Goal: Transaction & Acquisition: Purchase product/service

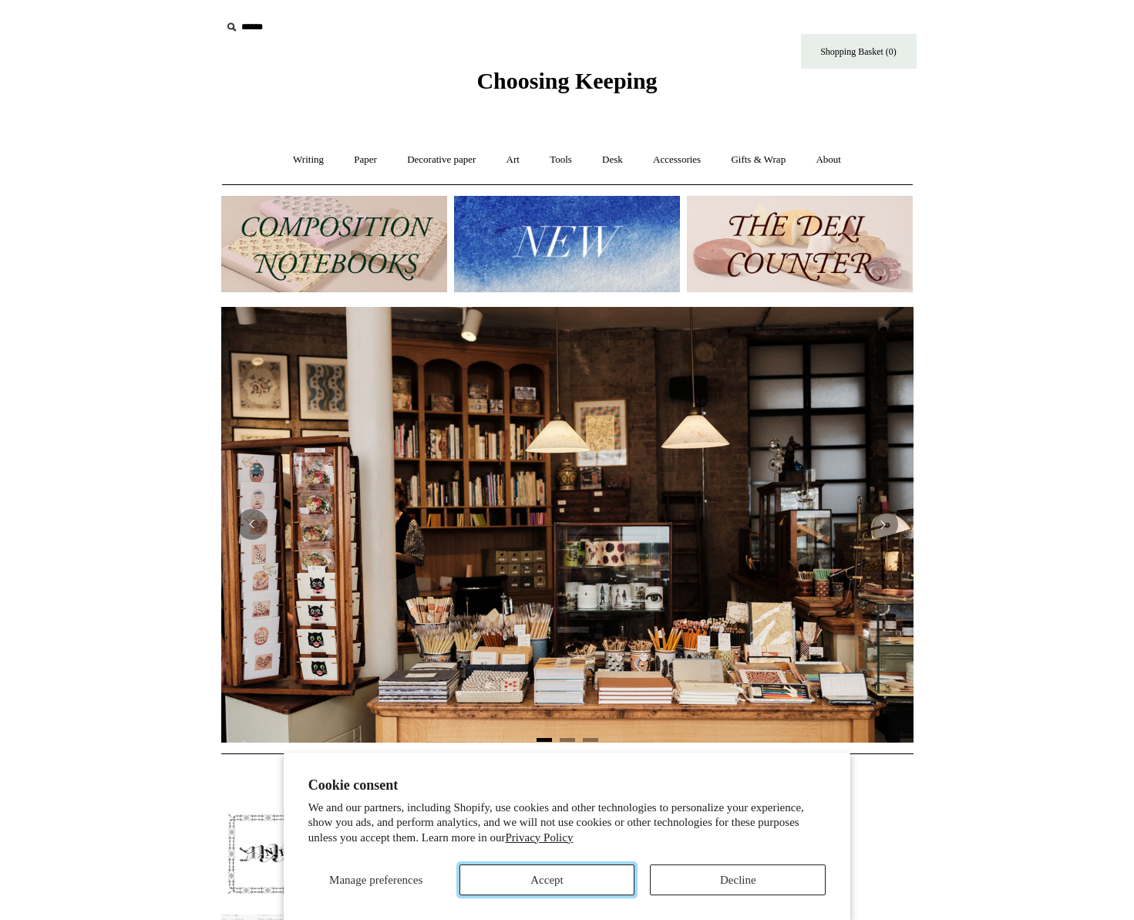
click at [547, 884] on button "Accept" at bounding box center [547, 879] width 176 height 31
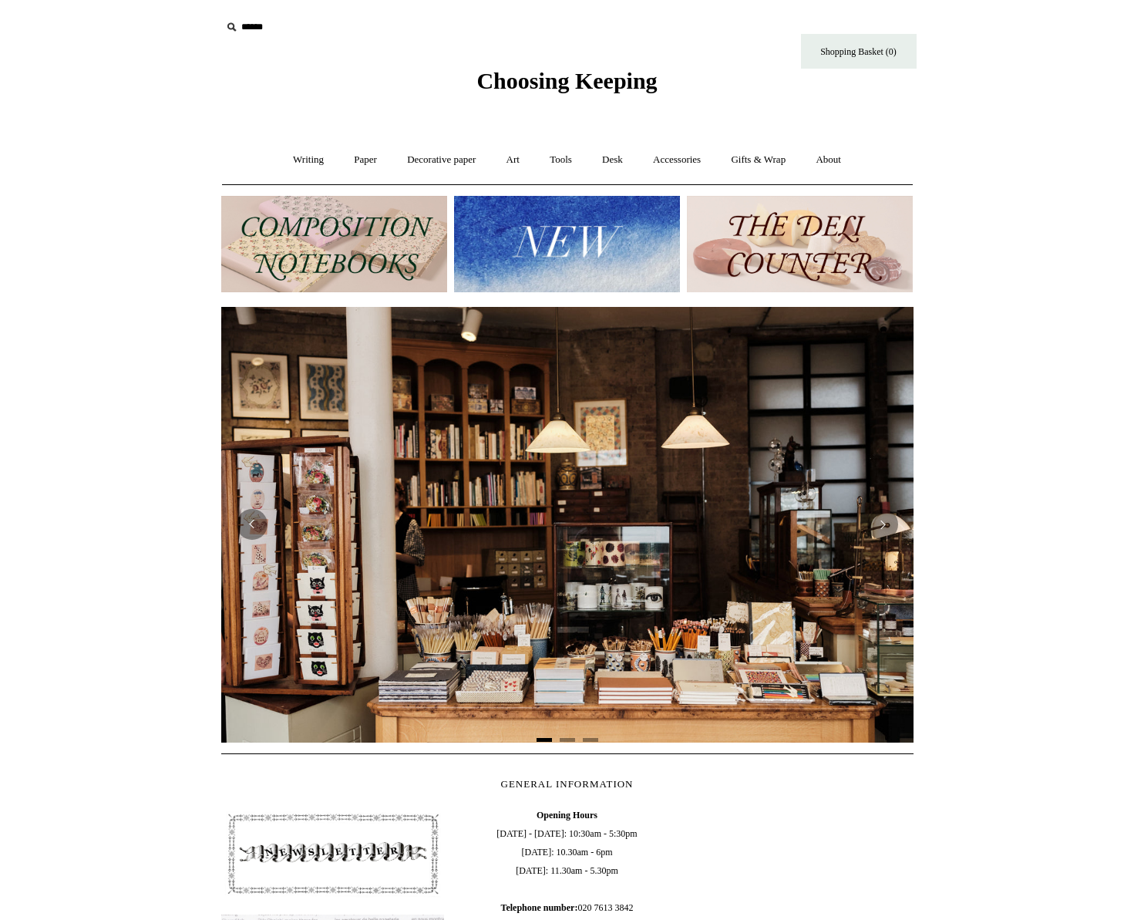
click at [563, 237] on img at bounding box center [567, 244] width 226 height 96
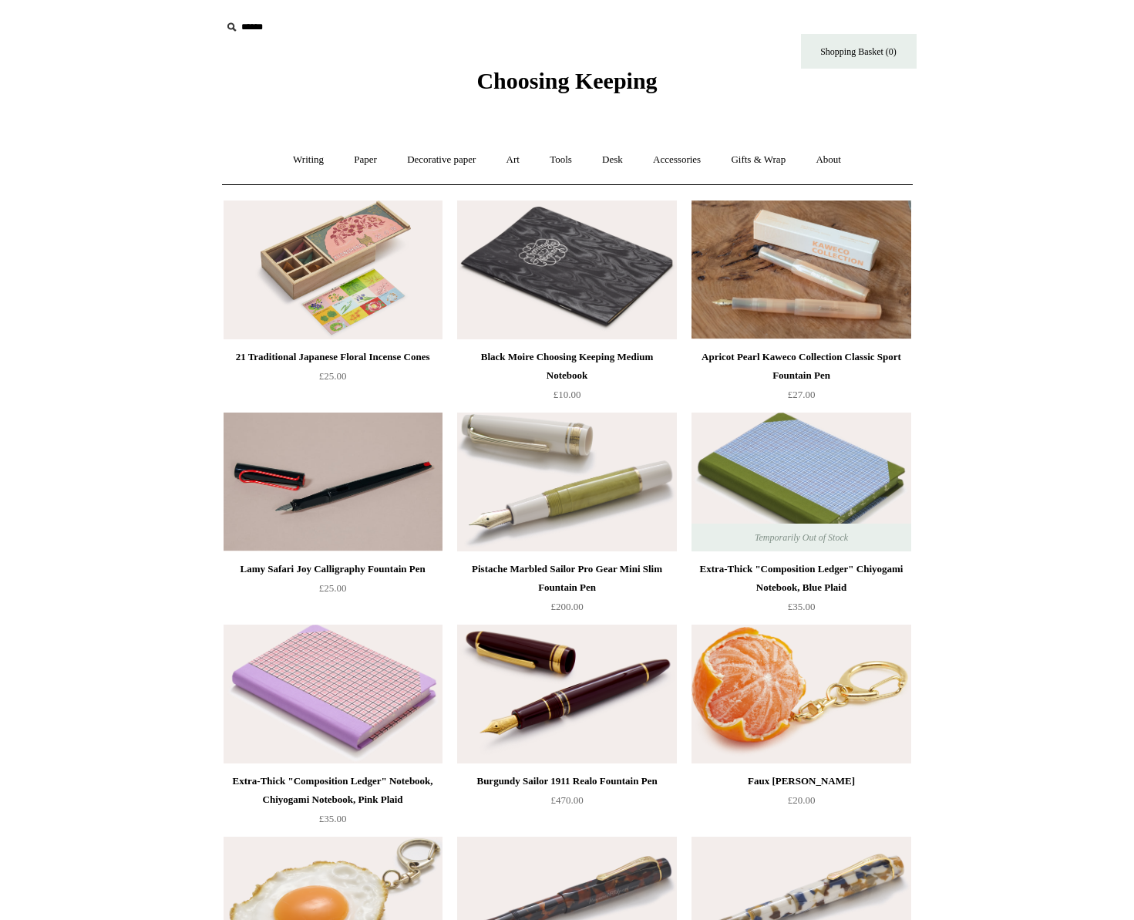
click at [818, 696] on img at bounding box center [801, 693] width 219 height 139
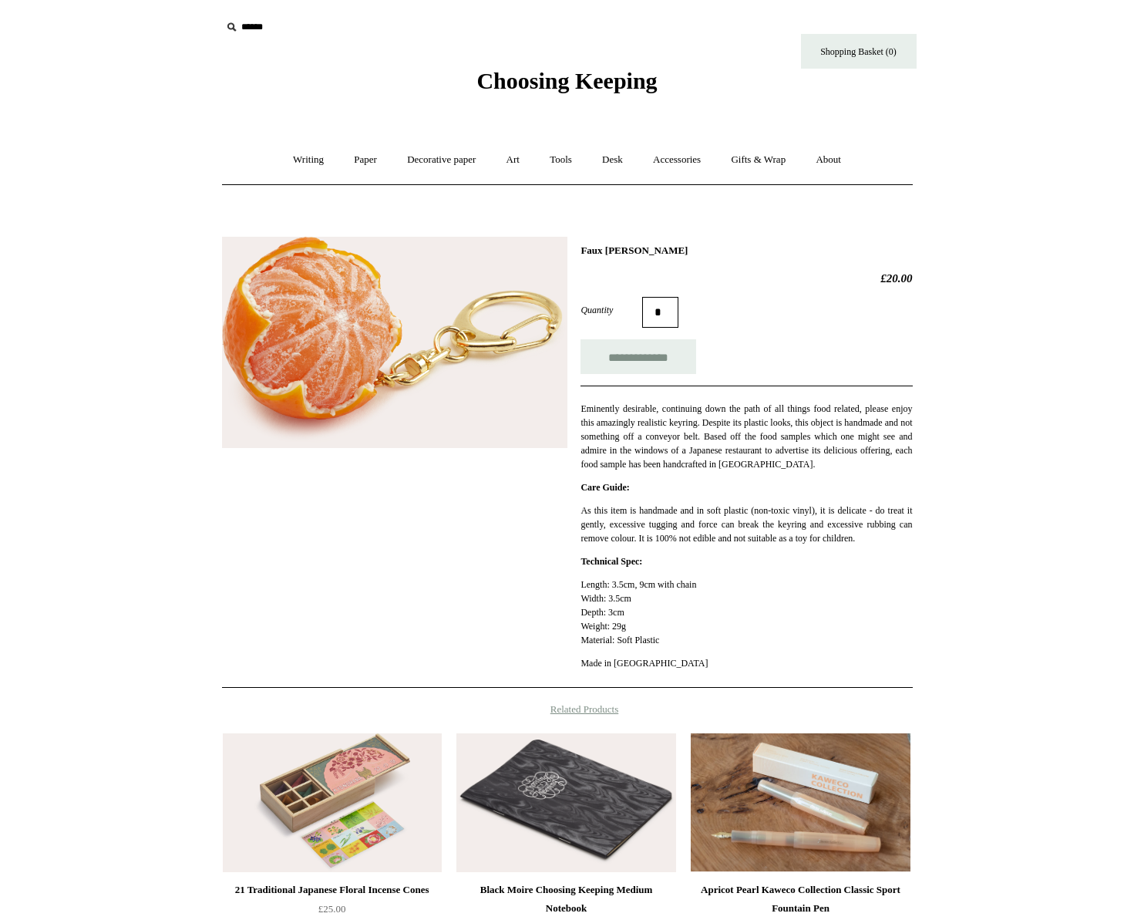
click at [678, 315] on input "*" at bounding box center [660, 312] width 36 height 31
click at [662, 352] on input "**********" at bounding box center [639, 356] width 116 height 35
type input "**********"
click at [522, 159] on link "Art +" at bounding box center [513, 160] width 41 height 41
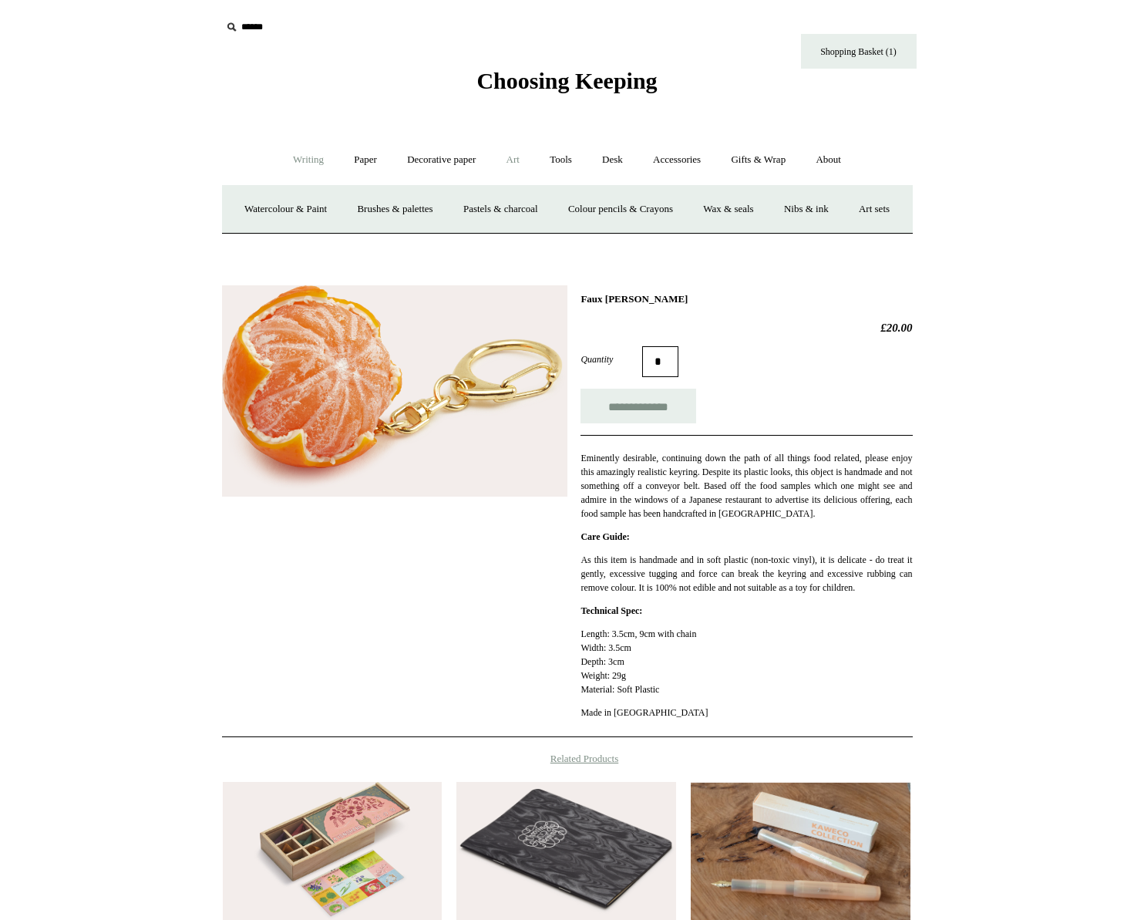
click at [305, 167] on link "Writing +" at bounding box center [308, 160] width 59 height 41
click at [608, 78] on span "Choosing Keeping" at bounding box center [566, 80] width 180 height 25
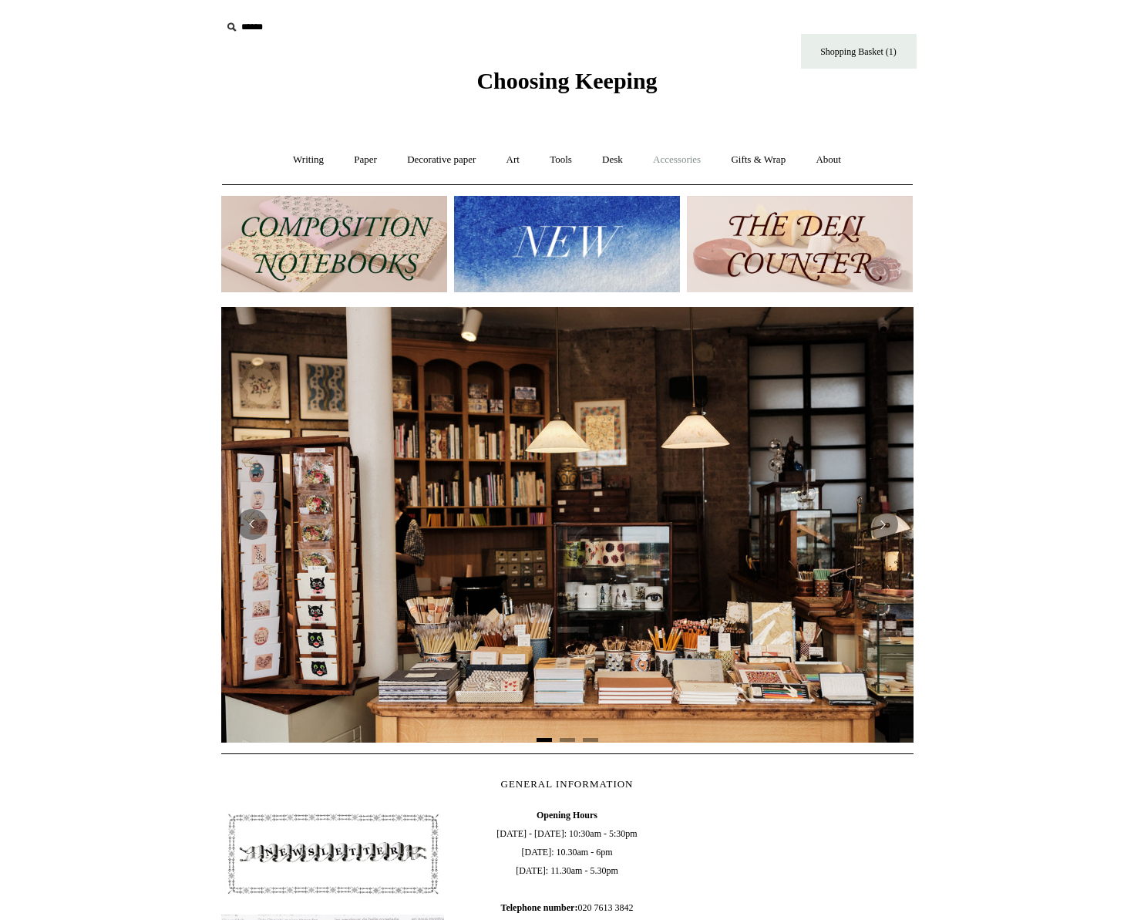
click at [702, 167] on link "Accessories +" at bounding box center [677, 160] width 76 height 41
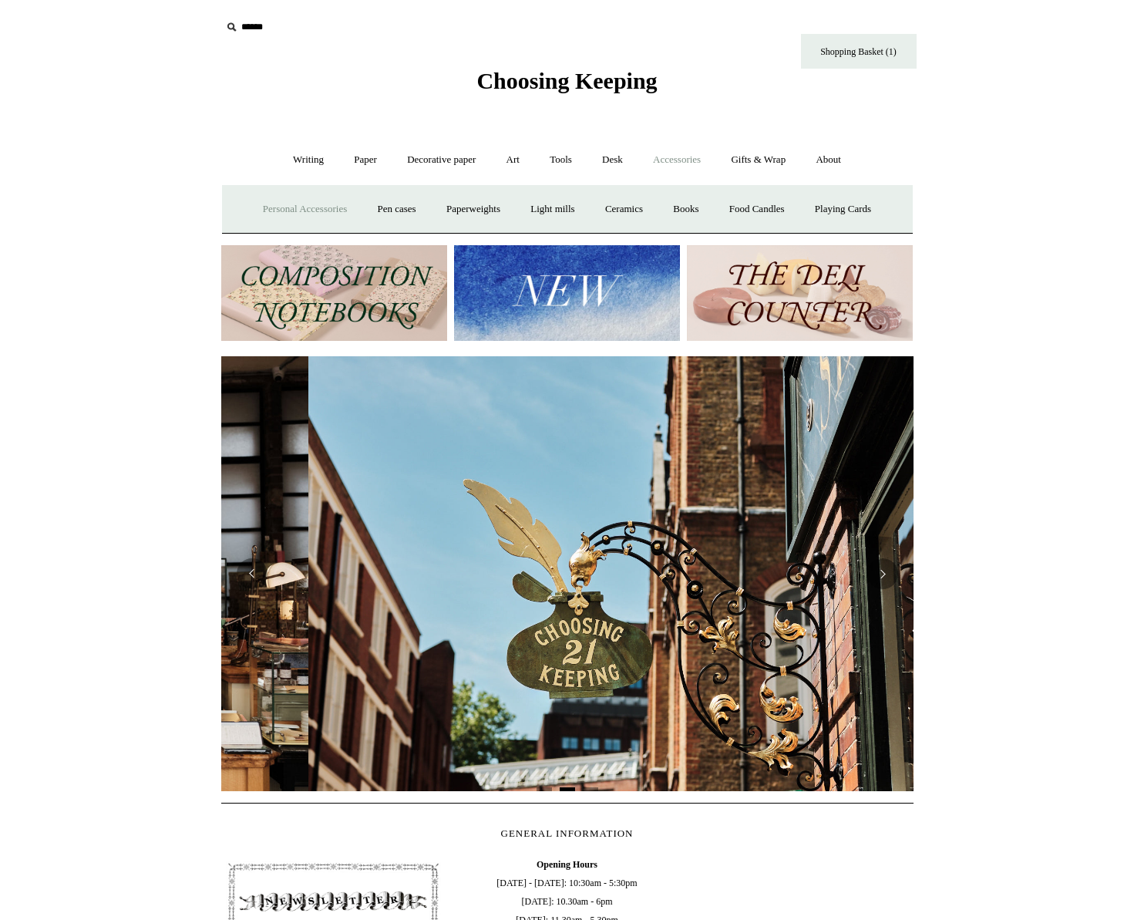
scroll to position [0, 692]
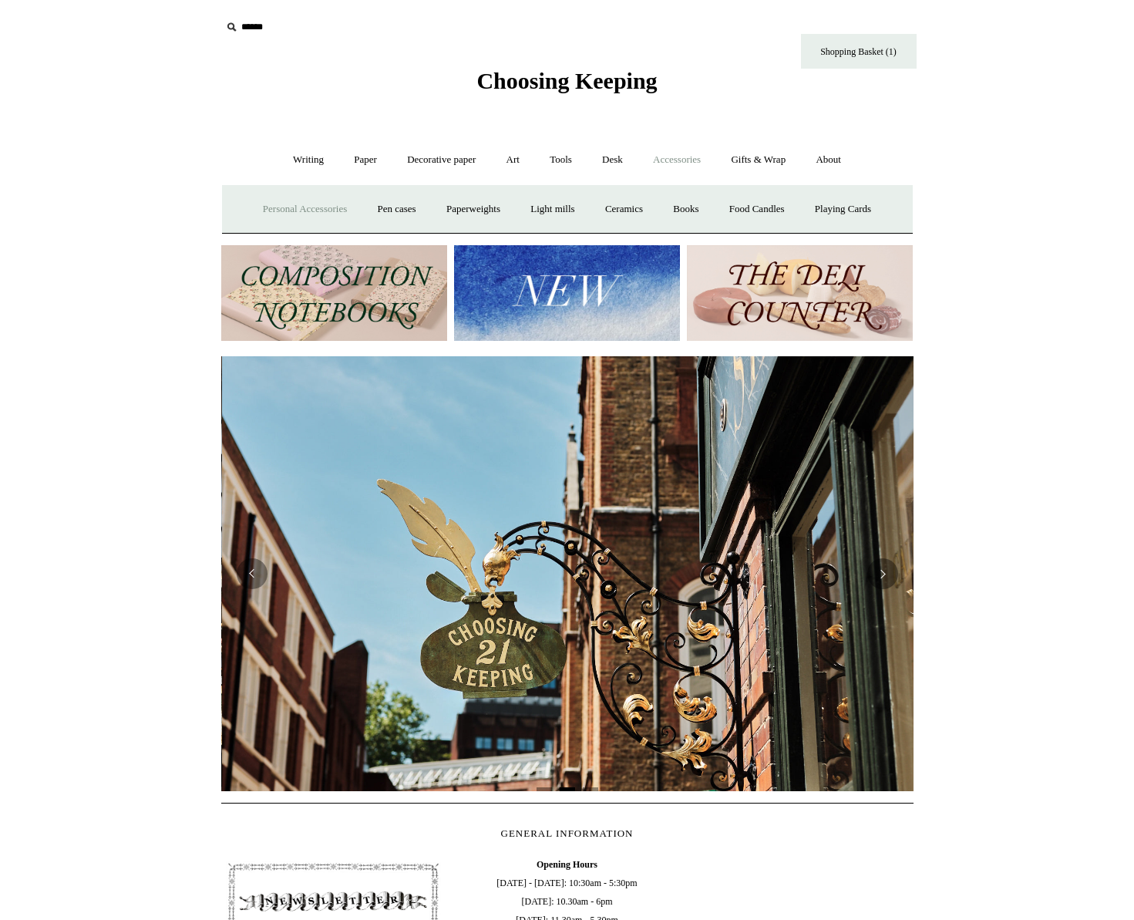
click at [291, 214] on link "Personal Accessories +" at bounding box center [305, 209] width 112 height 41
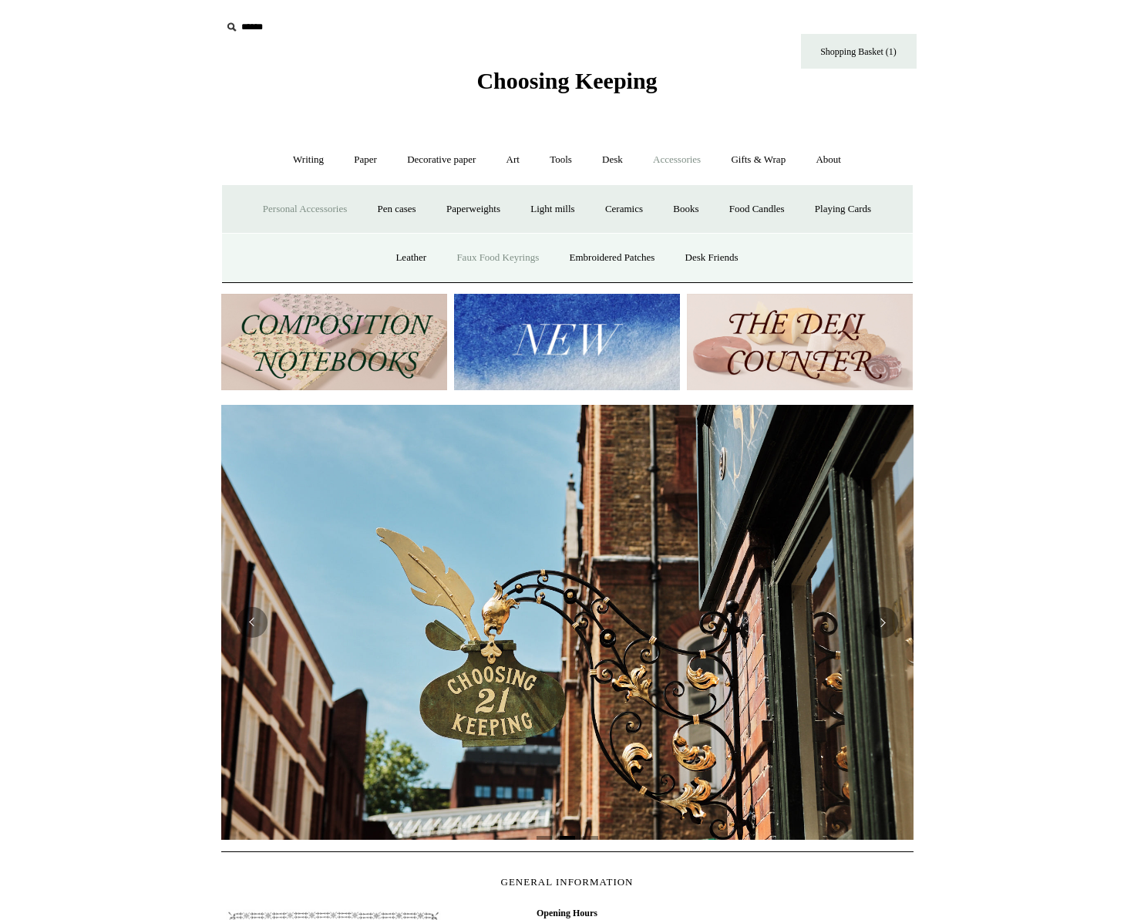
click at [485, 253] on link "Faux Food Keyrings" at bounding box center [498, 257] width 110 height 41
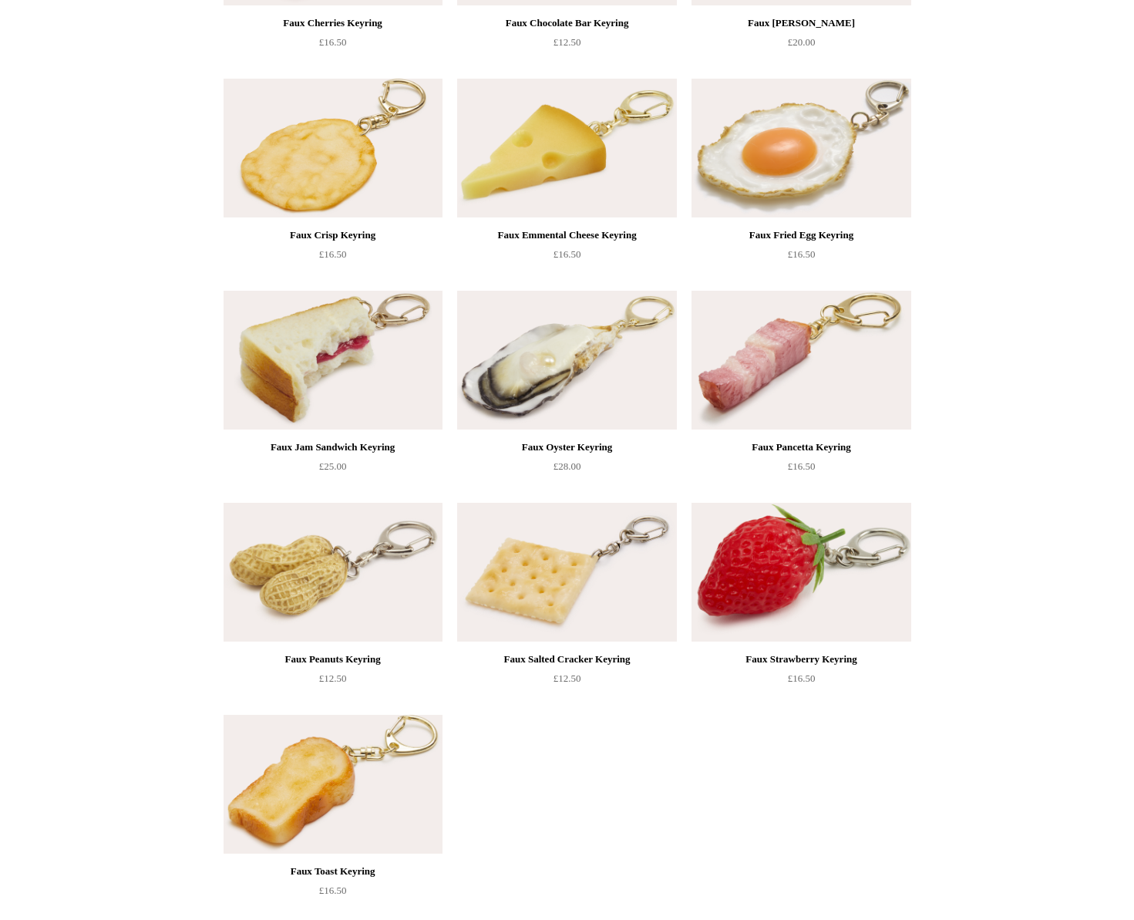
scroll to position [581, 0]
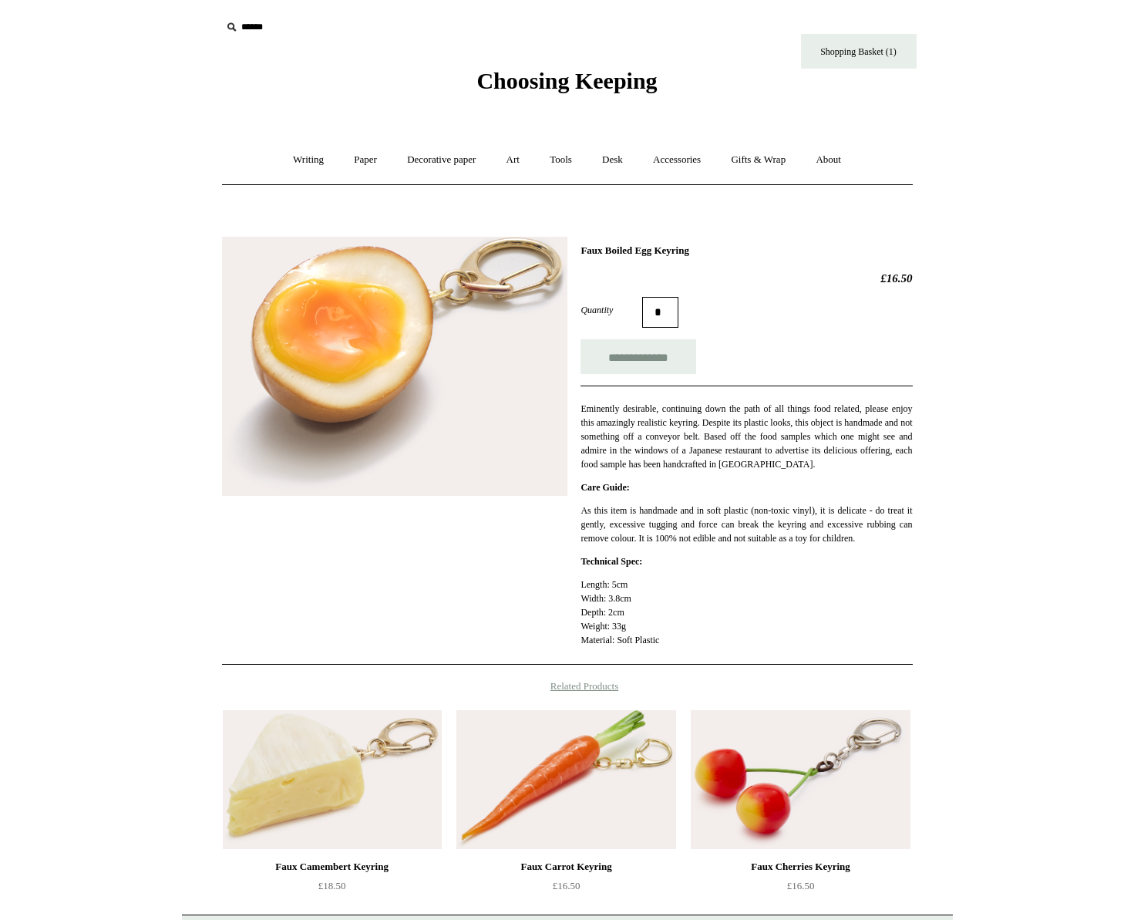
drag, startPoint x: 664, startPoint y: 250, endPoint x: 611, endPoint y: 251, distance: 52.4
click at [611, 251] on h1 "Faux Boiled Egg Keyring" at bounding box center [747, 250] width 332 height 12
copy h1 "Boiled Egg"
click at [682, 362] on input "**********" at bounding box center [639, 356] width 116 height 35
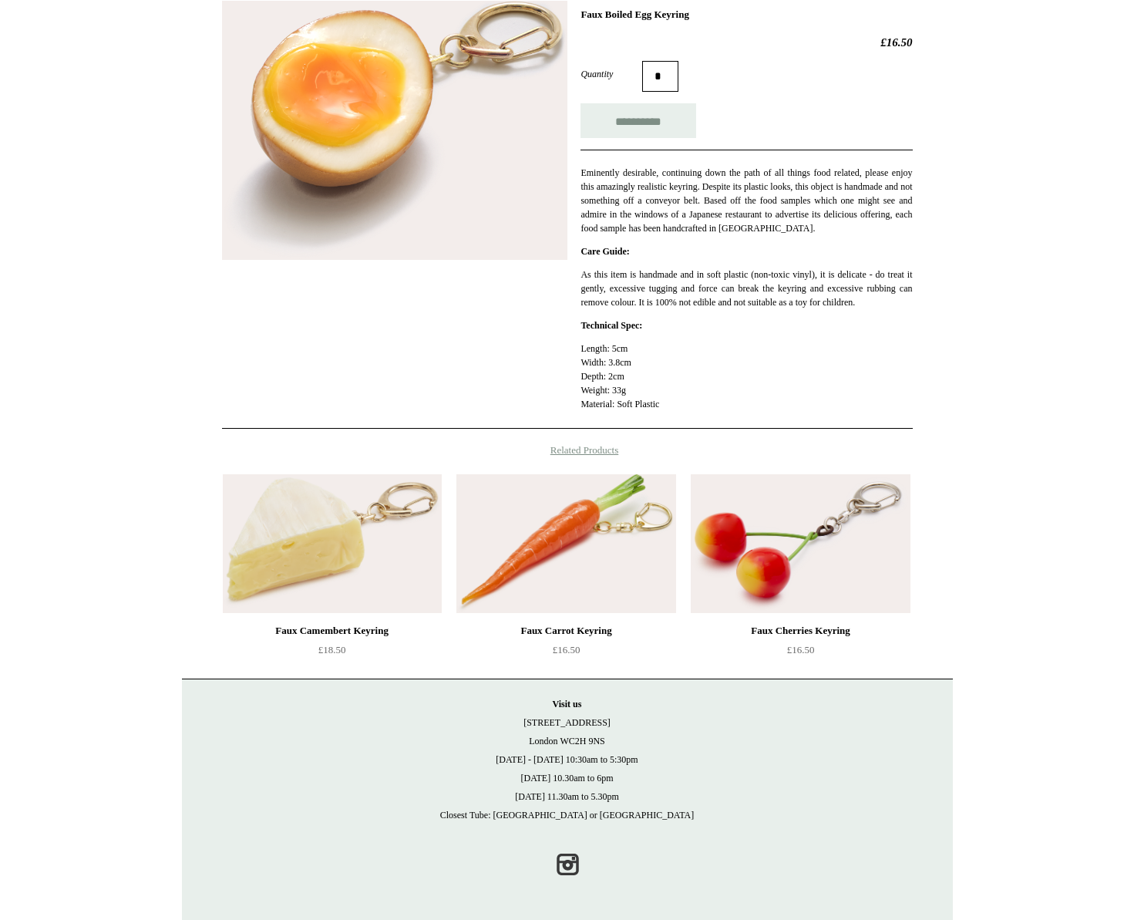
scroll to position [251, 0]
type input "**********"
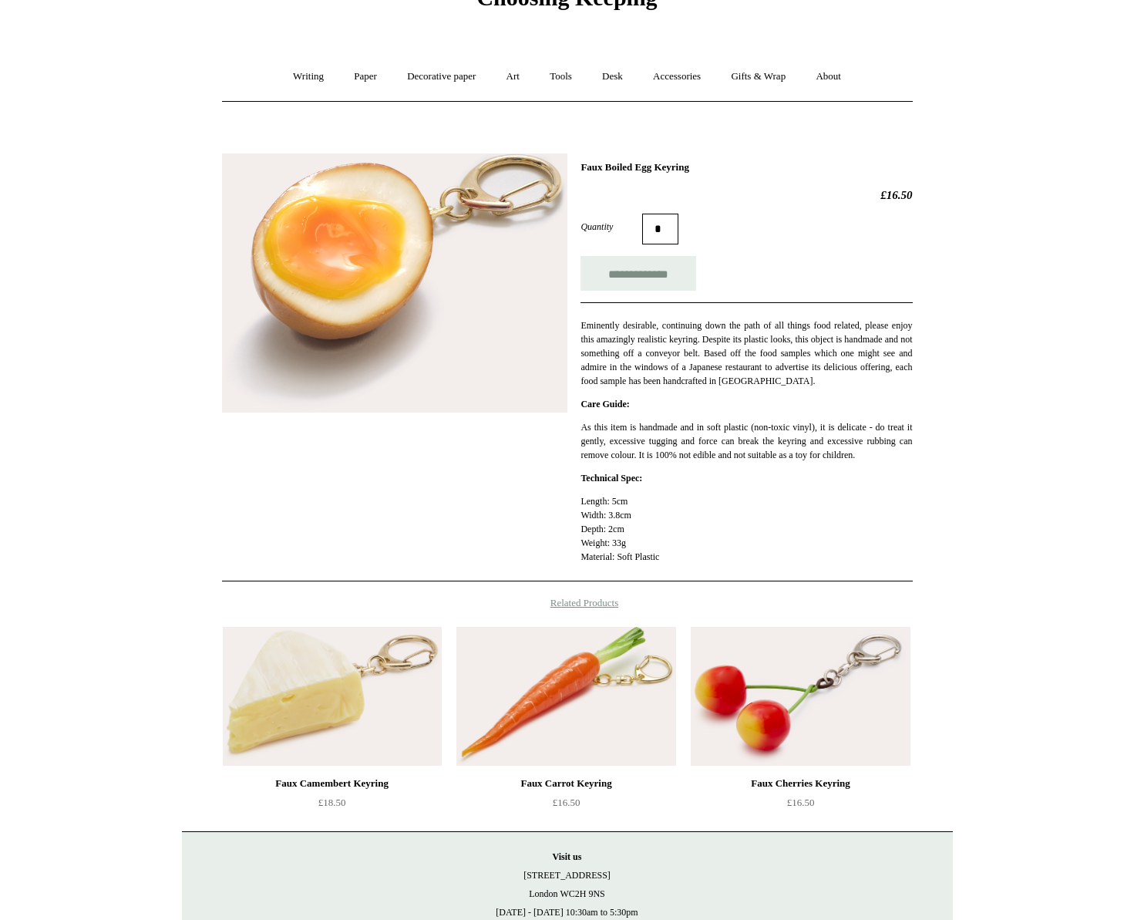
scroll to position [0, 0]
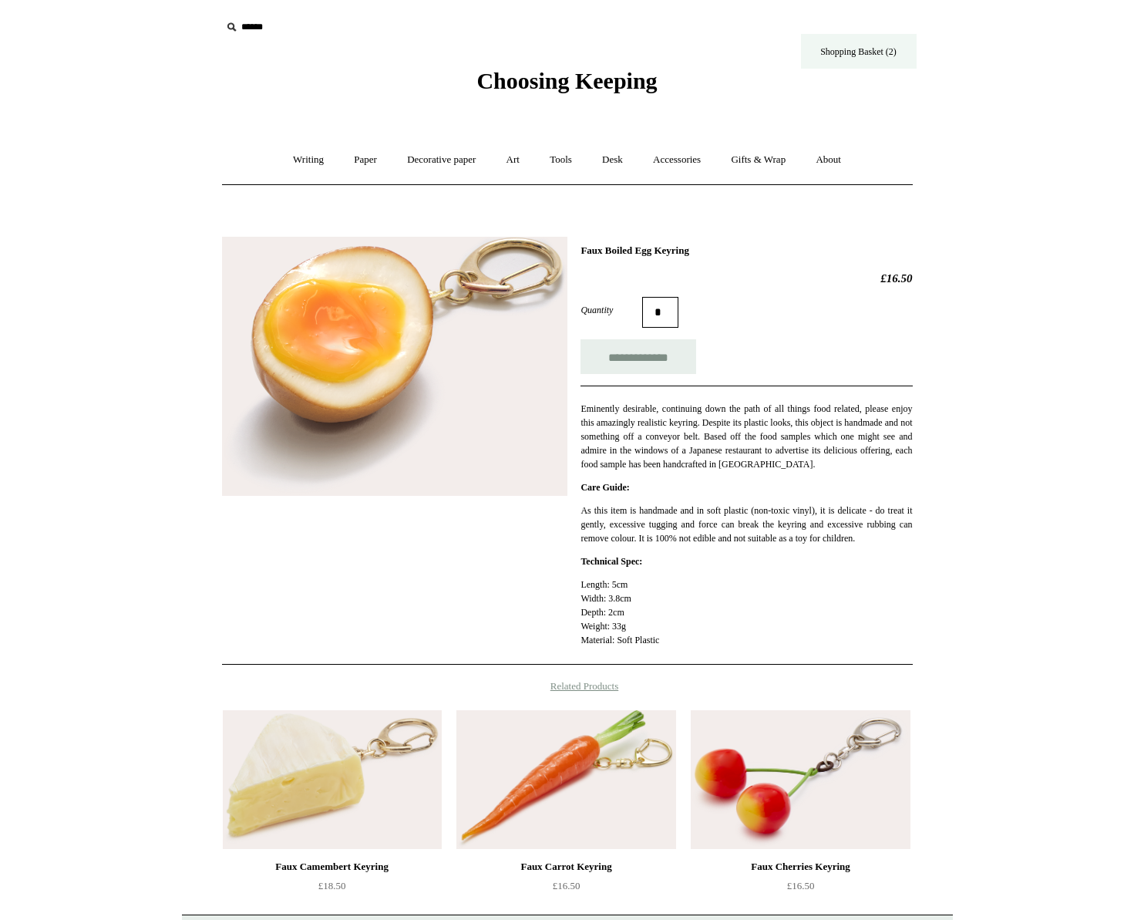
click at [886, 49] on link "Shopping Basket (2)" at bounding box center [859, 51] width 116 height 35
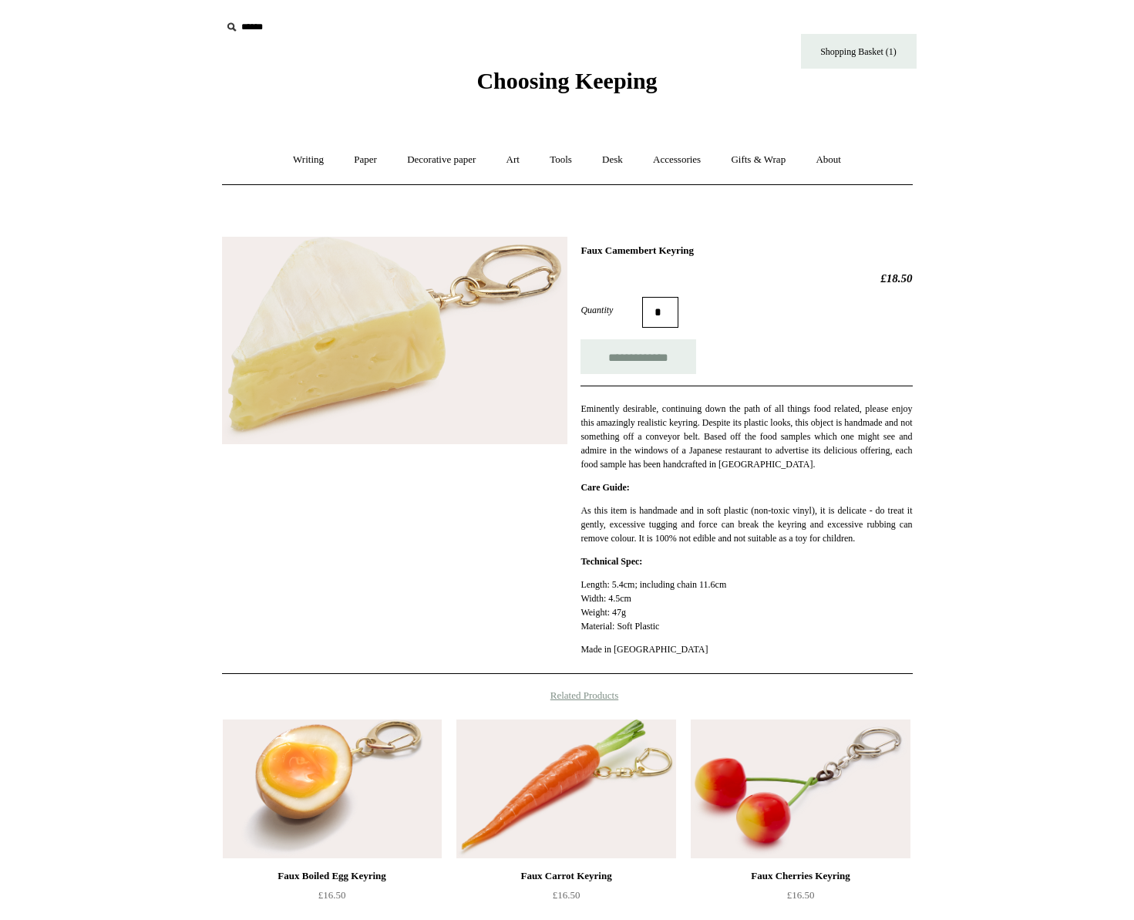
drag, startPoint x: 717, startPoint y: 251, endPoint x: 581, endPoint y: 247, distance: 136.5
click at [581, 247] on h1 "Faux Camembert Keyring" at bounding box center [747, 250] width 332 height 12
copy h1 "Faux Camembert Keyring"
click at [724, 280] on h2 "£18.50" at bounding box center [747, 278] width 332 height 14
click at [679, 254] on h1 "Faux Camembert Keyring" at bounding box center [747, 250] width 332 height 12
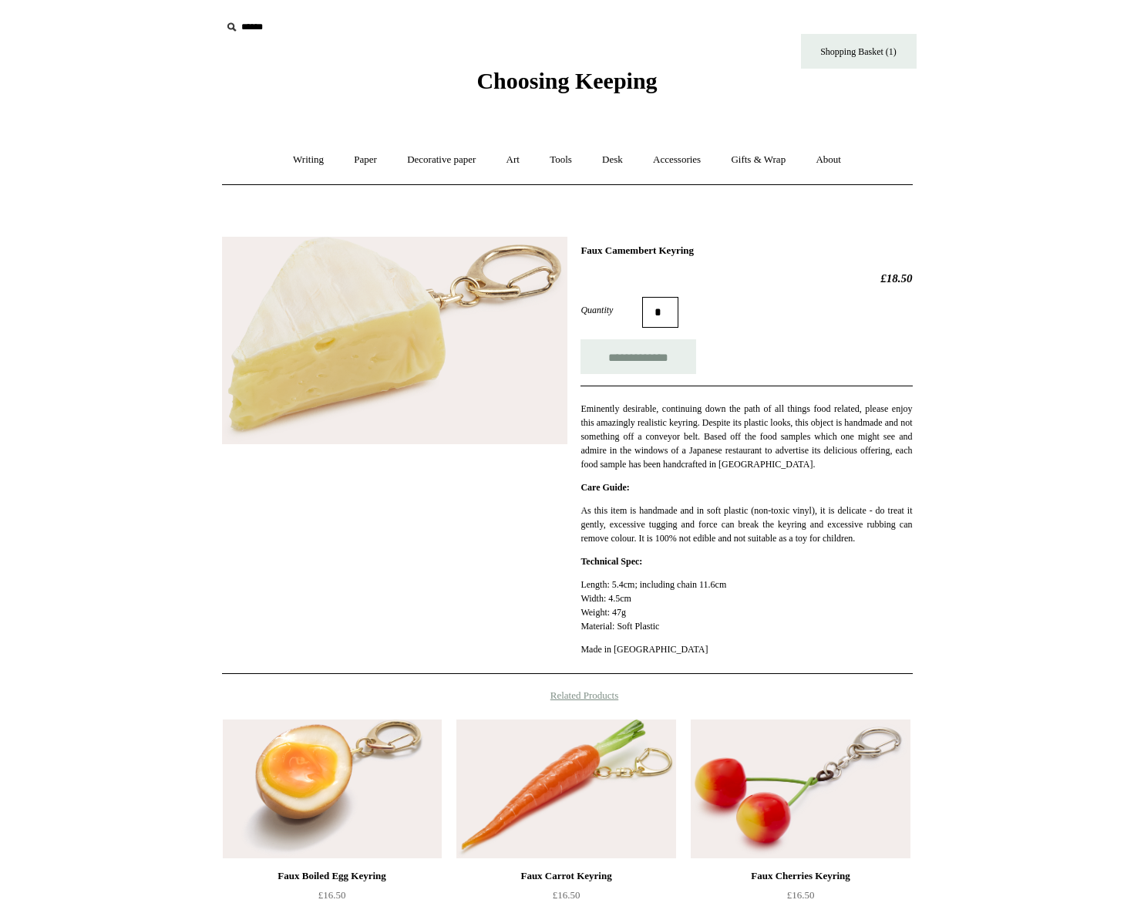
drag, startPoint x: 671, startPoint y: 251, endPoint x: 611, endPoint y: 251, distance: 59.4
click at [611, 251] on h1 "Faux Camembert Keyring" at bounding box center [747, 250] width 332 height 12
copy h1 "Camembert"
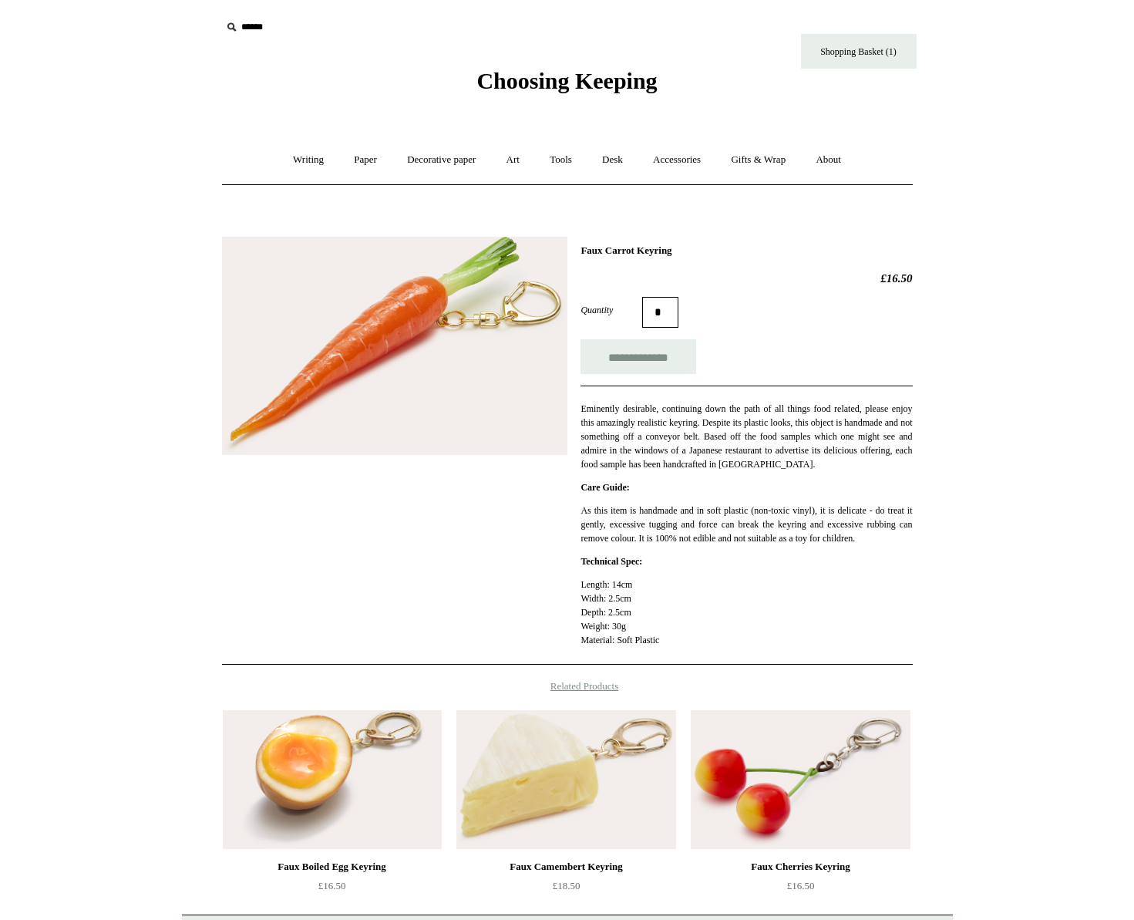
click at [642, 239] on div "**********" at bounding box center [567, 445] width 691 height 440
drag, startPoint x: 643, startPoint y: 247, endPoint x: 611, endPoint y: 251, distance: 32.7
click at [611, 251] on h1 "Faux Carrot Keyring" at bounding box center [747, 250] width 332 height 12
copy h1 "Carrot"
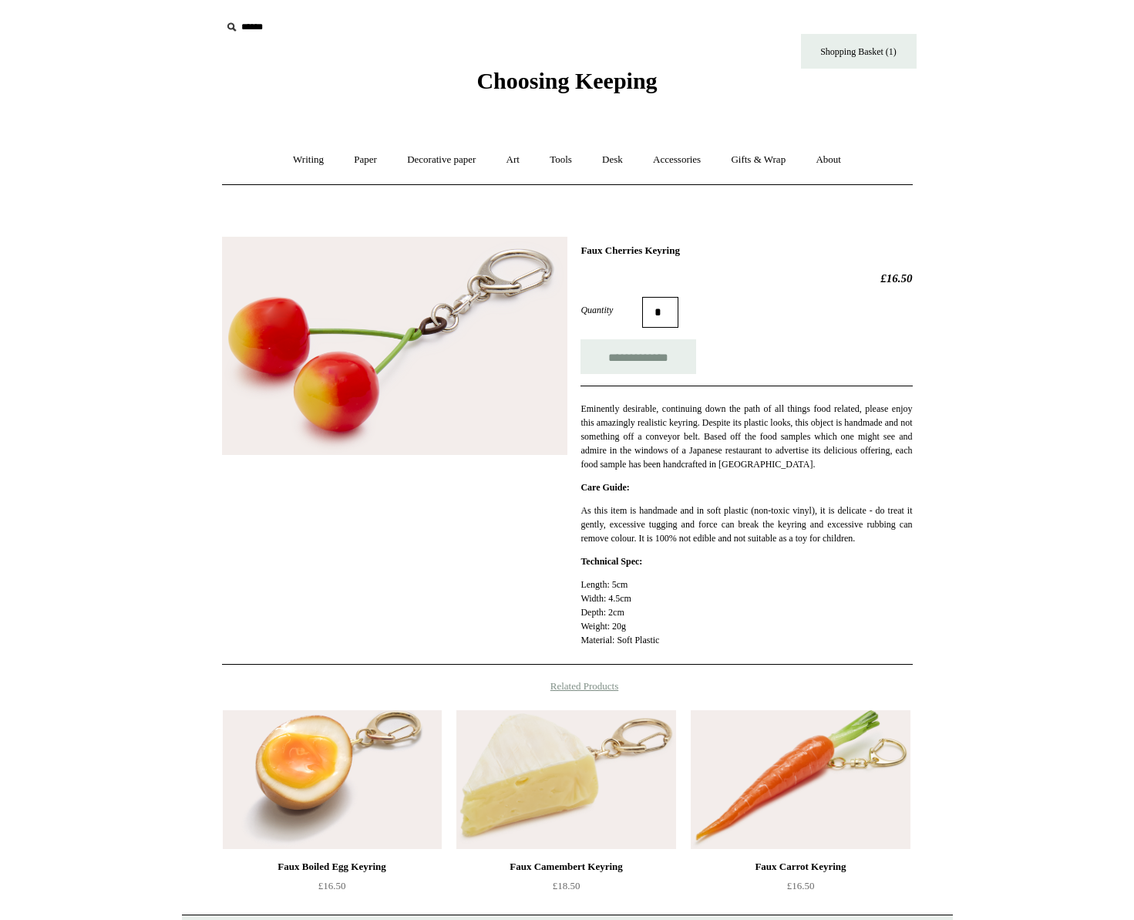
drag, startPoint x: 656, startPoint y: 249, endPoint x: 611, endPoint y: 255, distance: 45.9
click at [611, 255] on h1 "Faux Cherries Keyring" at bounding box center [747, 250] width 332 height 12
copy h1 "Cherries"
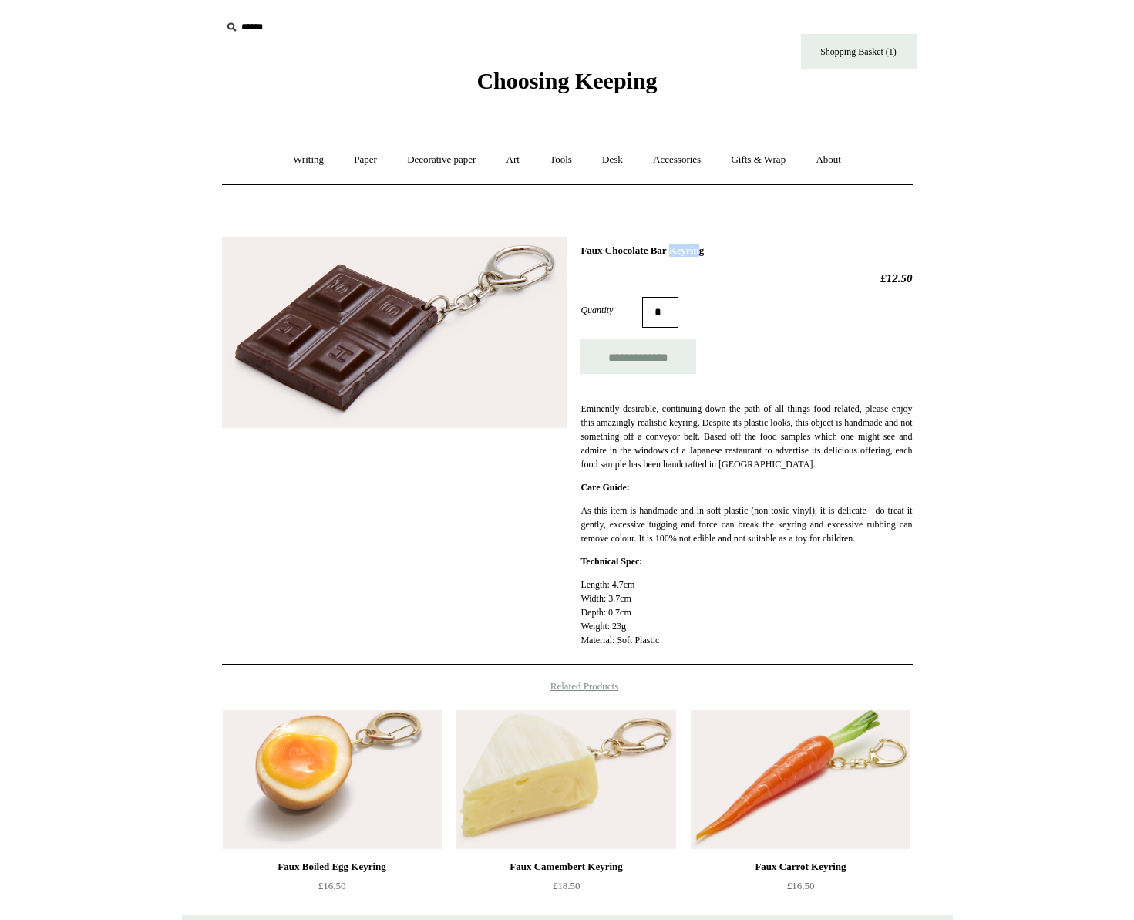
drag, startPoint x: 659, startPoint y: 250, endPoint x: 631, endPoint y: 247, distance: 28.7
click at [631, 247] on h1 "Faux Chocolate Bar Keyring" at bounding box center [747, 250] width 332 height 12
drag, startPoint x: 682, startPoint y: 251, endPoint x: 611, endPoint y: 250, distance: 70.9
click at [611, 250] on h1 "Faux Chocolate Bar Keyring" at bounding box center [747, 250] width 332 height 12
copy h1 "Chocolate Bar"
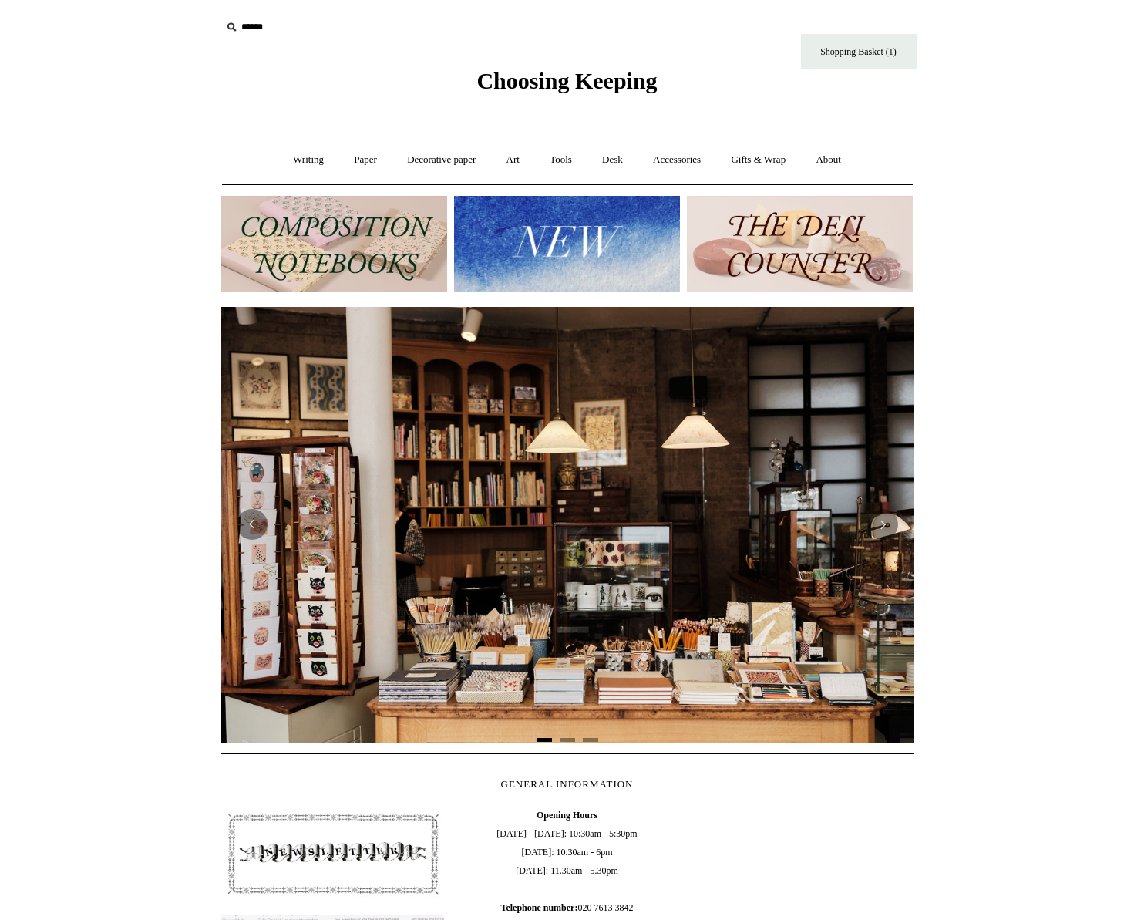
click at [229, 28] on icon at bounding box center [231, 27] width 17 height 17
click at [253, 27] on input "text" at bounding box center [316, 27] width 190 height 29
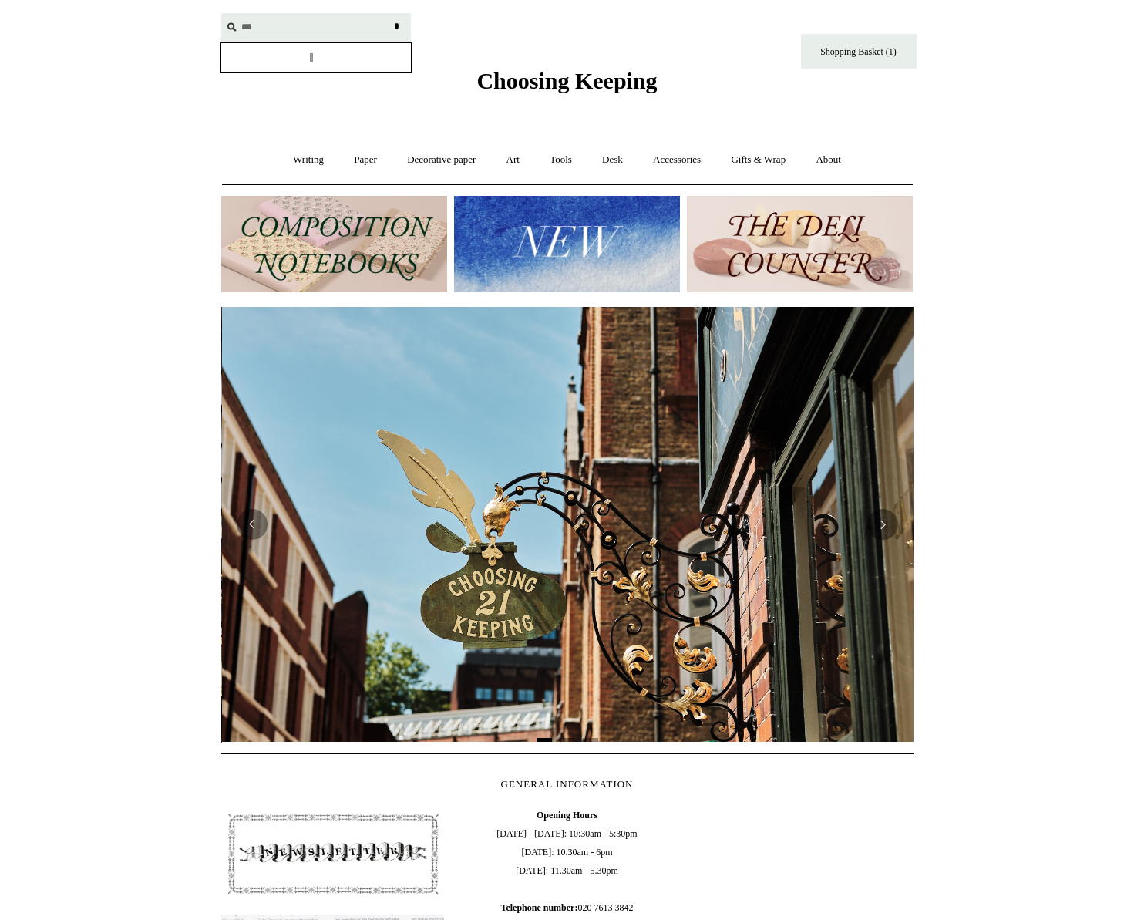
type input "***"
click at [389, 13] on input "*" at bounding box center [396, 26] width 15 height 27
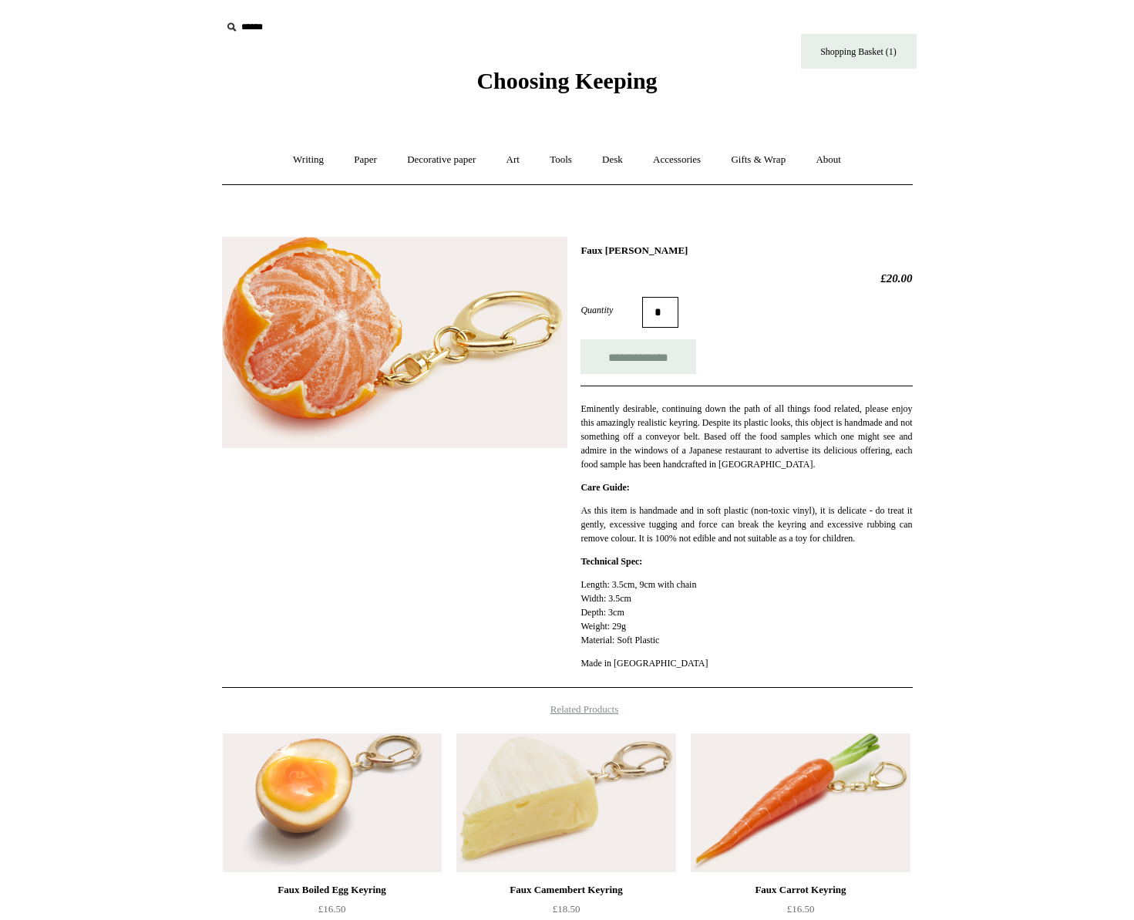
drag, startPoint x: 670, startPoint y: 249, endPoint x: 609, endPoint y: 247, distance: 60.9
click at [609, 247] on h1 "Faux [PERSON_NAME]" at bounding box center [747, 250] width 332 height 12
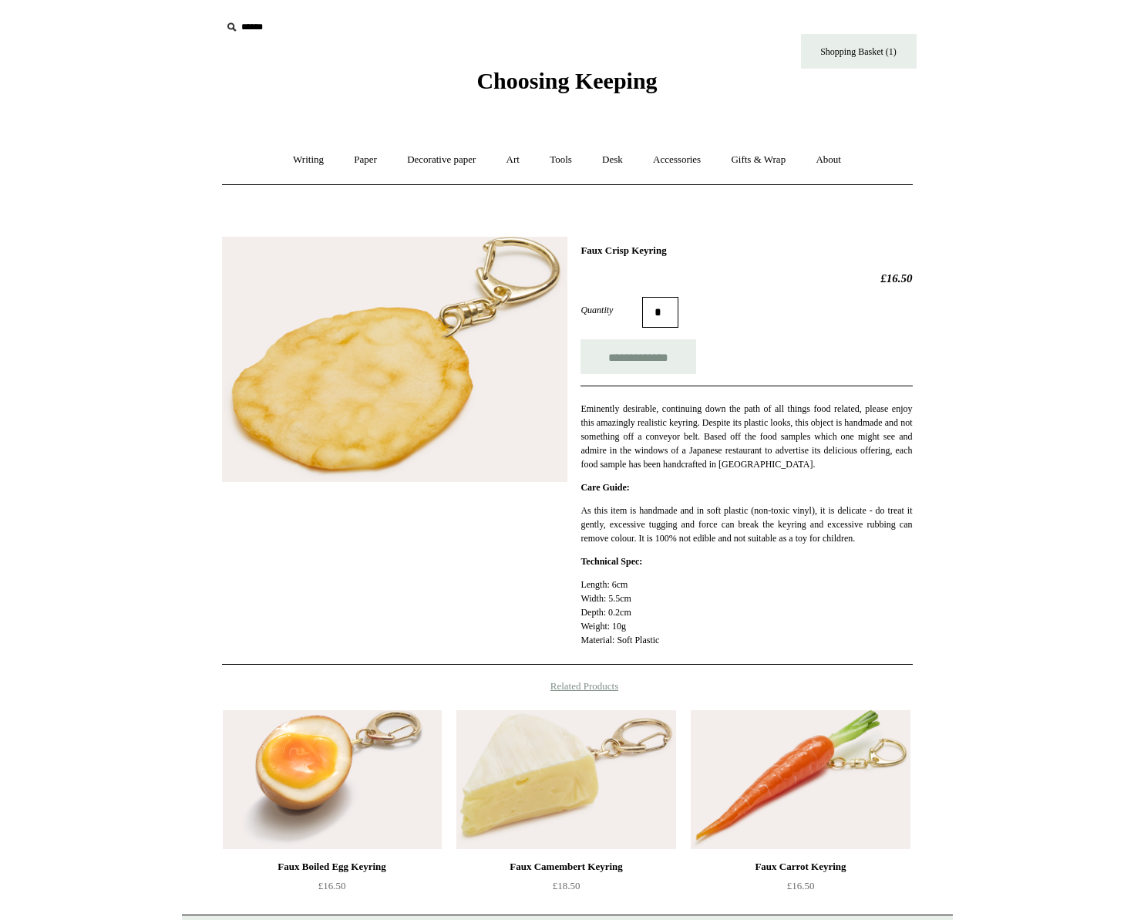
drag, startPoint x: 637, startPoint y: 250, endPoint x: 608, endPoint y: 251, distance: 29.3
click at [608, 251] on h1 "Faux Crisp Keyring" at bounding box center [747, 250] width 332 height 12
copy h1 "Crisp"
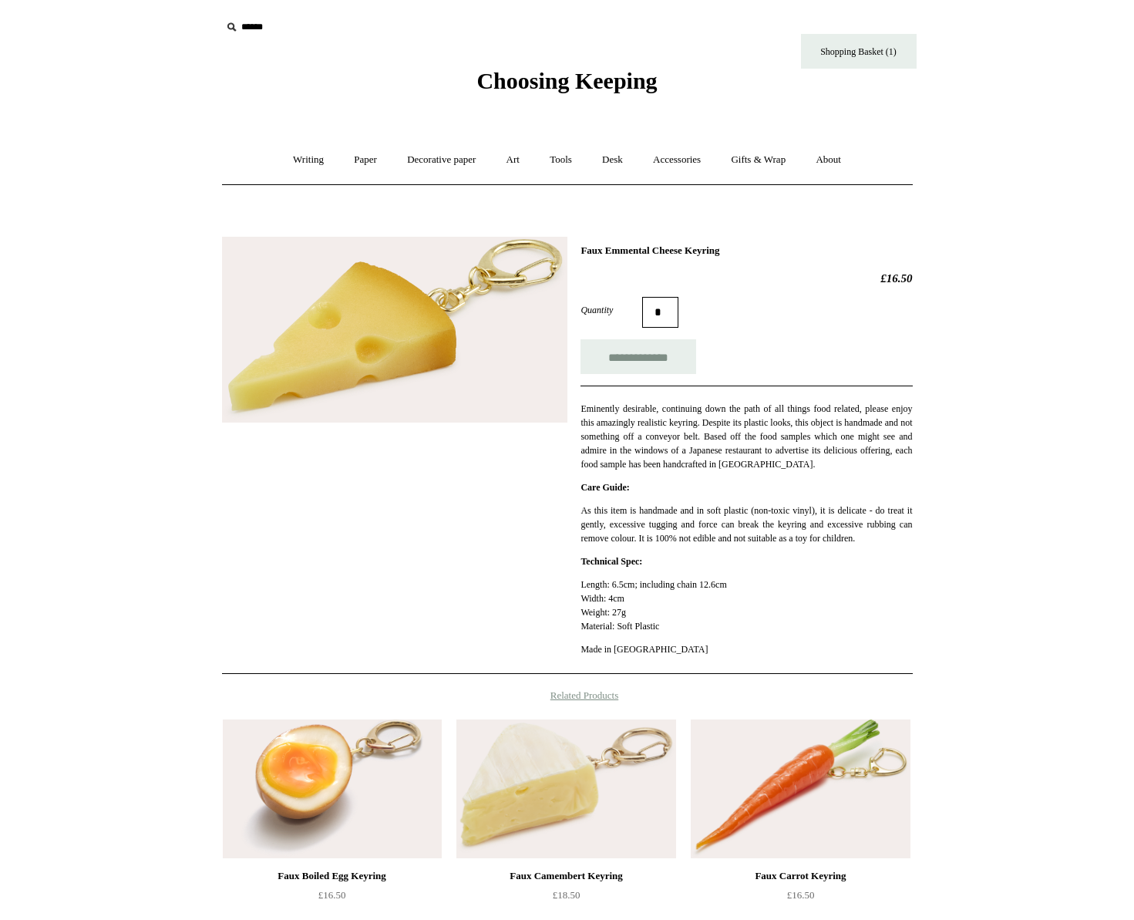
drag, startPoint x: 703, startPoint y: 251, endPoint x: 611, endPoint y: 252, distance: 91.7
click at [611, 252] on h1 "Faux Emmental Cheese Keyring" at bounding box center [747, 250] width 332 height 12
copy h1 "Emmental Cheese"
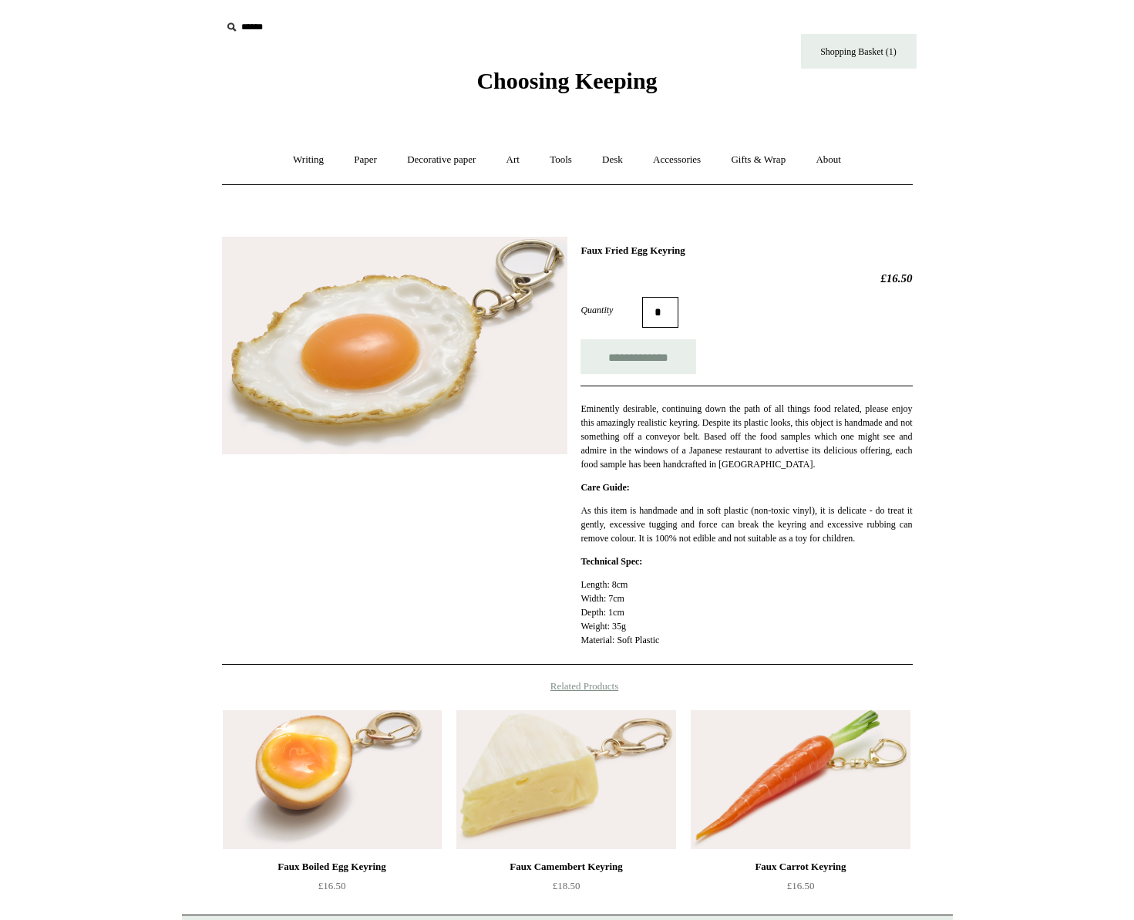
drag, startPoint x: 659, startPoint y: 253, endPoint x: 608, endPoint y: 255, distance: 50.9
click at [608, 255] on h1 "Faux Fried Egg Keyring" at bounding box center [747, 250] width 332 height 12
copy h1 "Fried Egg"
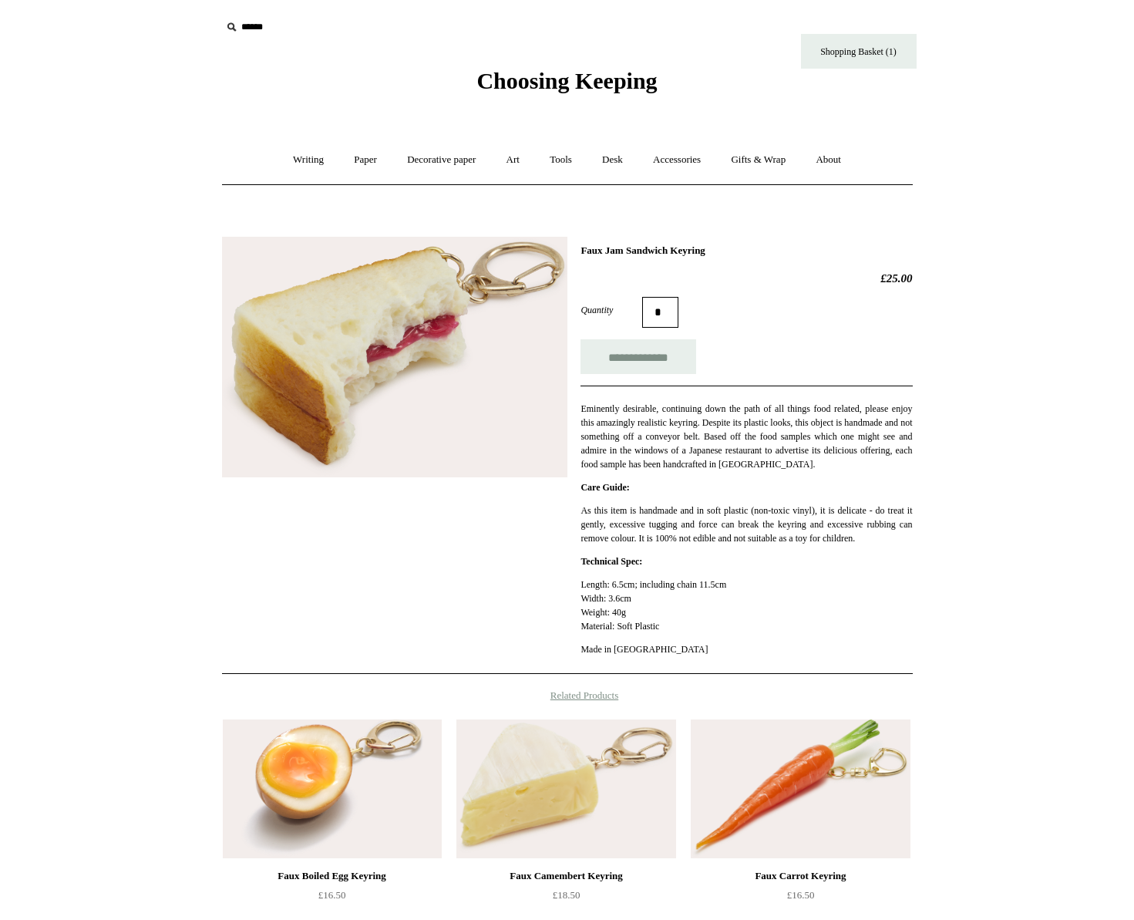
drag, startPoint x: 684, startPoint y: 254, endPoint x: 611, endPoint y: 253, distance: 73.2
click at [611, 253] on h1 "Faux Jam Sandwich Keyring" at bounding box center [747, 250] width 332 height 12
copy h1 "Jam Sandwich"
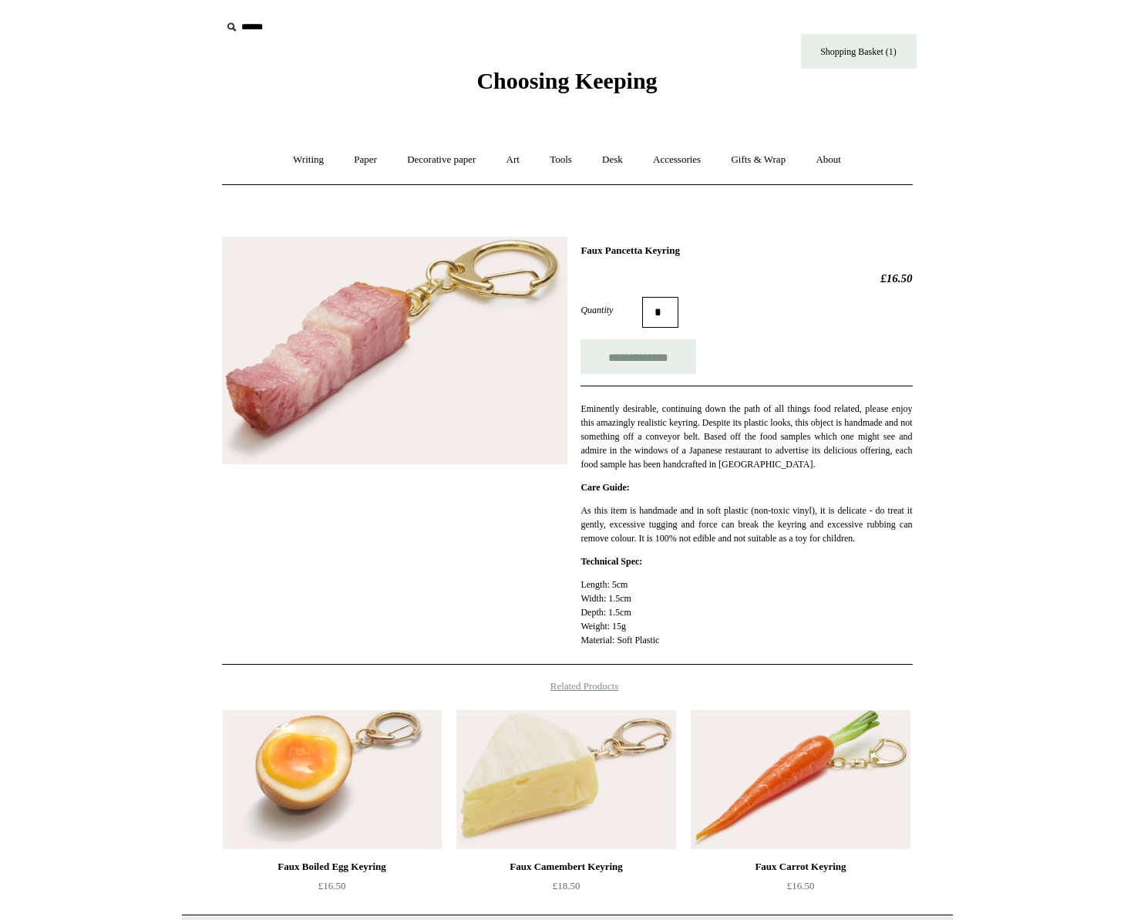
drag, startPoint x: 654, startPoint y: 253, endPoint x: 610, endPoint y: 253, distance: 43.9
click at [610, 253] on h1 "Faux Pancetta Keyring" at bounding box center [747, 250] width 332 height 12
copy h1 "Pancetta"
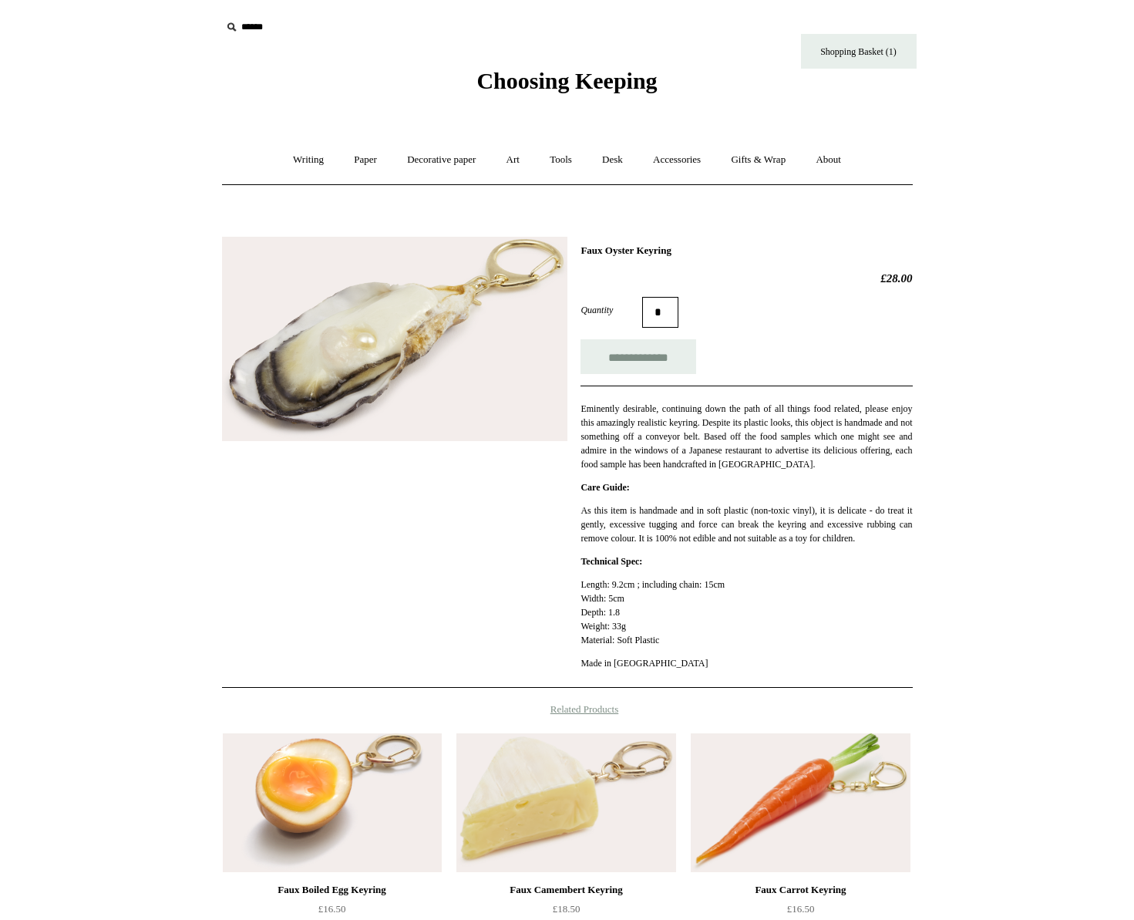
drag, startPoint x: 645, startPoint y: 254, endPoint x: 606, endPoint y: 248, distance: 39.7
click at [606, 248] on h1 "Faux Oyster Keyring" at bounding box center [747, 250] width 332 height 12
copy h1 "Oyster"
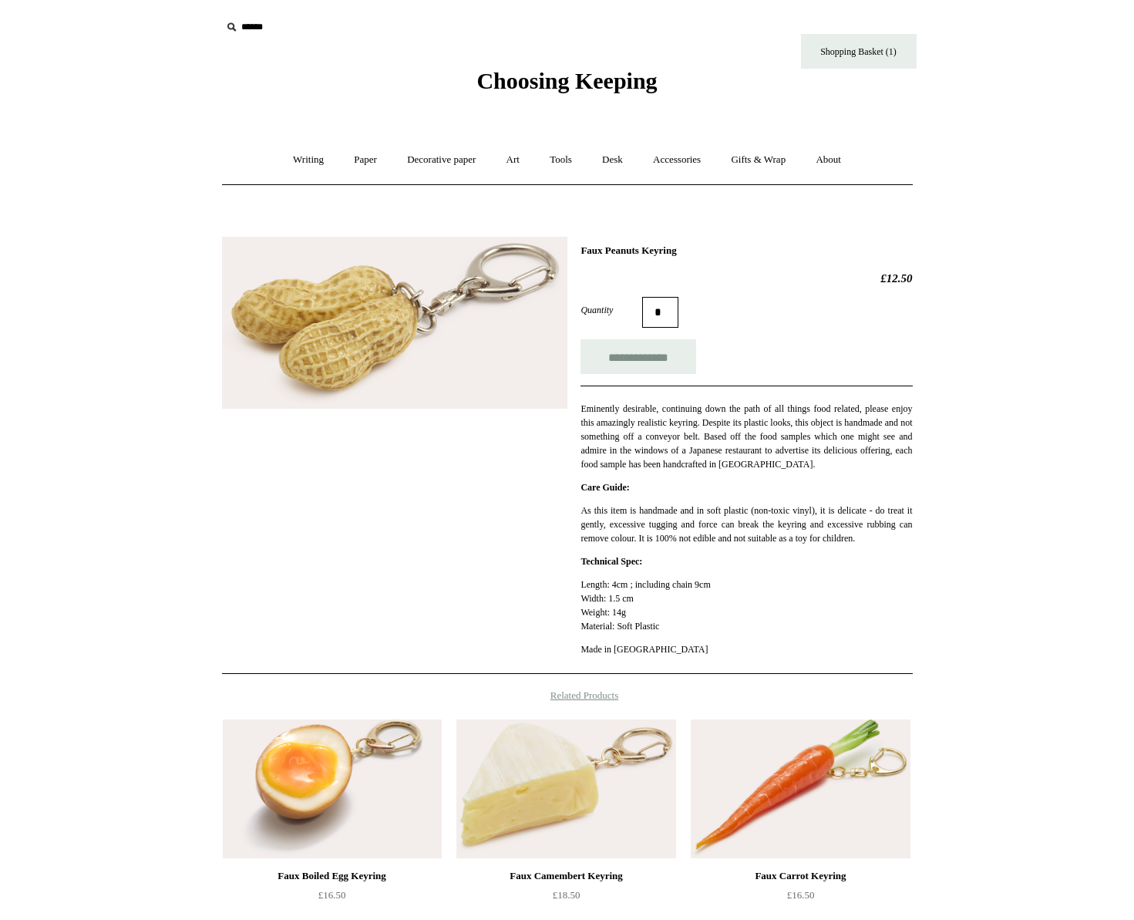
click at [643, 253] on h1 "Faux Peanuts Keyring" at bounding box center [747, 250] width 332 height 12
click at [656, 249] on h1 "Faux Peanuts Keyring" at bounding box center [747, 250] width 332 height 12
drag, startPoint x: 653, startPoint y: 251, endPoint x: 610, endPoint y: 251, distance: 43.2
click at [610, 251] on h1 "Faux Peanuts Keyring" at bounding box center [747, 250] width 332 height 12
copy h1 "Peanuts"
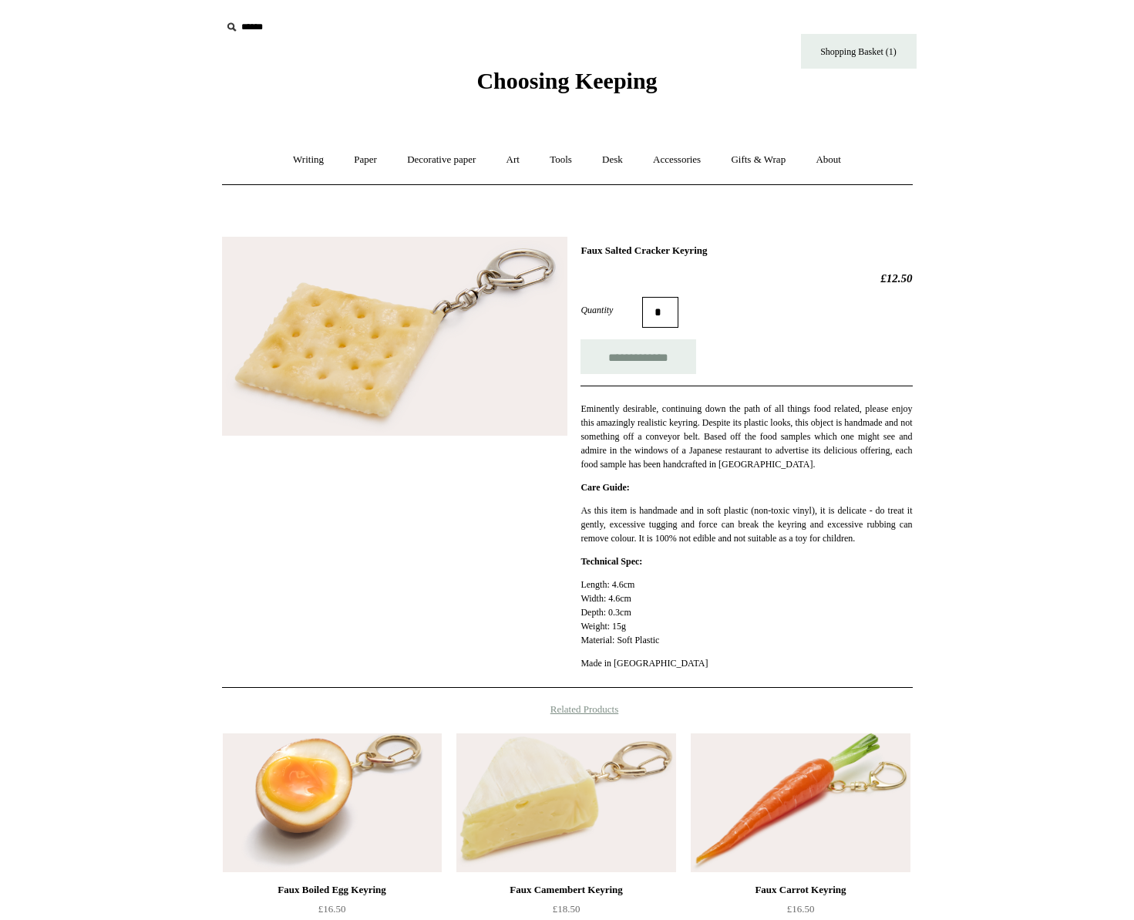
drag, startPoint x: 689, startPoint y: 251, endPoint x: 606, endPoint y: 244, distance: 83.5
click at [606, 244] on h1 "Faux Salted Cracker Keyring" at bounding box center [747, 250] width 332 height 12
copy h1 "Salted Cracker"
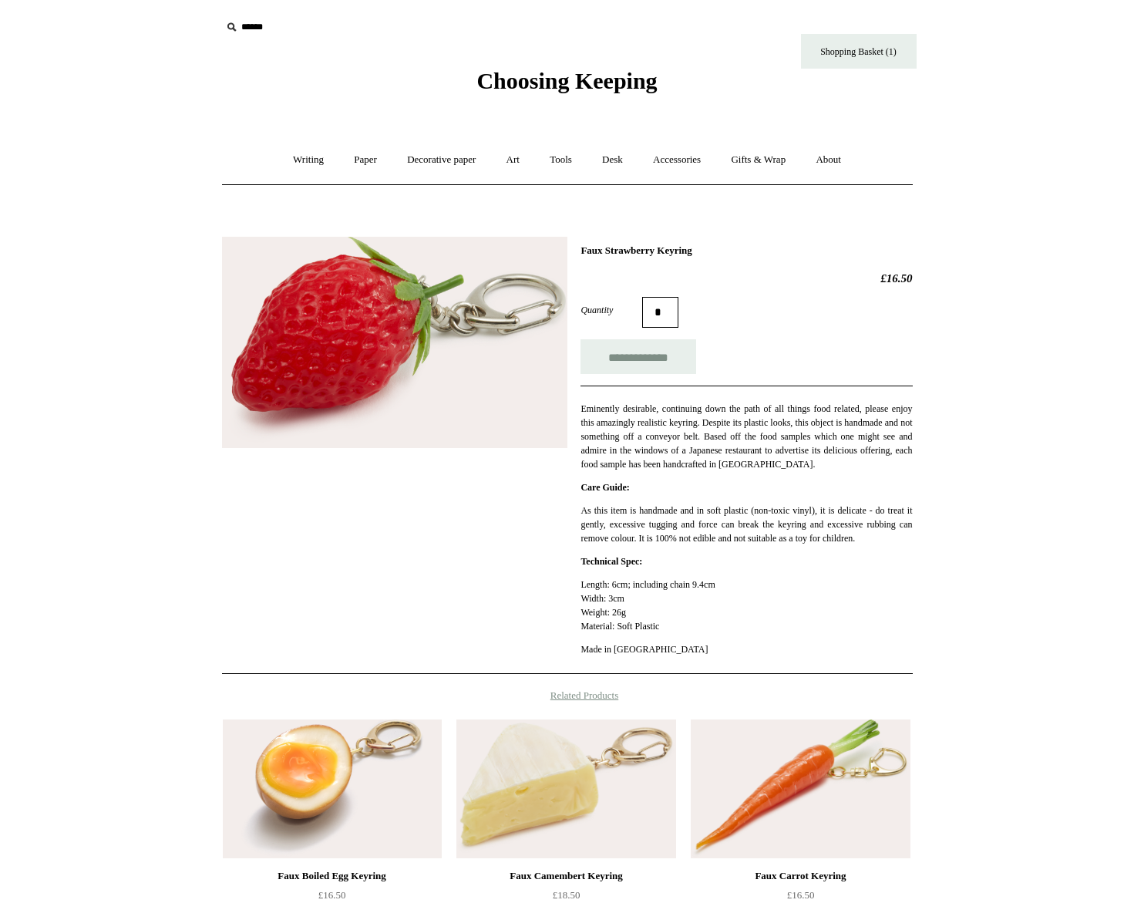
drag, startPoint x: 672, startPoint y: 254, endPoint x: 609, endPoint y: 253, distance: 62.5
click at [609, 253] on h1 "Faux Strawberry Keyring" at bounding box center [747, 250] width 332 height 12
copy h1 "Strawberry"
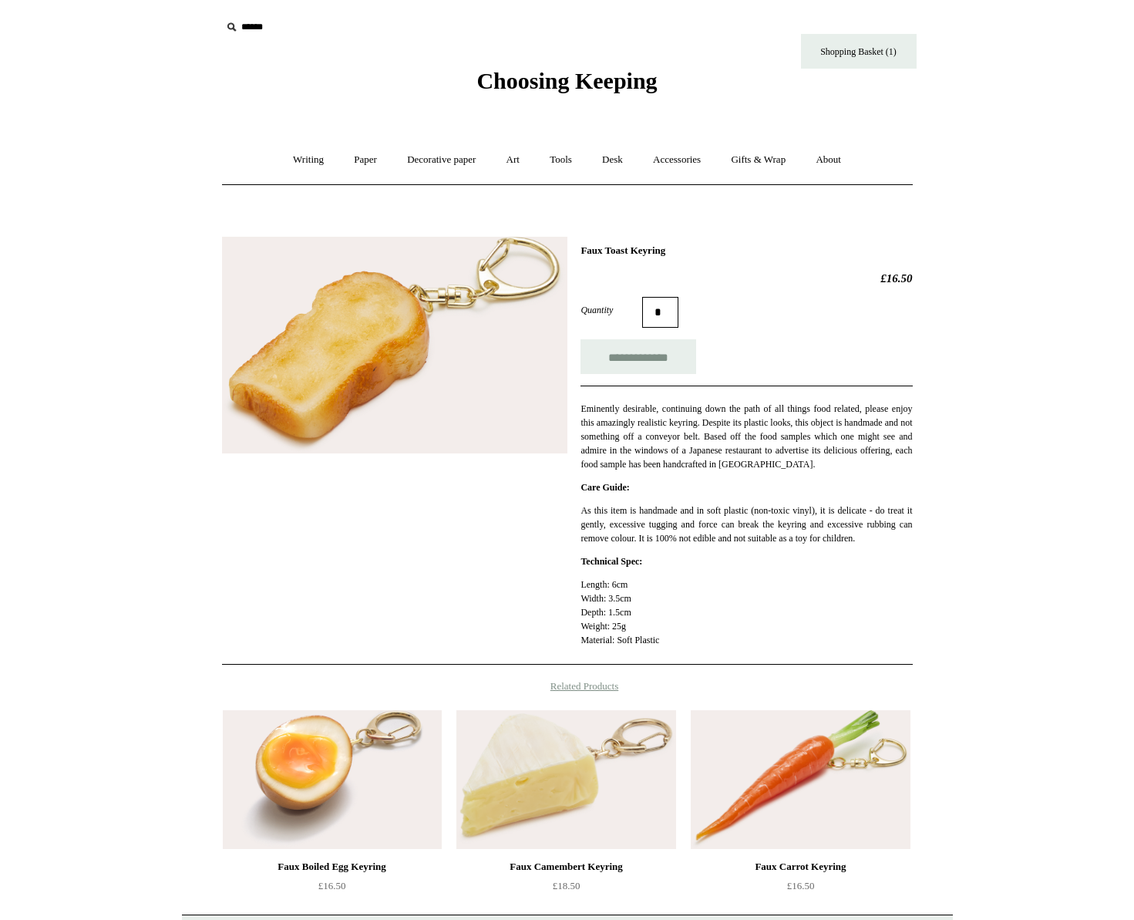
copy h1 "Toast"
drag, startPoint x: 639, startPoint y: 251, endPoint x: 612, endPoint y: 254, distance: 27.1
click at [612, 254] on h1 "Faux Toast Keyring" at bounding box center [747, 250] width 332 height 12
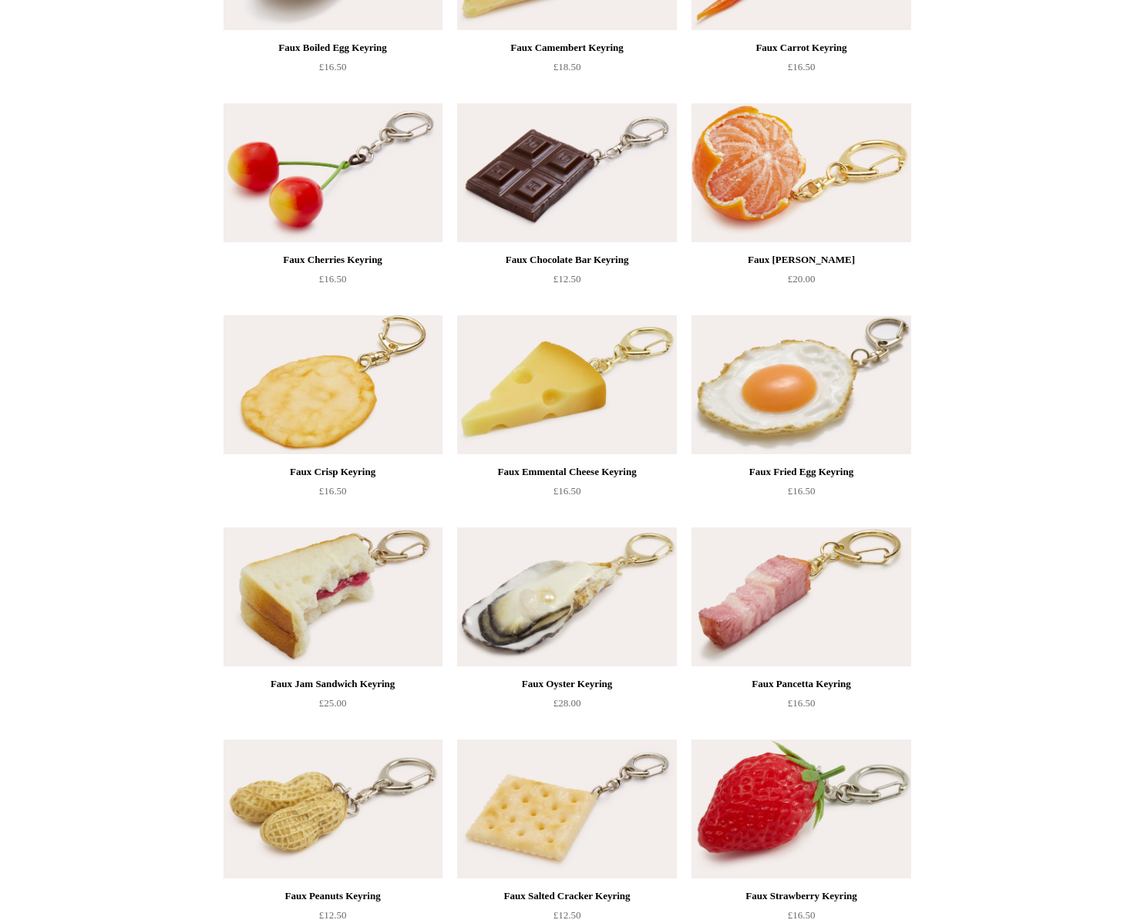
scroll to position [24, 0]
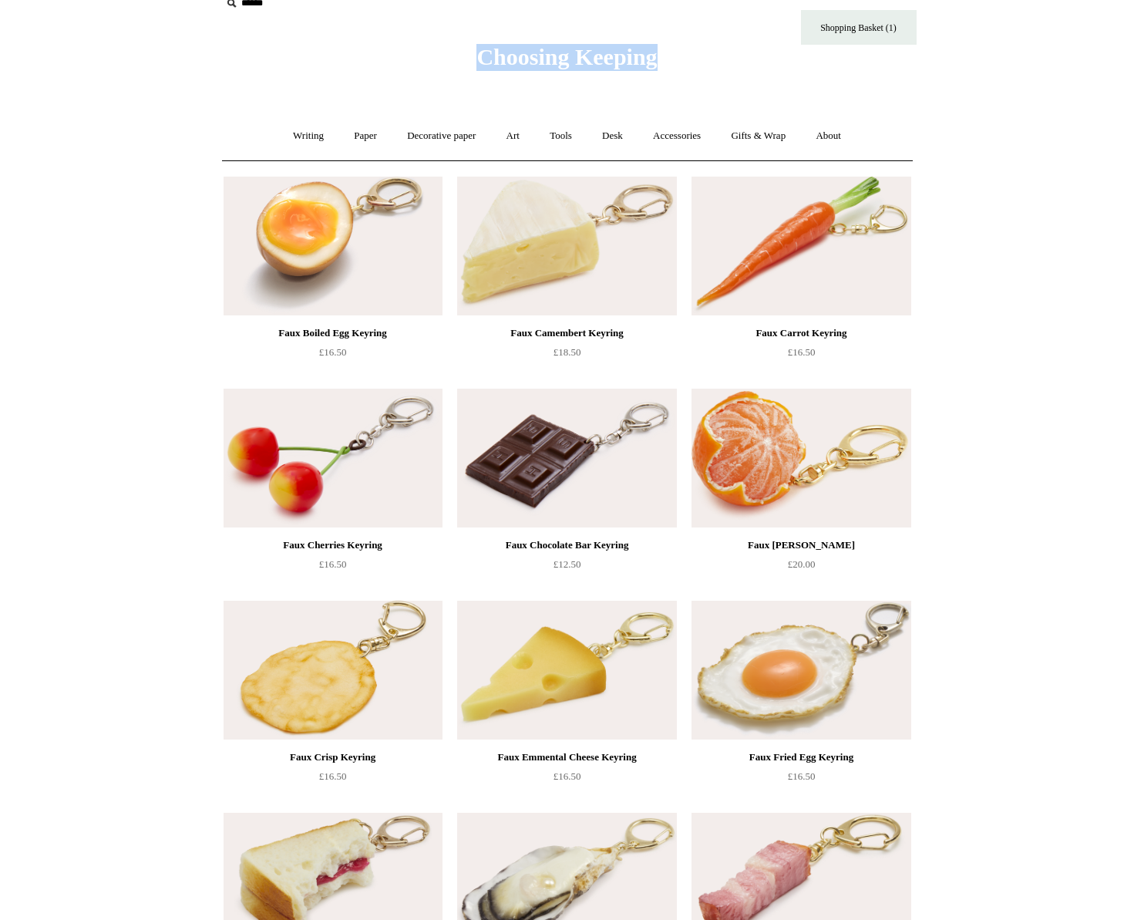
click at [524, 44] on span "Choosing Keeping" at bounding box center [566, 56] width 180 height 25
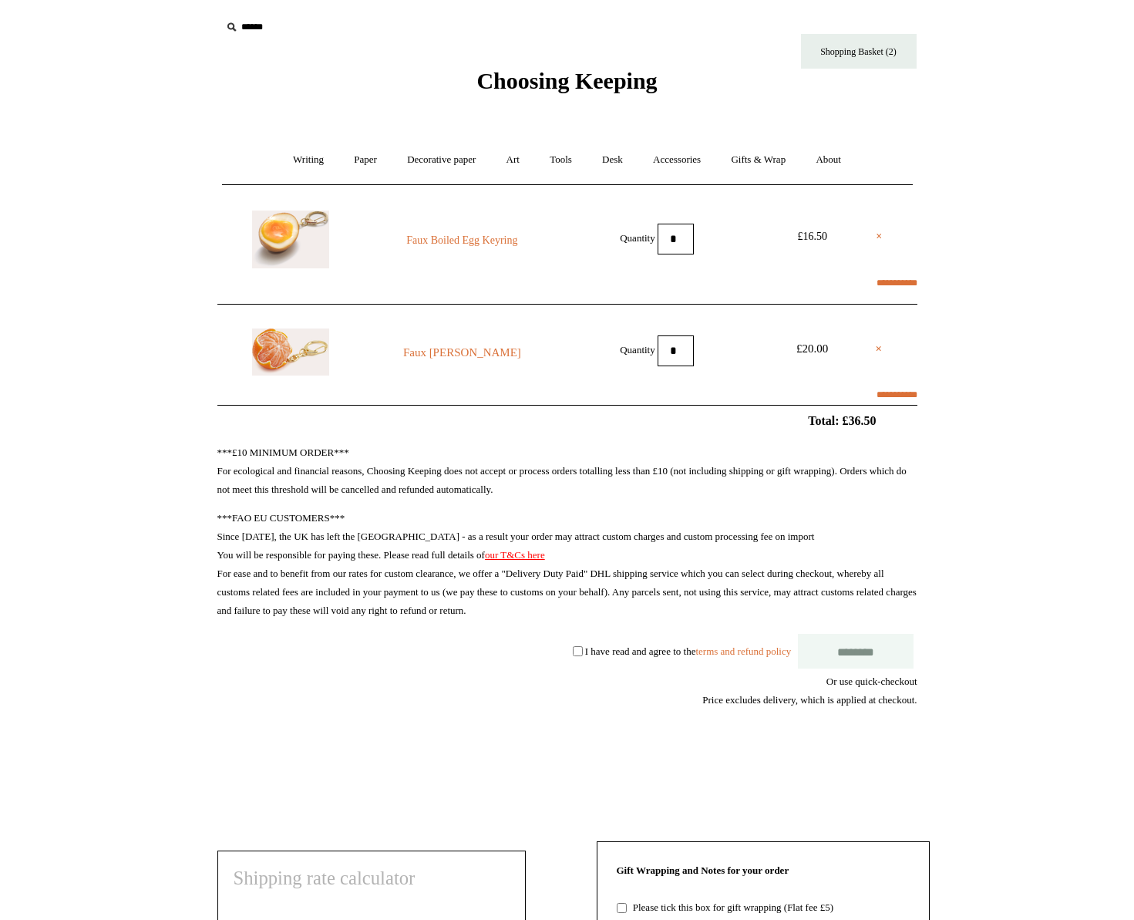
click at [917, 757] on shop-pay-wallet-button at bounding box center [915, 755] width 2 height 12
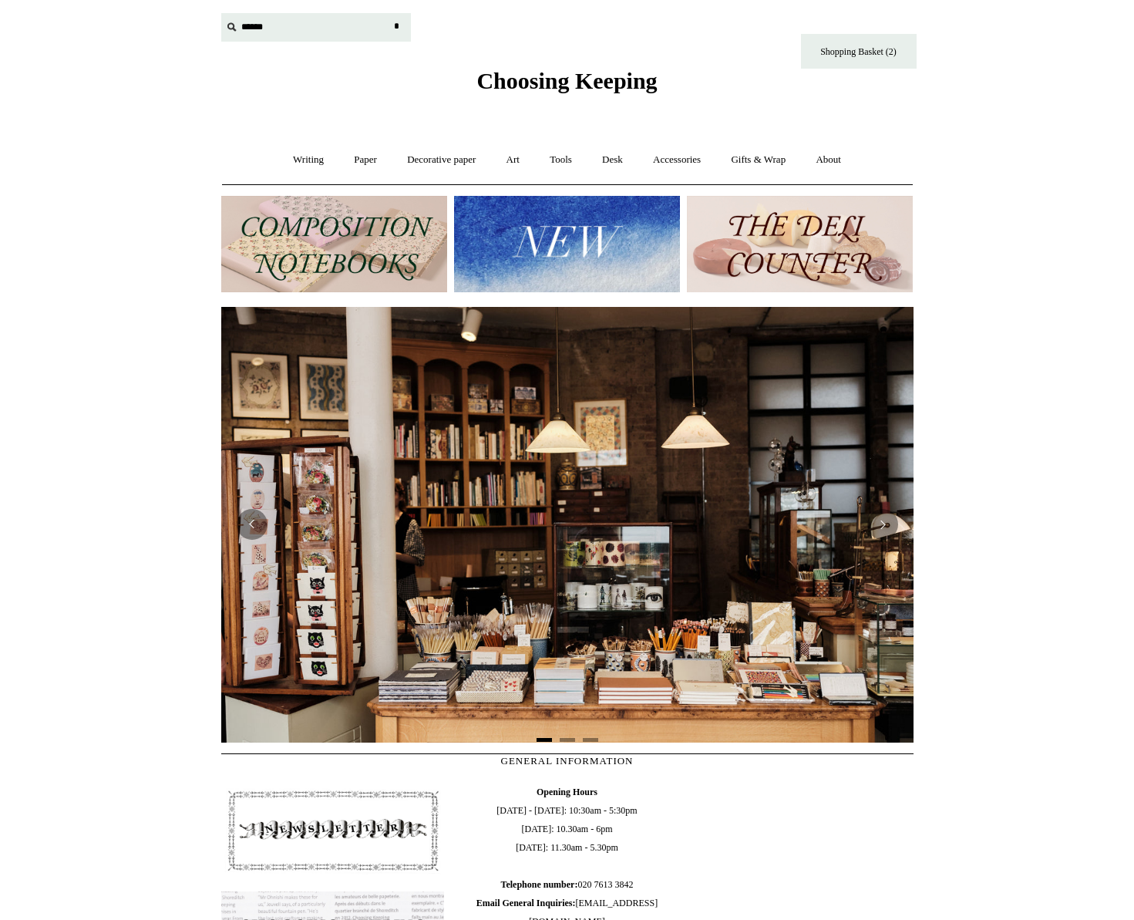
click at [338, 35] on input "text" at bounding box center [316, 27] width 190 height 29
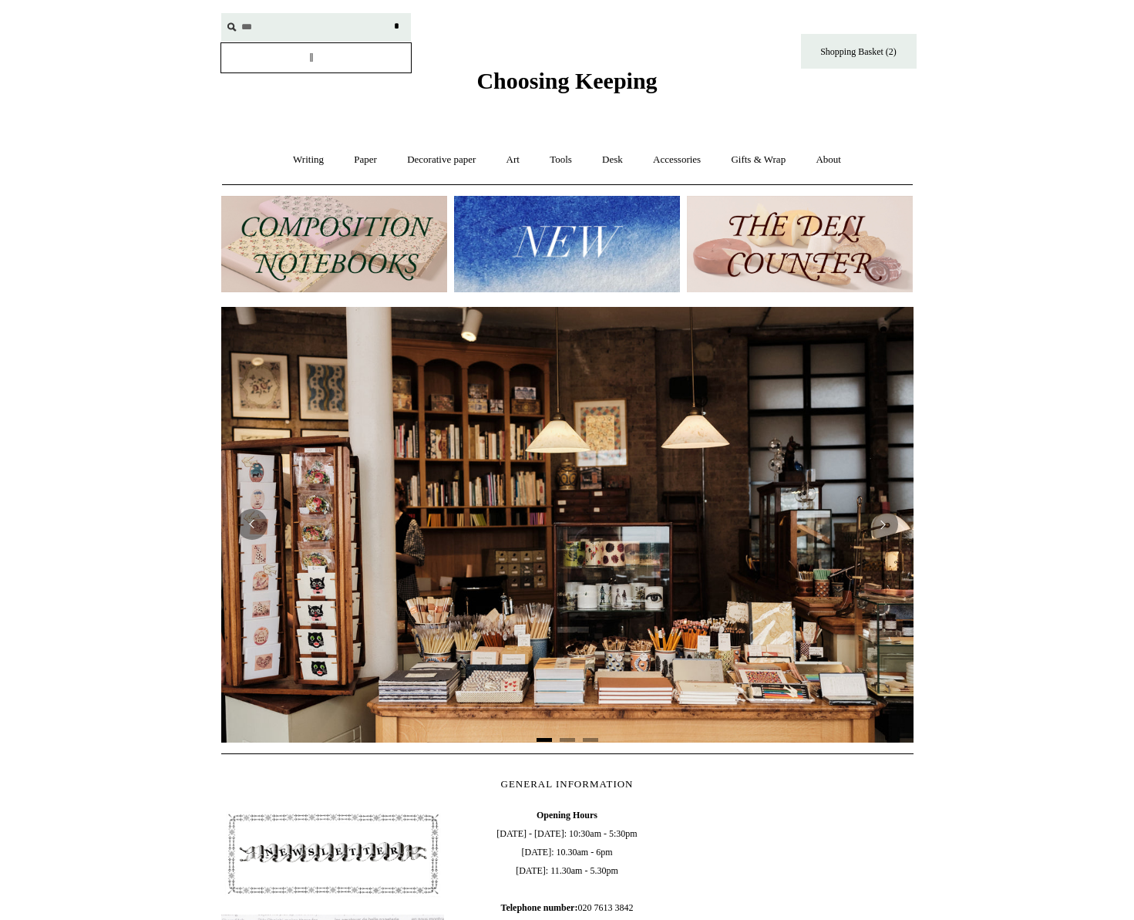
type input "***"
click at [389, 13] on input "*" at bounding box center [396, 26] width 15 height 27
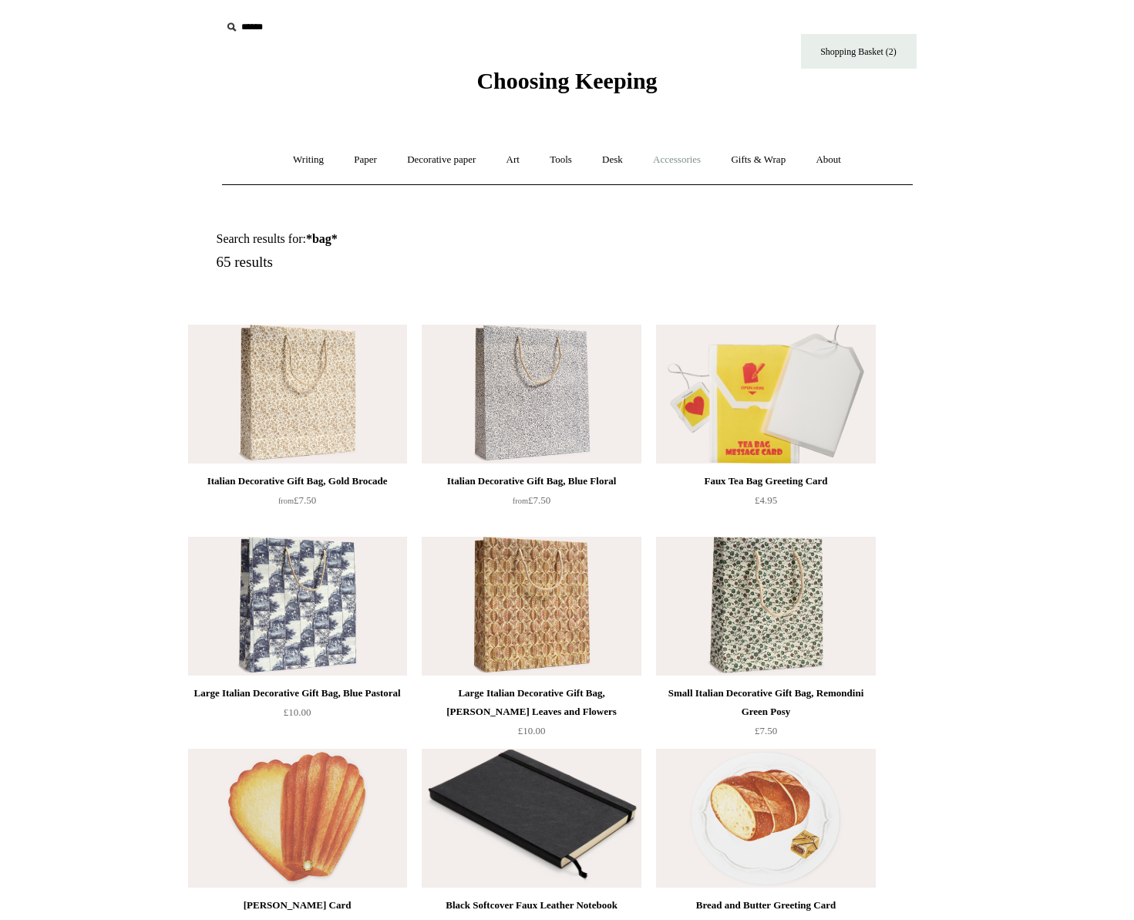
click at [699, 159] on link "Accessories +" at bounding box center [677, 160] width 76 height 41
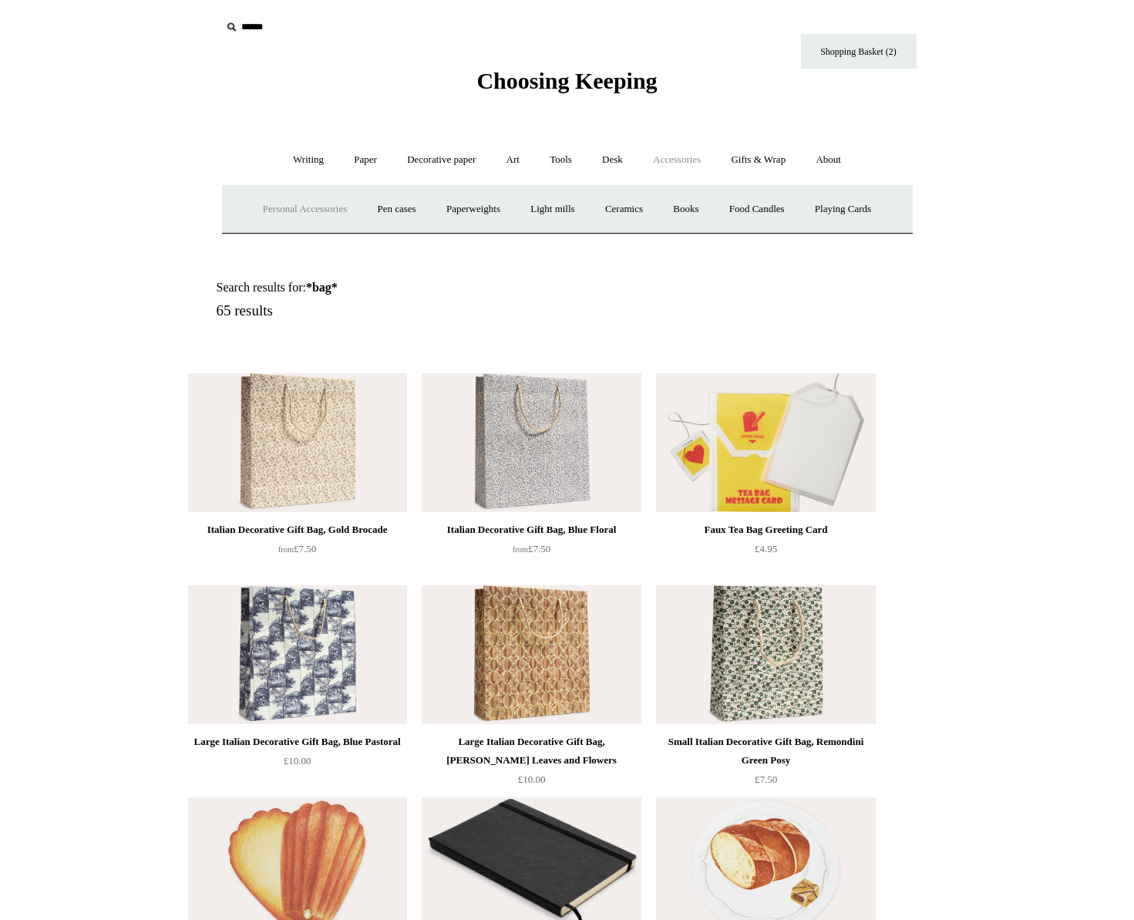
click at [318, 216] on link "Personal Accessories +" at bounding box center [305, 209] width 112 height 41
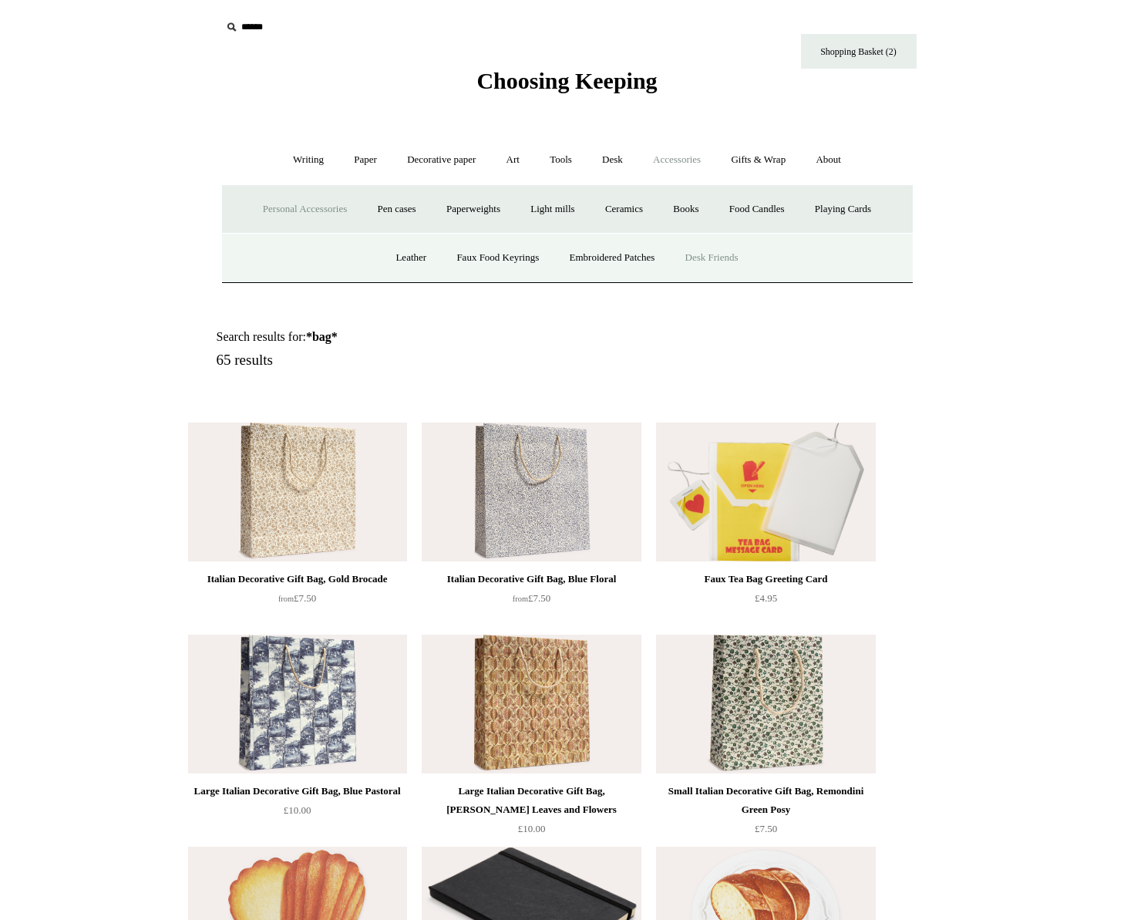
click at [725, 261] on link "Desk Friends" at bounding box center [712, 257] width 81 height 41
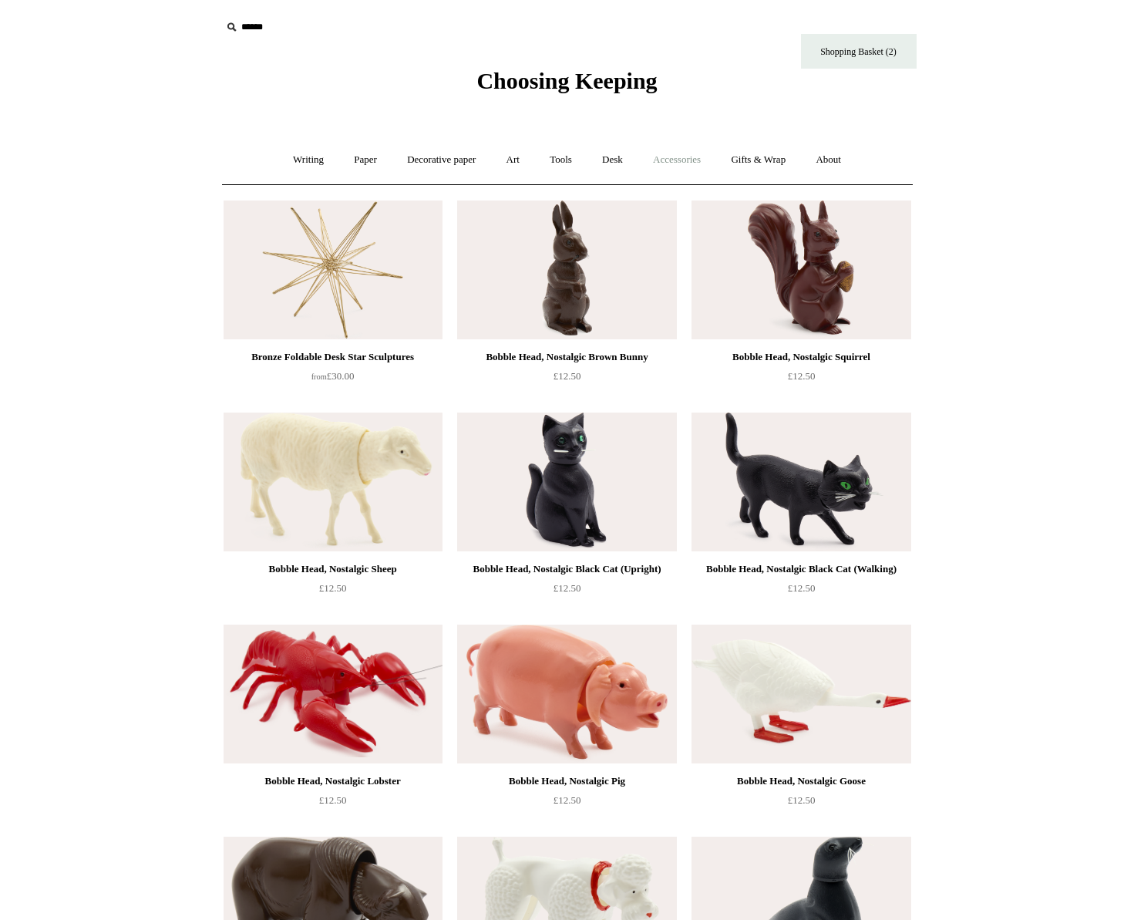
click at [696, 166] on link "Accessories +" at bounding box center [677, 160] width 76 height 41
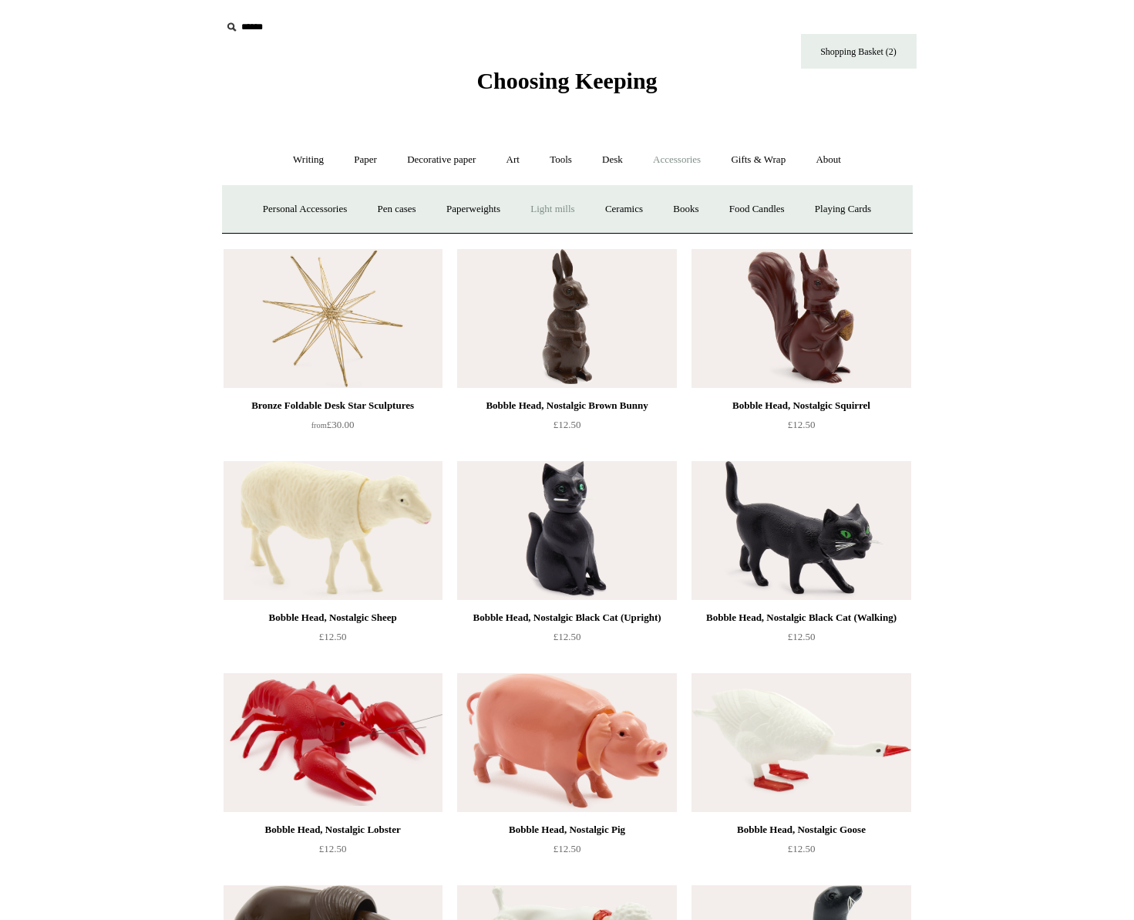
click at [553, 211] on link "Light mills" at bounding box center [553, 209] width 72 height 41
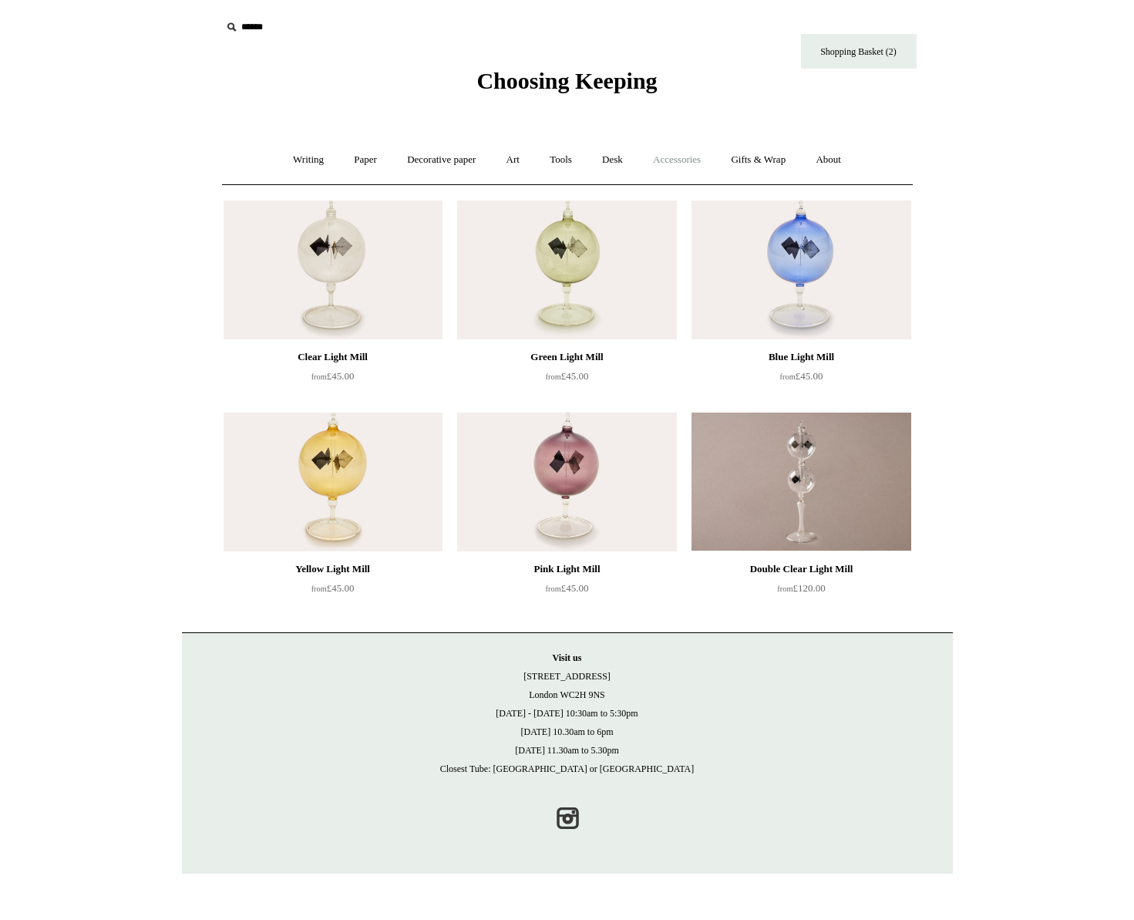
click at [682, 157] on link "Accessories +" at bounding box center [677, 160] width 76 height 41
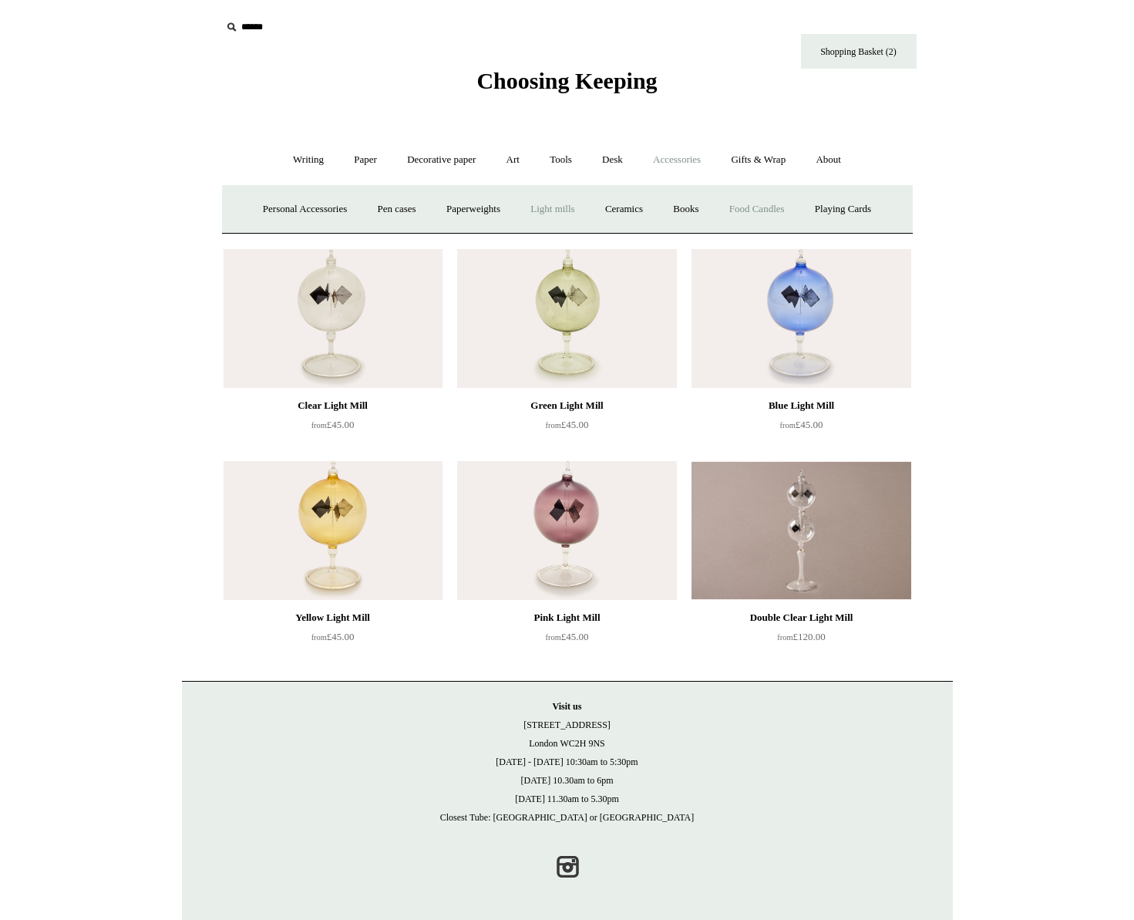
click at [765, 214] on link "Food Candles" at bounding box center [756, 209] width 83 height 41
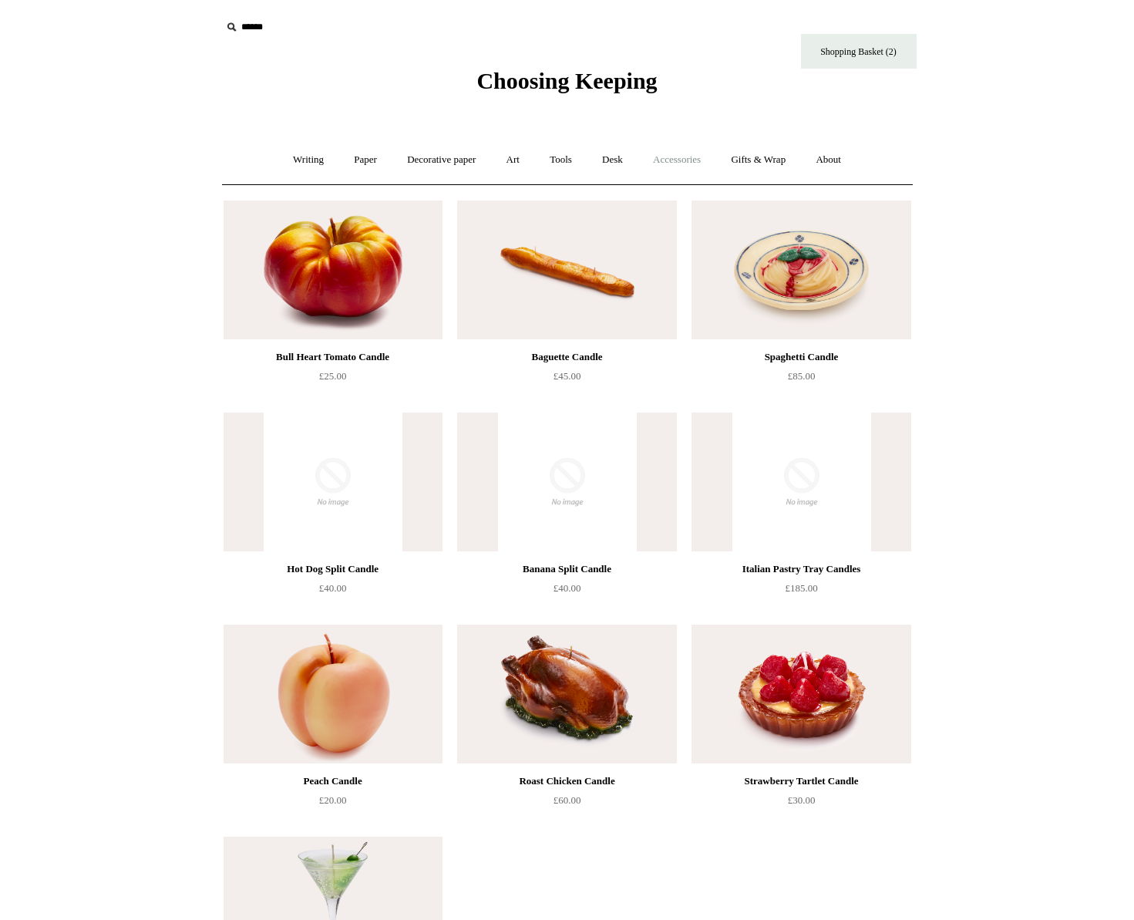
click at [693, 164] on link "Accessories +" at bounding box center [677, 160] width 76 height 41
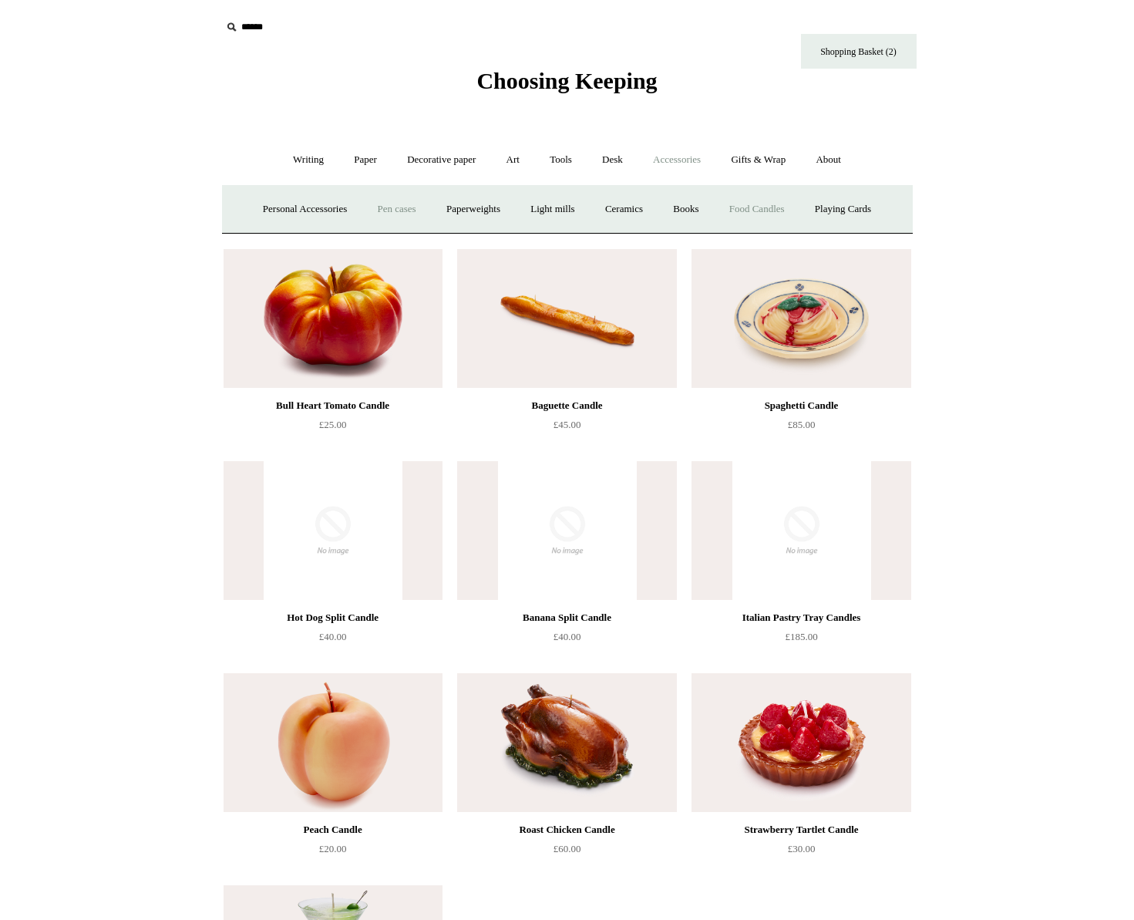
click at [397, 214] on link "Pen cases" at bounding box center [396, 209] width 66 height 41
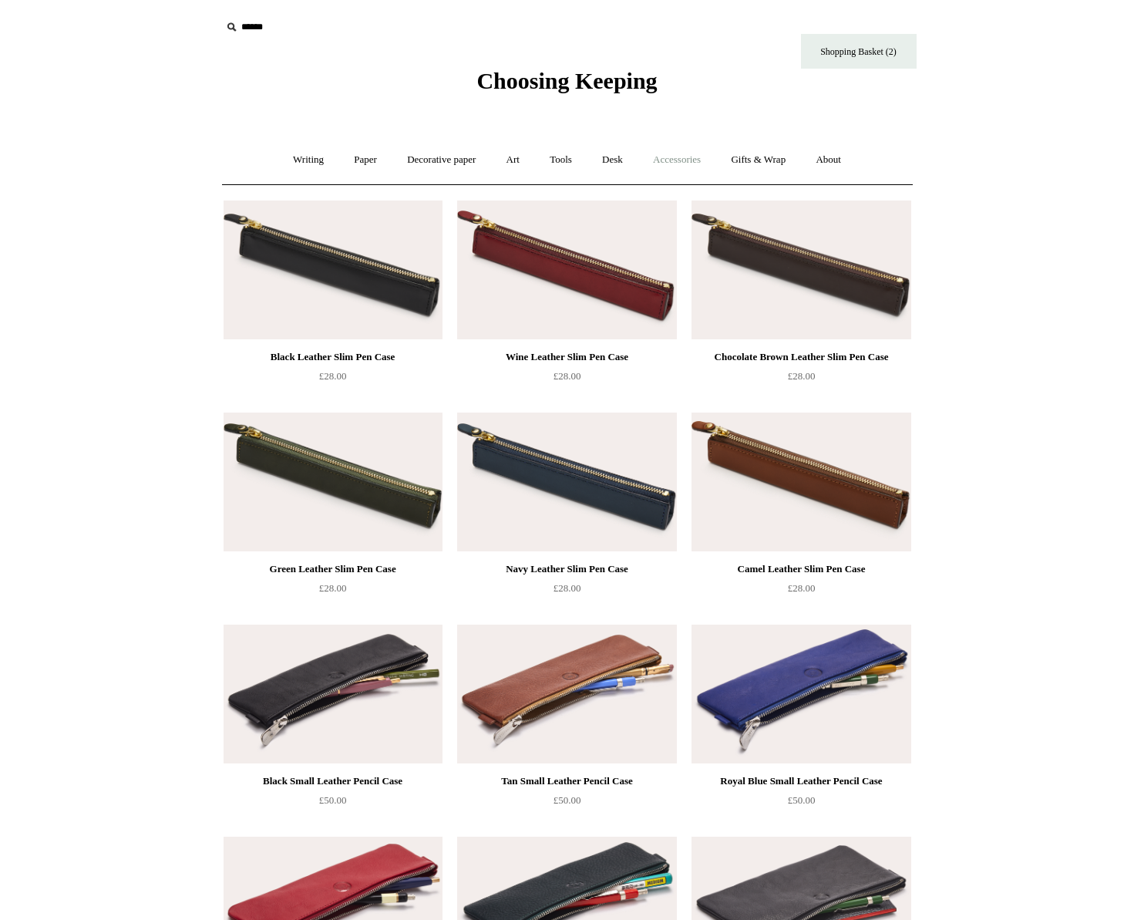
click at [701, 163] on link "Accessories +" at bounding box center [677, 160] width 76 height 41
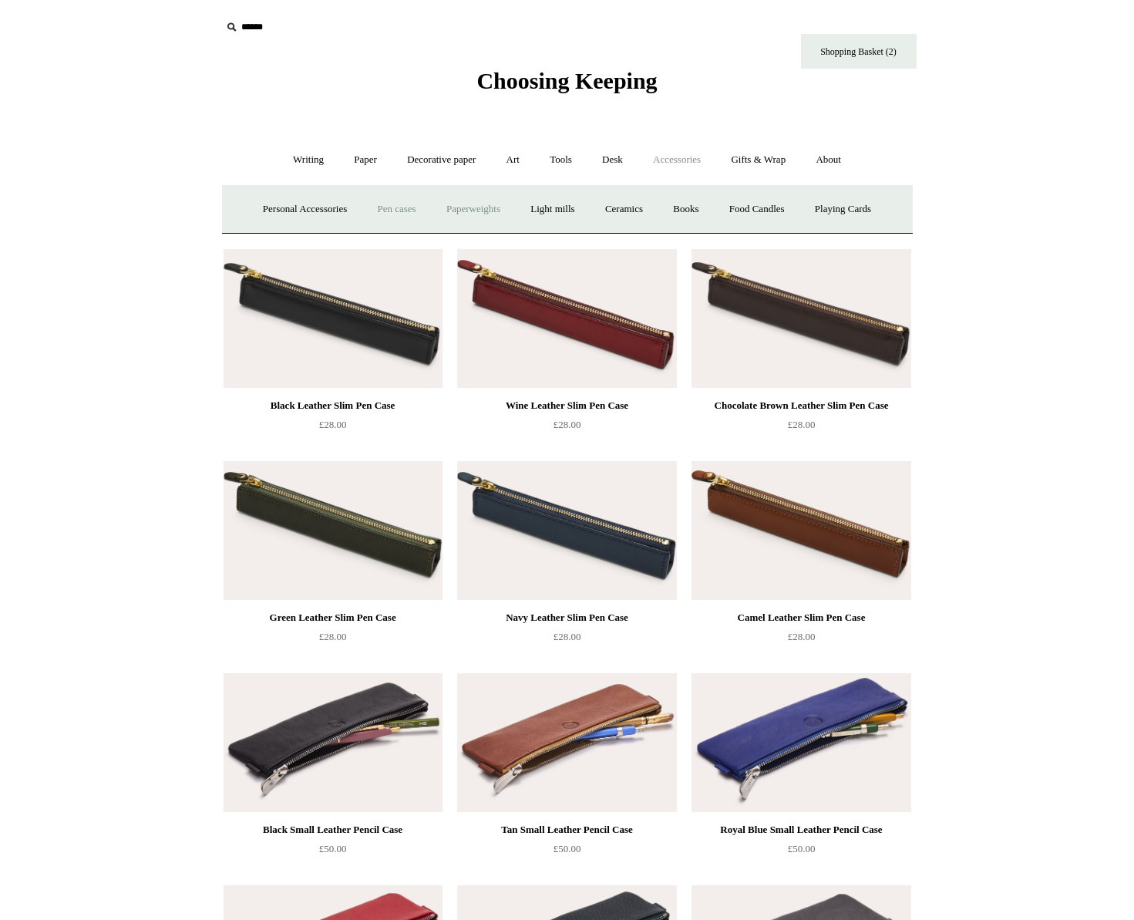
click at [469, 216] on link "Paperweights +" at bounding box center [474, 209] width 82 height 41
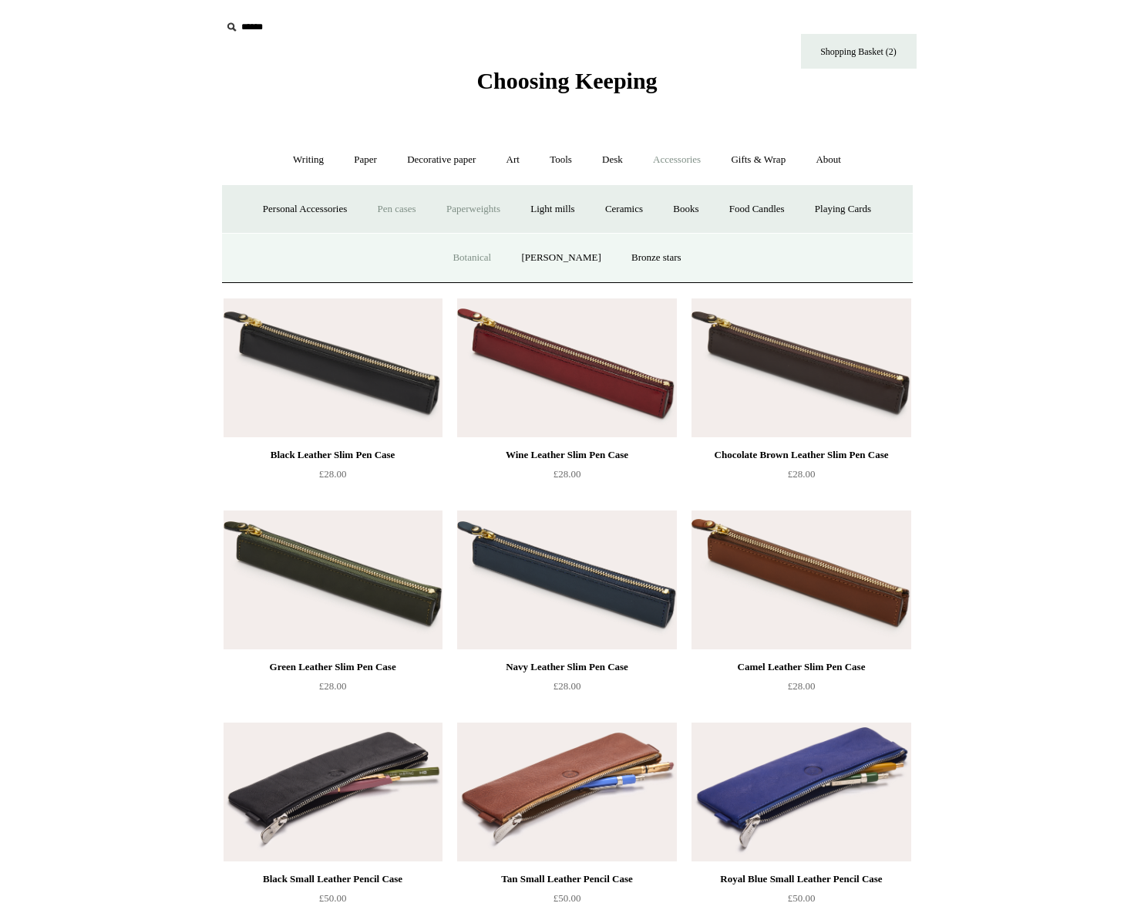
click at [484, 265] on link "Botanical" at bounding box center [472, 257] width 66 height 41
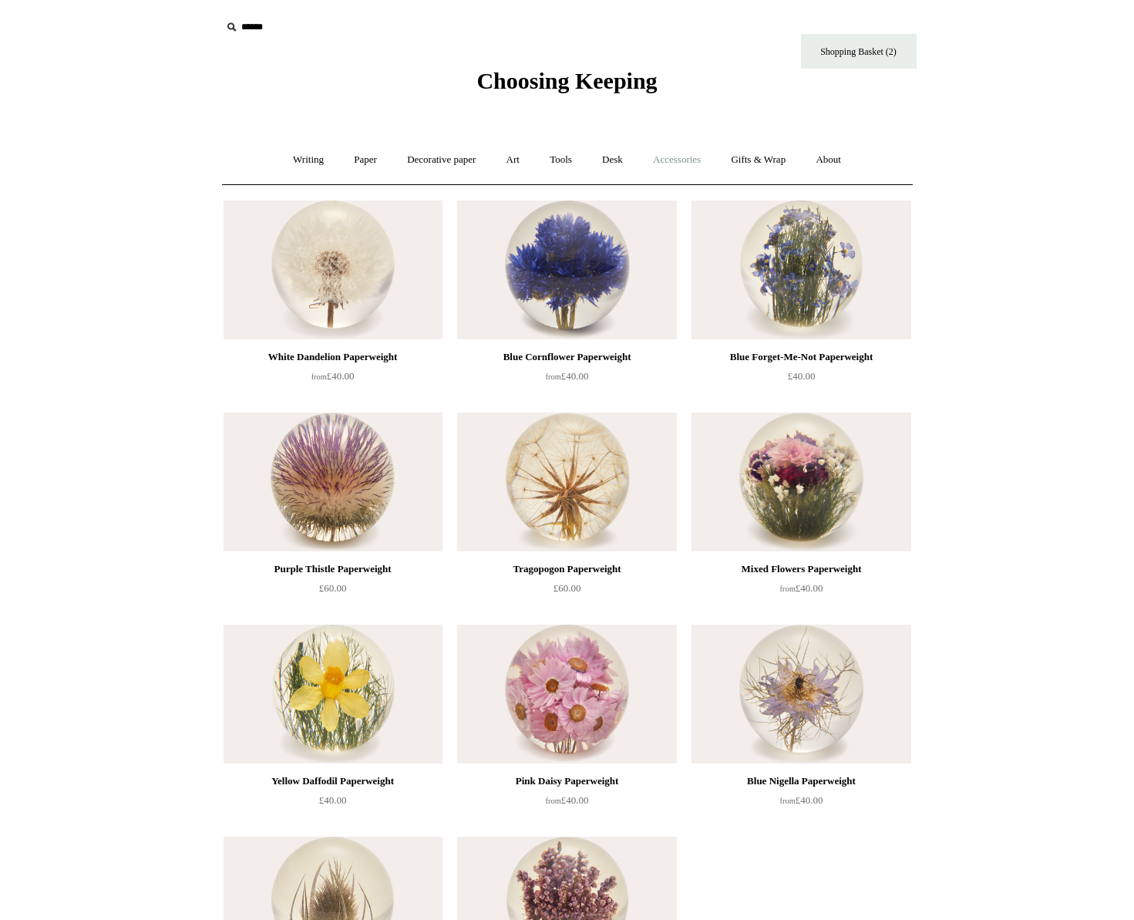
click at [685, 157] on link "Accessories +" at bounding box center [677, 160] width 76 height 41
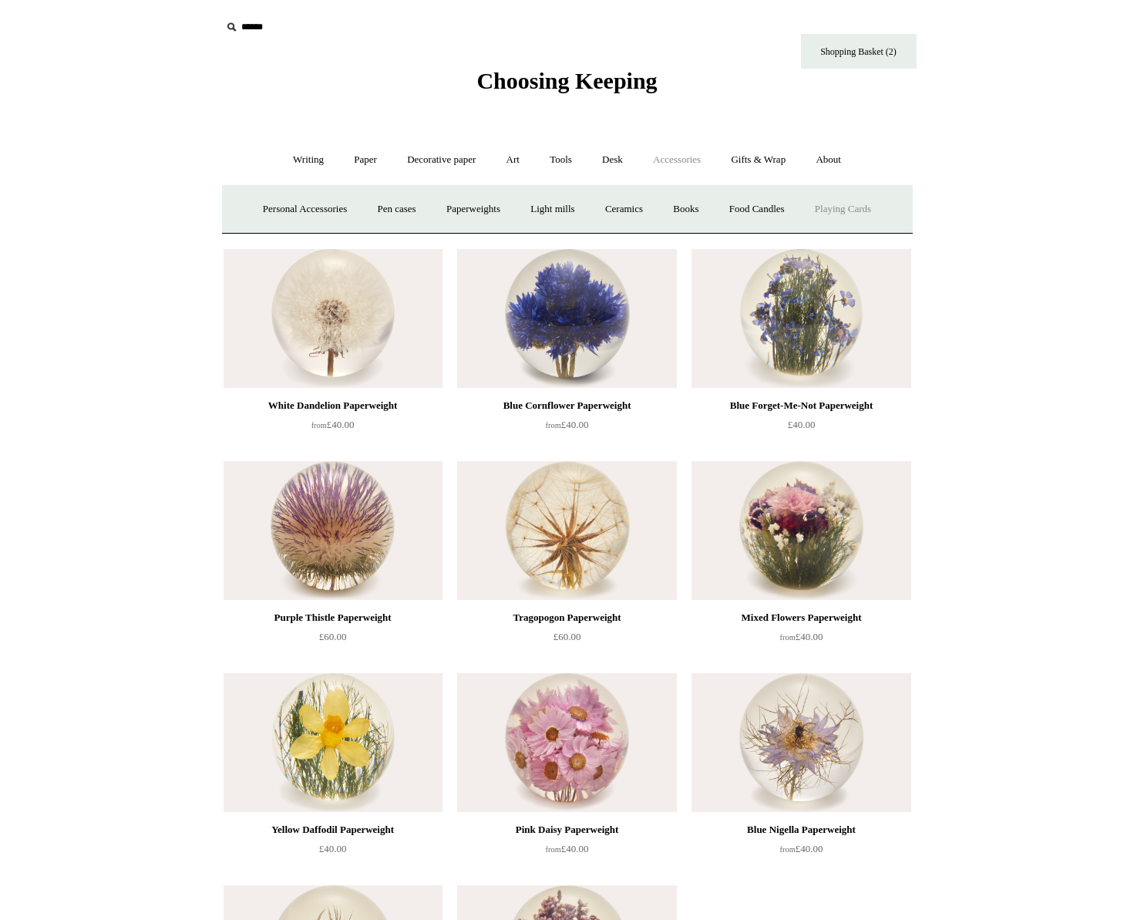
click at [836, 211] on link "Playing Cards" at bounding box center [843, 209] width 84 height 41
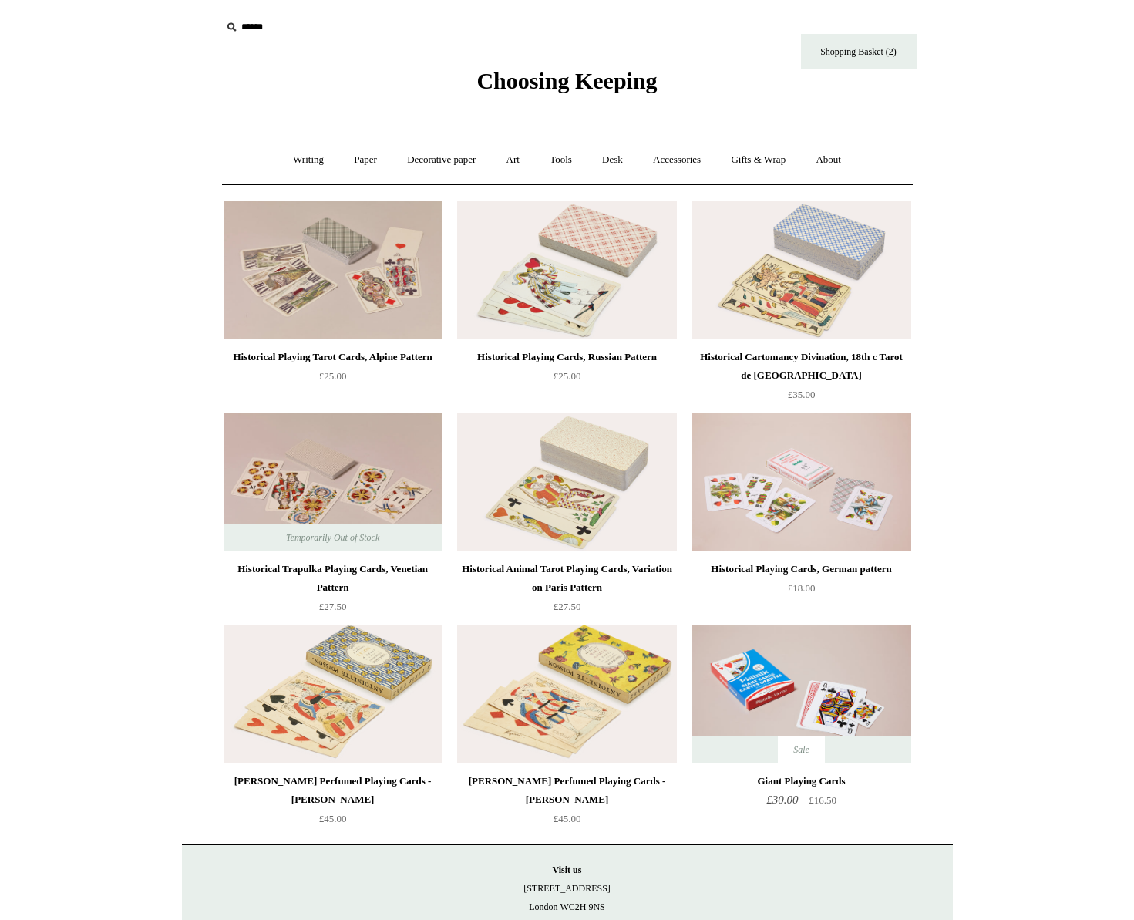
click at [557, 660] on img at bounding box center [566, 693] width 219 height 139
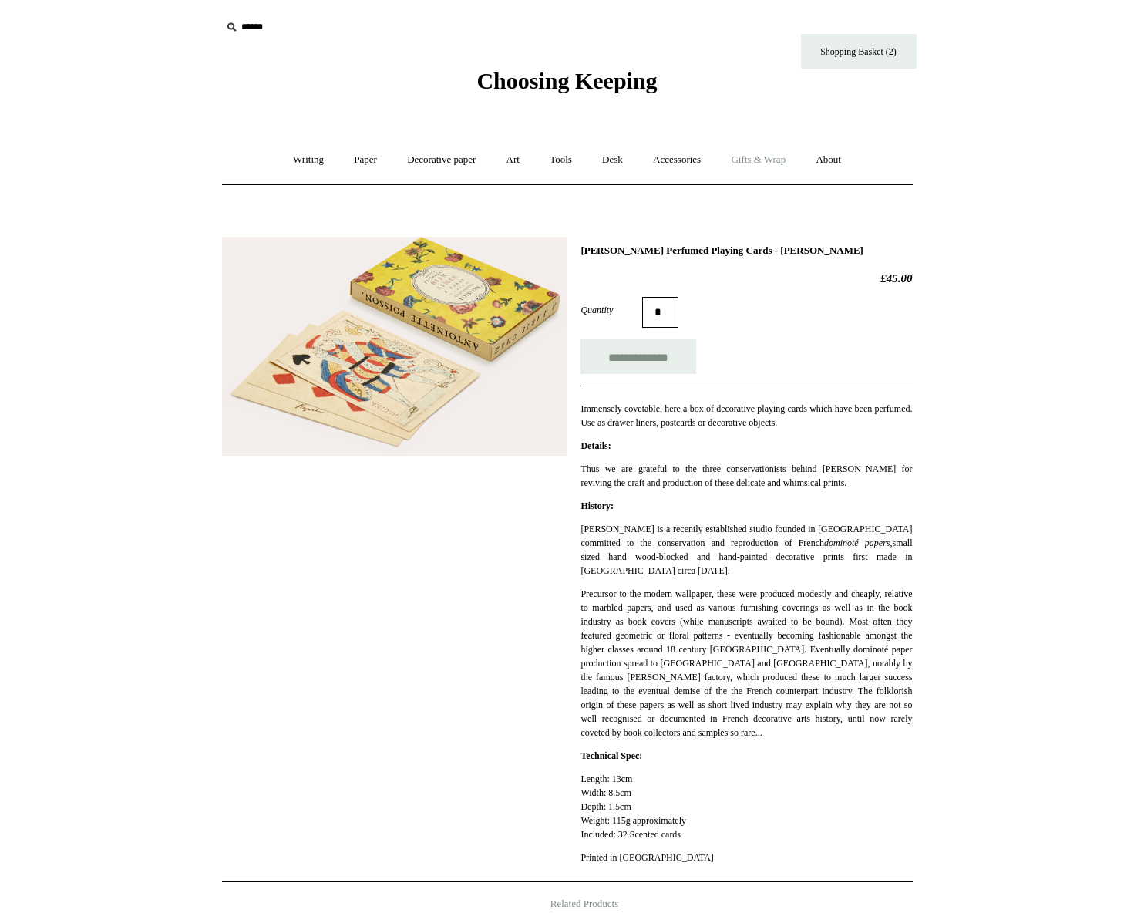
click at [760, 165] on link "Gifts & Wrap +" at bounding box center [758, 160] width 82 height 41
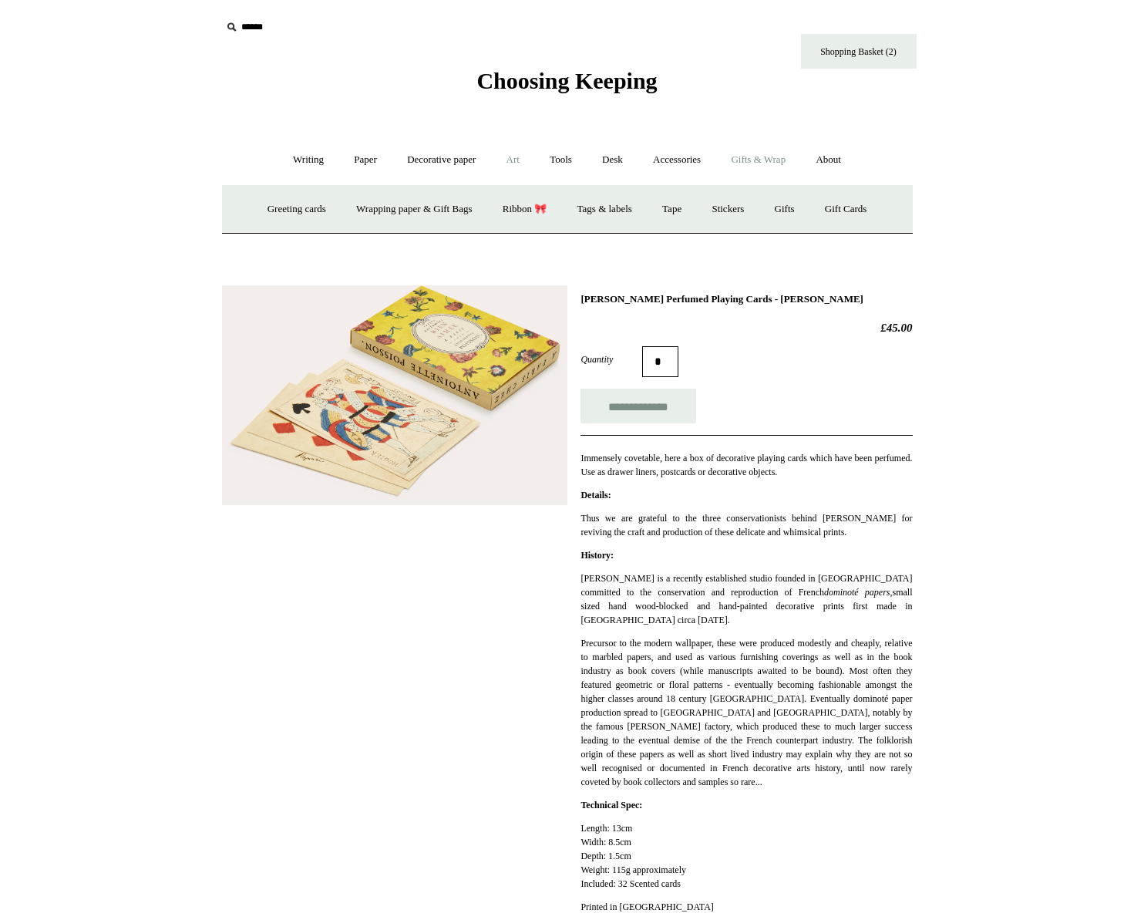
click at [520, 162] on link "Art +" at bounding box center [513, 160] width 41 height 41
click at [315, 217] on link "Watercolour & Paint" at bounding box center [286, 209] width 110 height 41
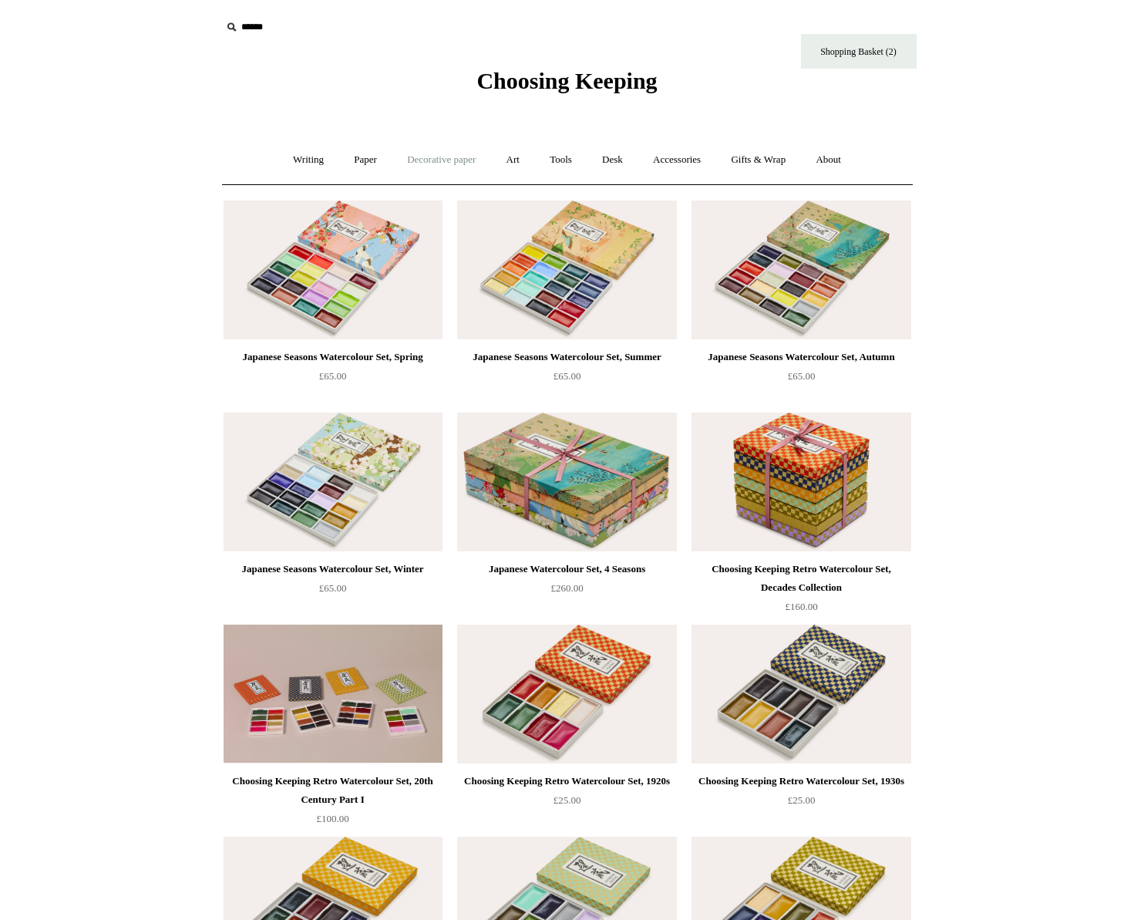
click at [429, 168] on link "Decorative paper +" at bounding box center [441, 160] width 96 height 41
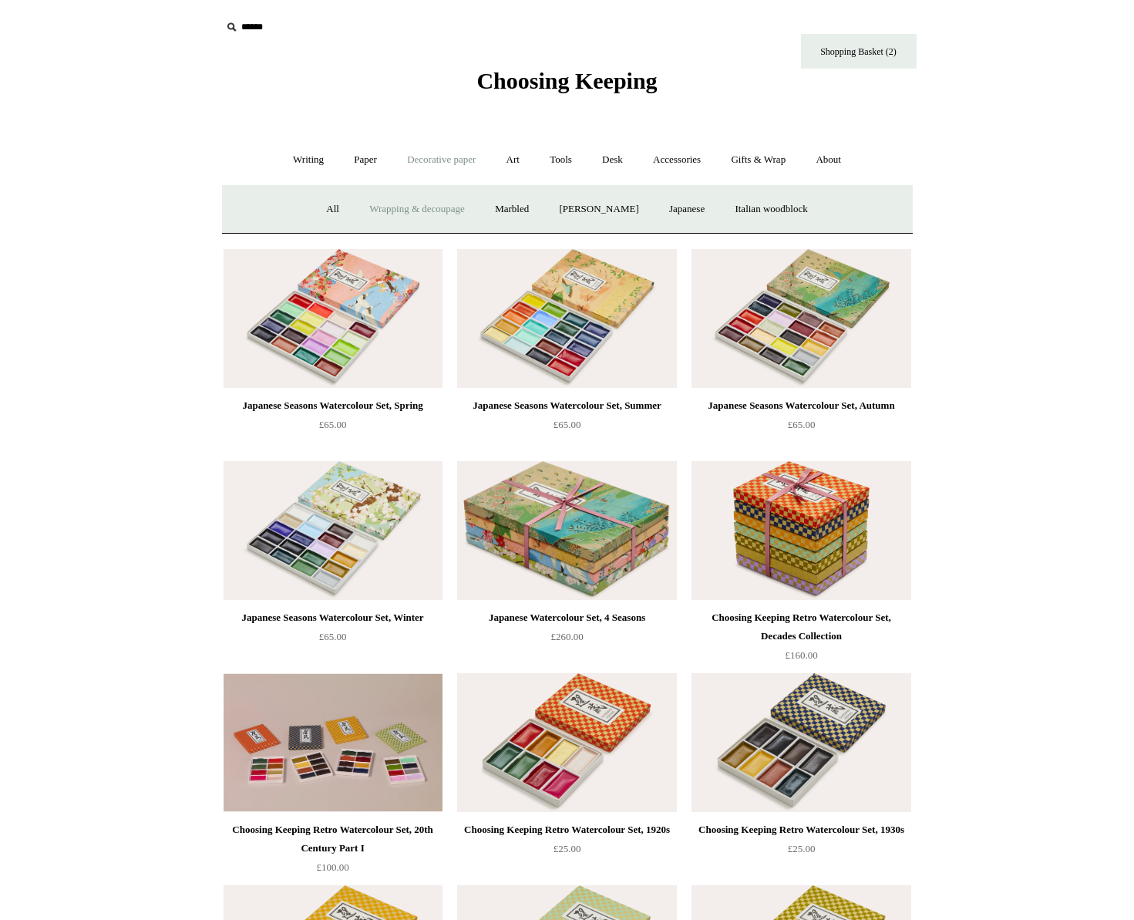
click at [434, 207] on link "Wrapping & decoupage" at bounding box center [416, 209] width 123 height 41
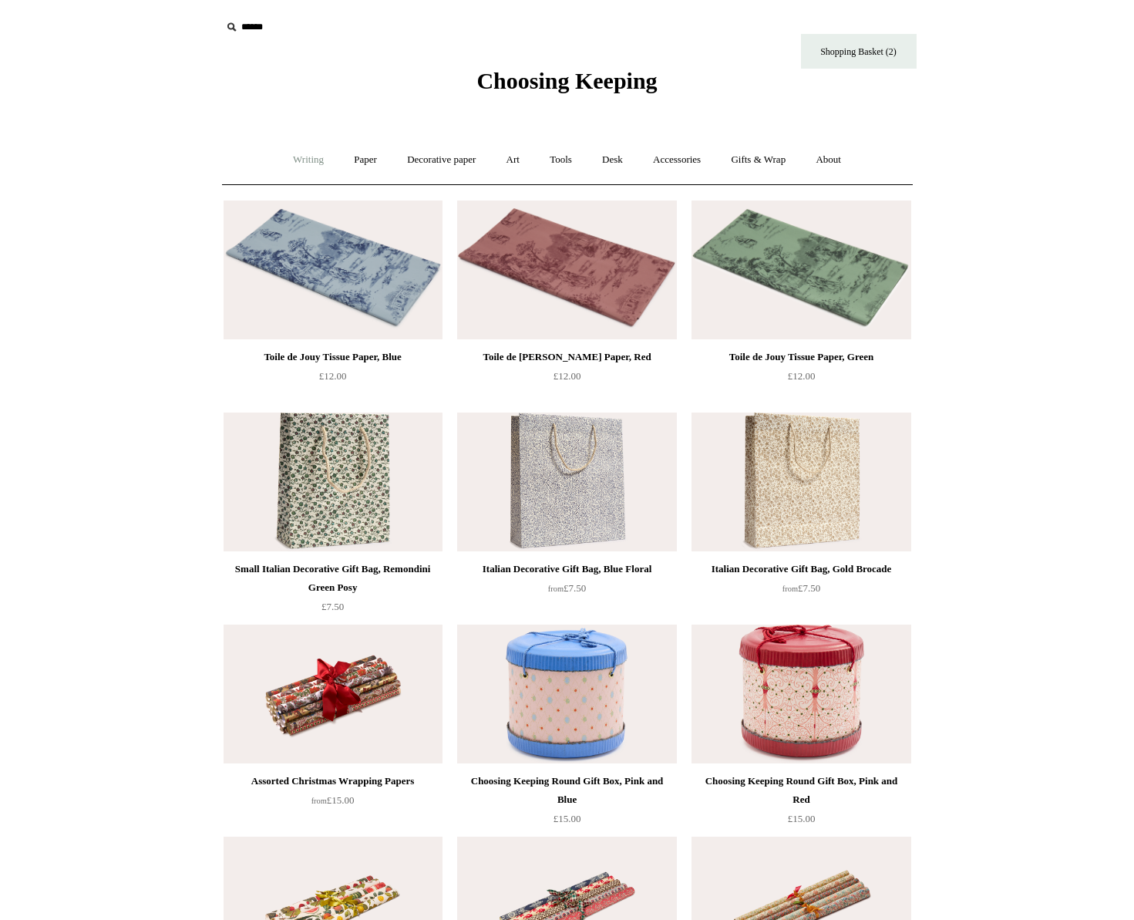
click at [312, 160] on link "Writing +" at bounding box center [308, 160] width 59 height 41
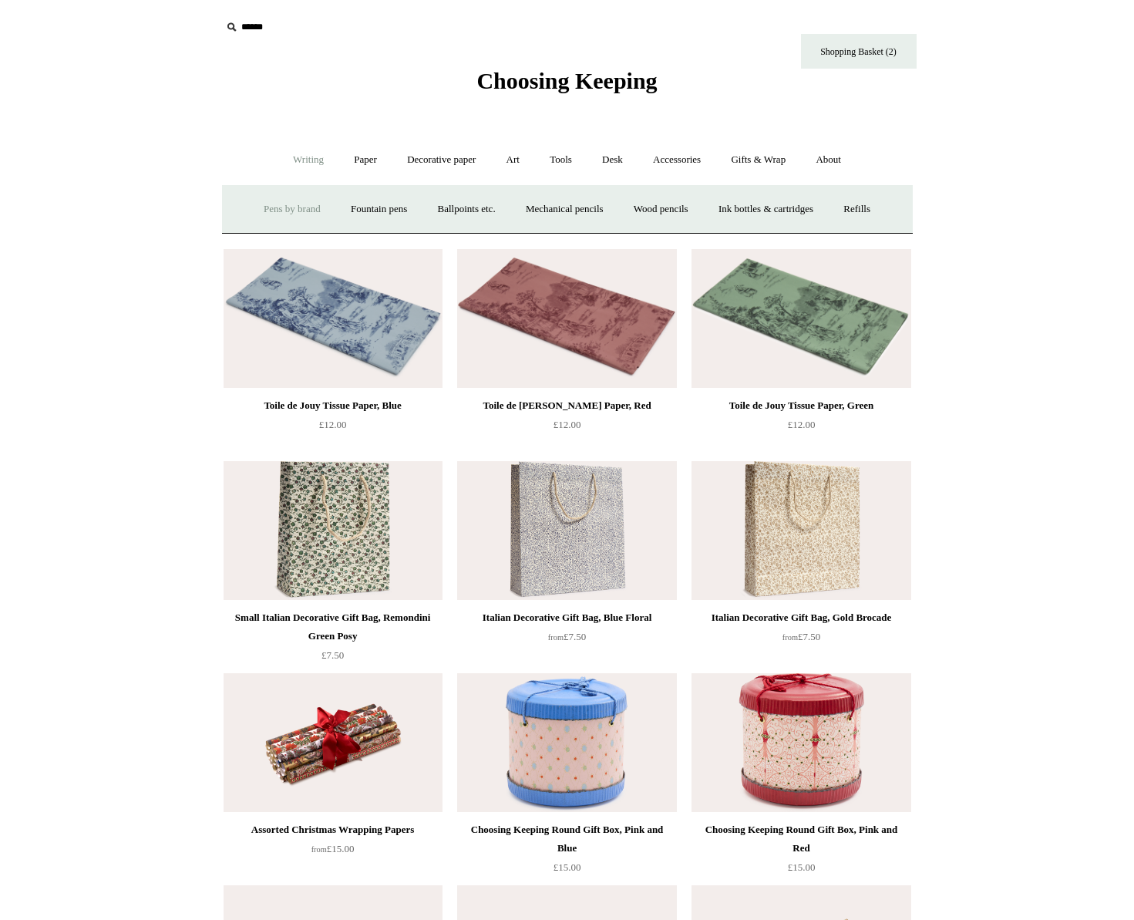
click at [267, 210] on link "Pens by brand +" at bounding box center [292, 209] width 85 height 41
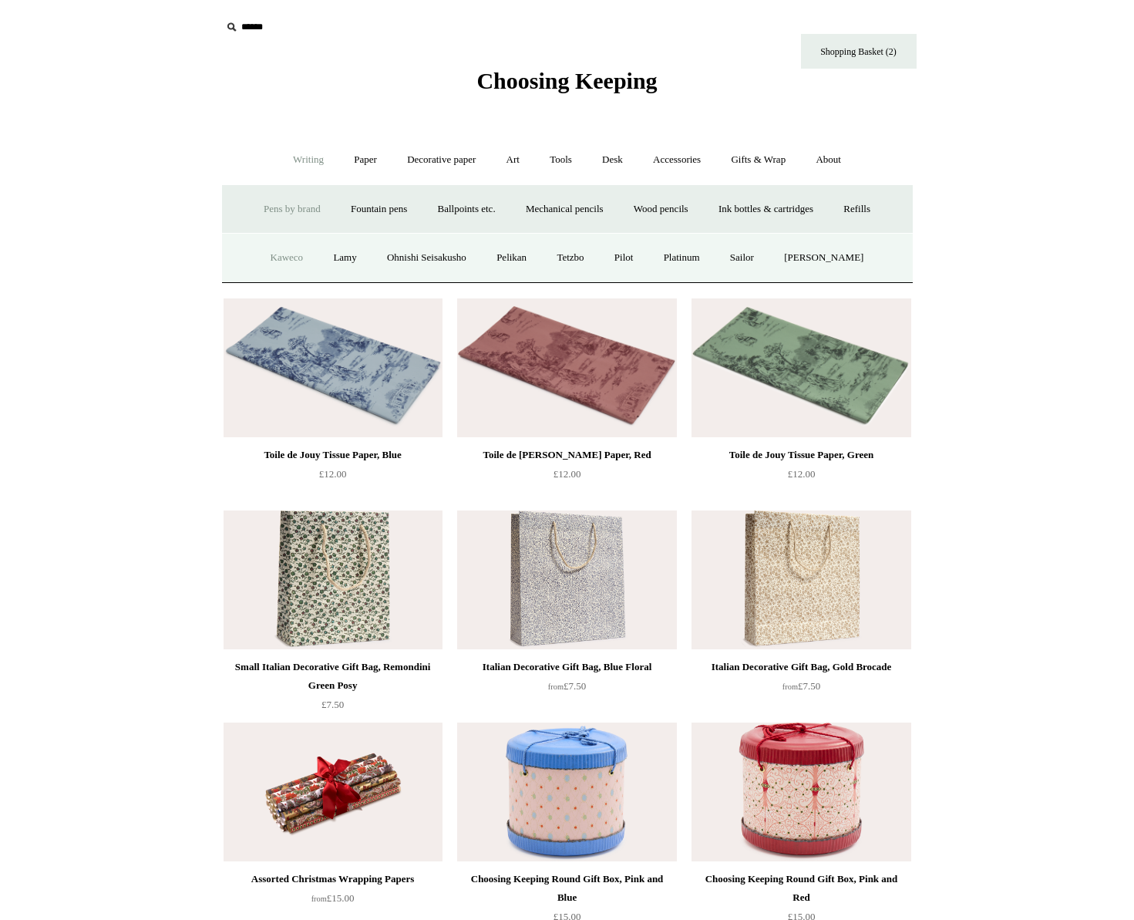
click at [282, 258] on link "Kaweco" at bounding box center [287, 257] width 61 height 41
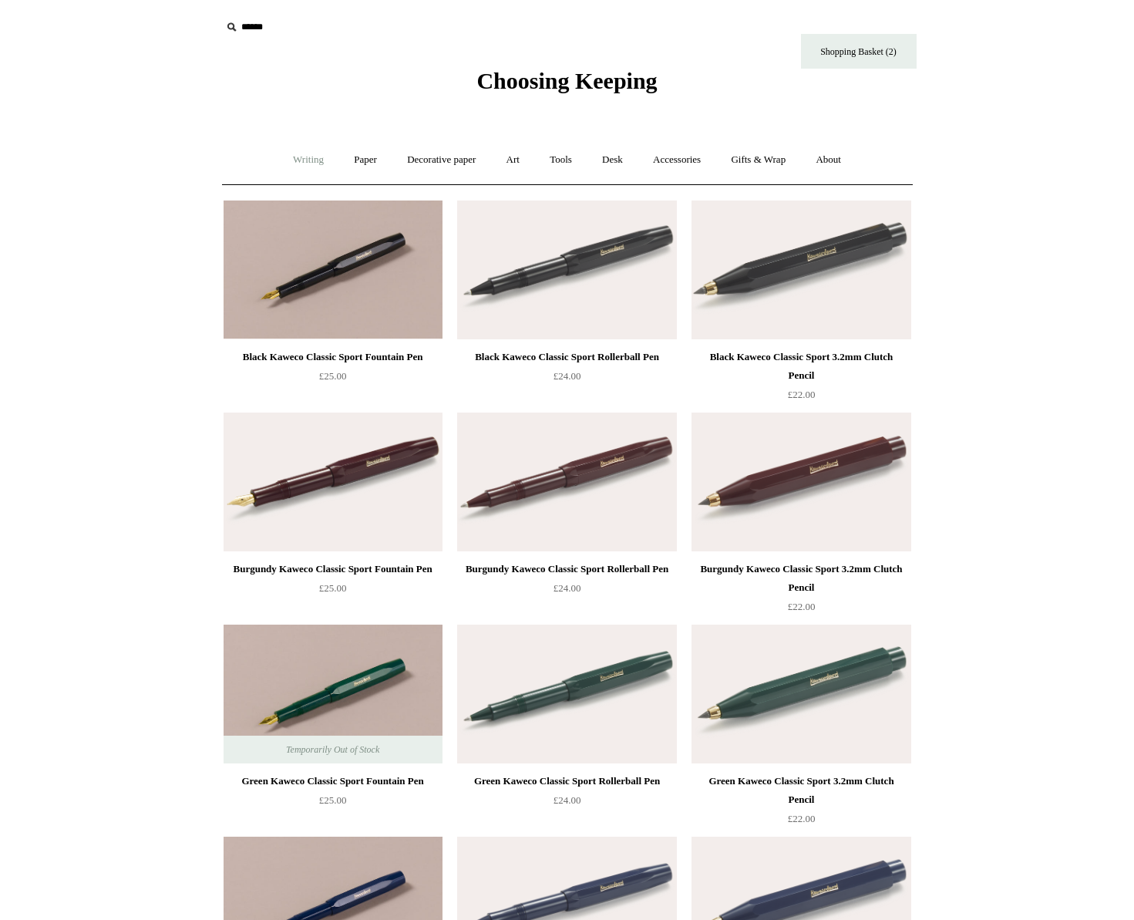
click at [321, 168] on link "Writing +" at bounding box center [308, 160] width 59 height 41
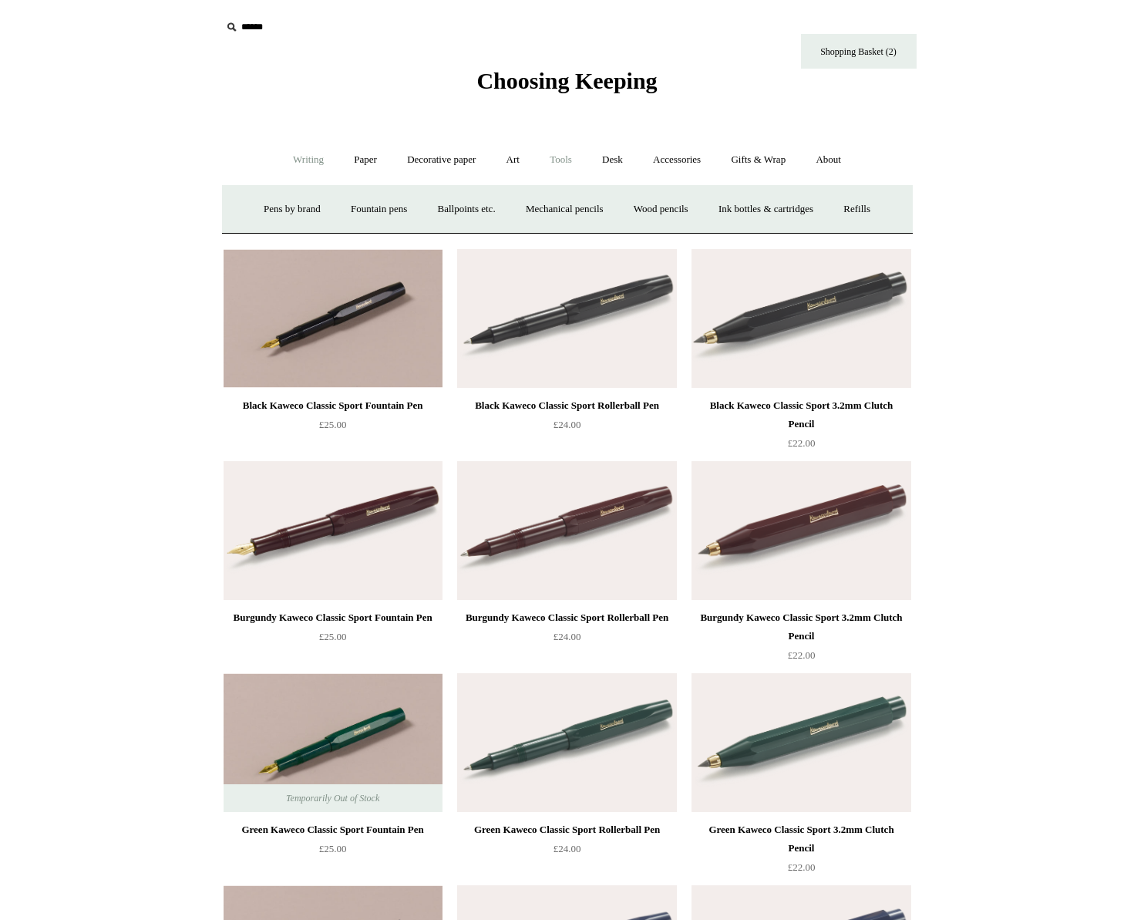
click at [552, 161] on link "Tools +" at bounding box center [561, 160] width 50 height 41
click at [287, 208] on link "Sharpeners" at bounding box center [298, 209] width 72 height 41
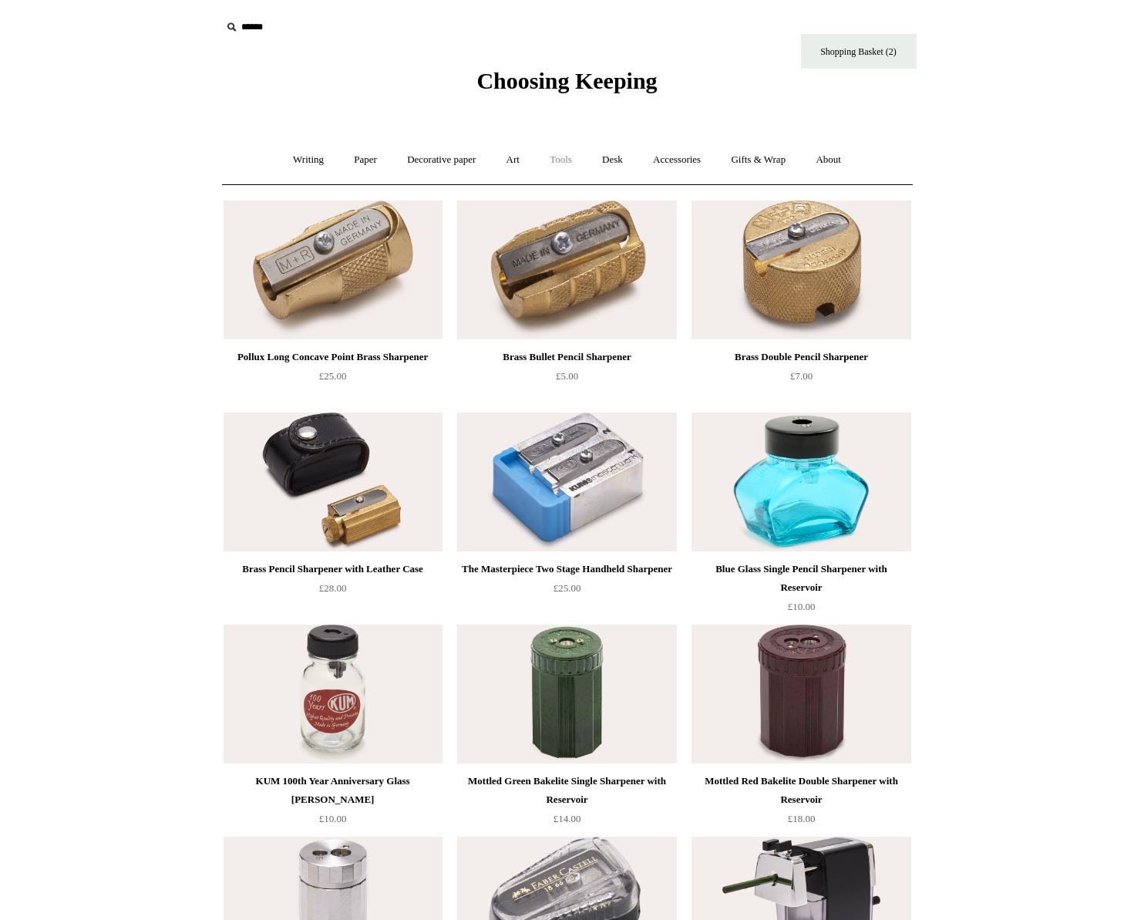
click at [556, 157] on link "Tools +" at bounding box center [561, 160] width 50 height 41
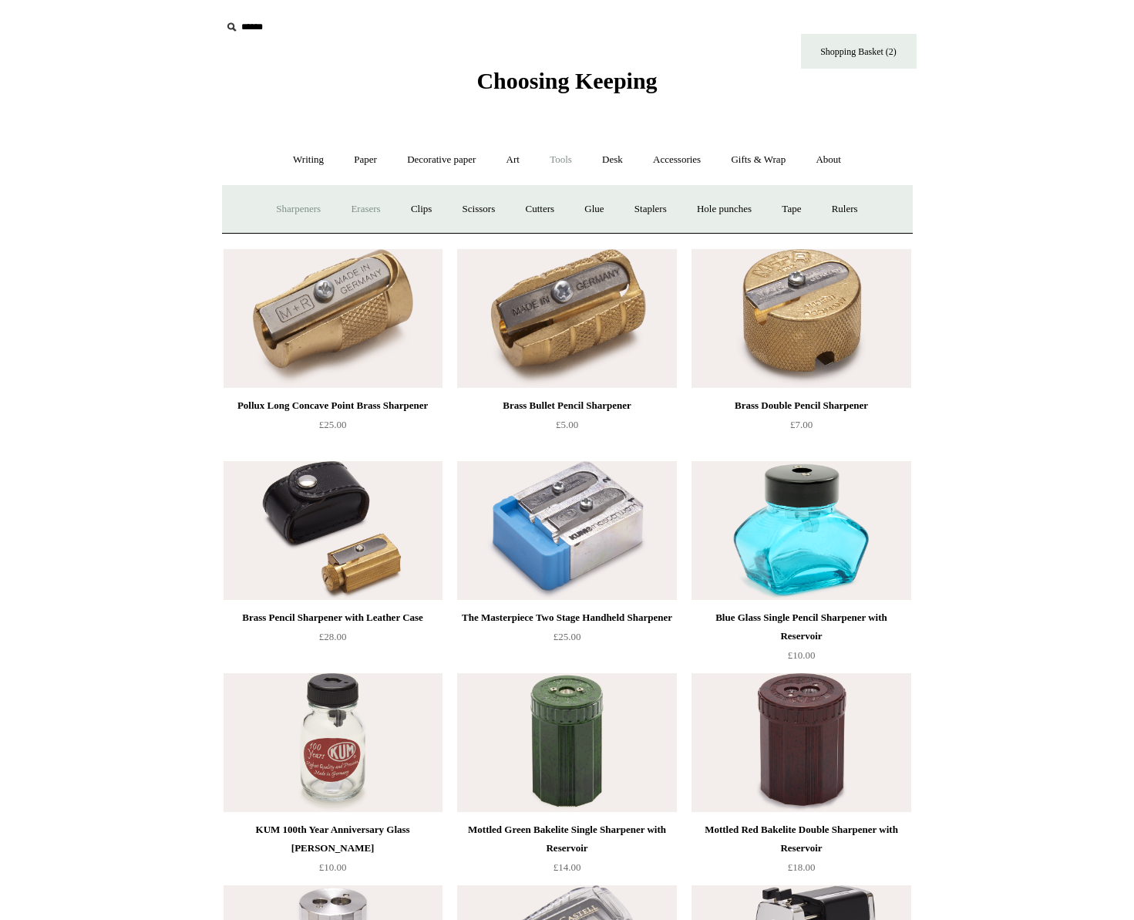
click at [359, 216] on link "Erasers" at bounding box center [365, 209] width 57 height 41
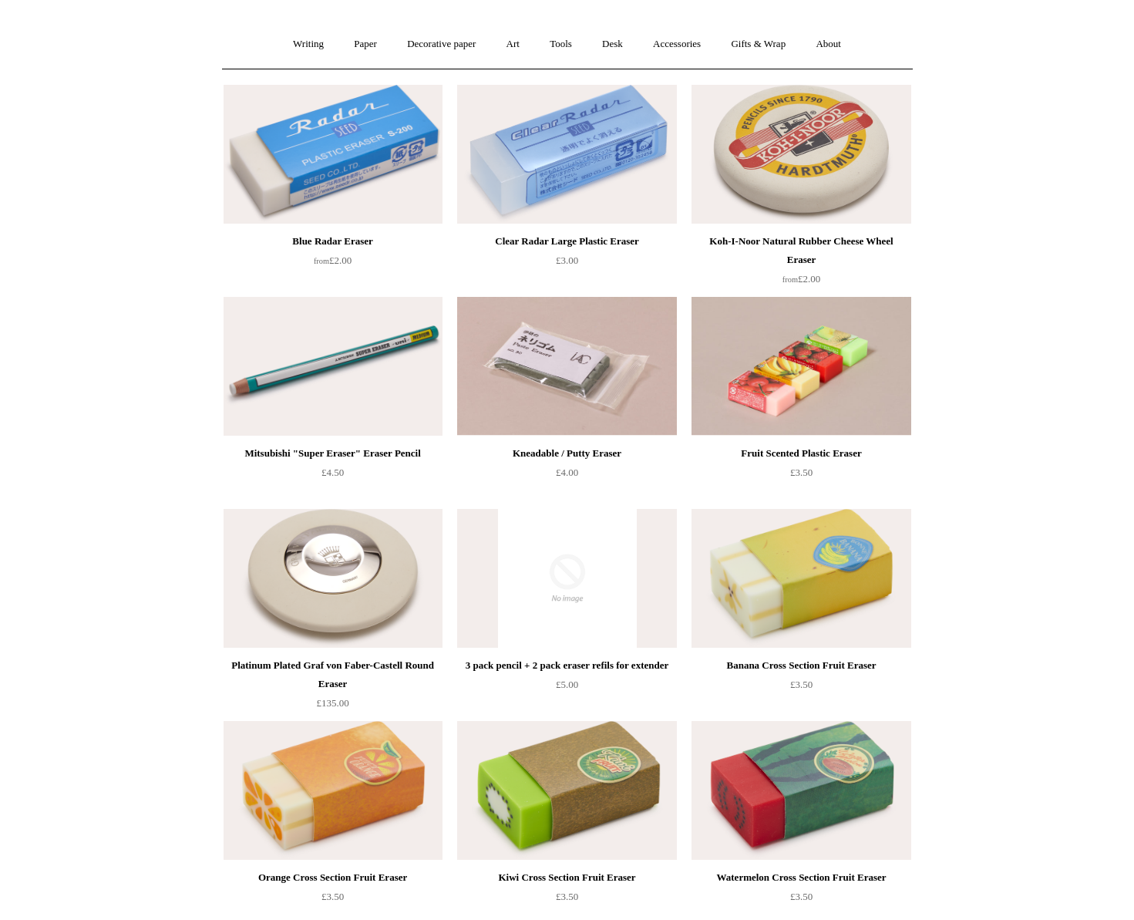
scroll to position [11, 0]
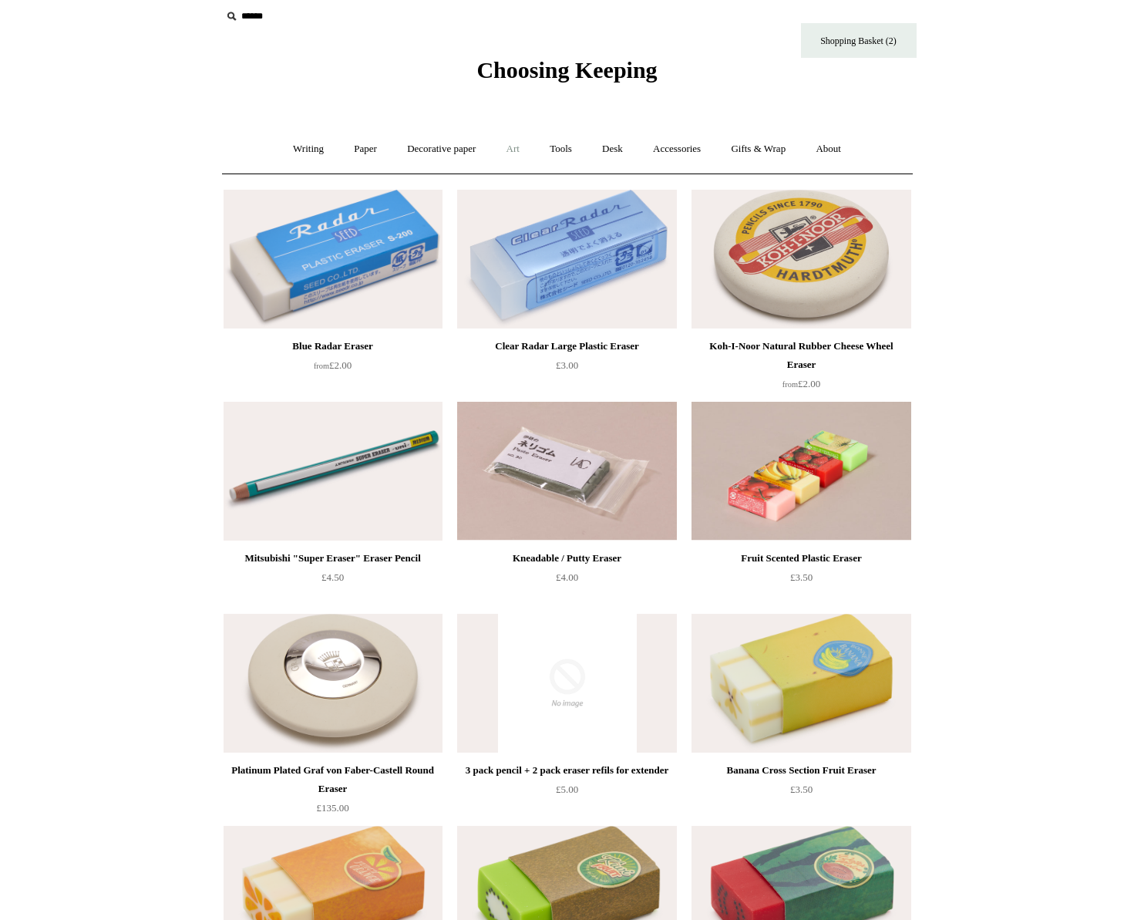
click at [517, 152] on link "Art +" at bounding box center [513, 149] width 41 height 41
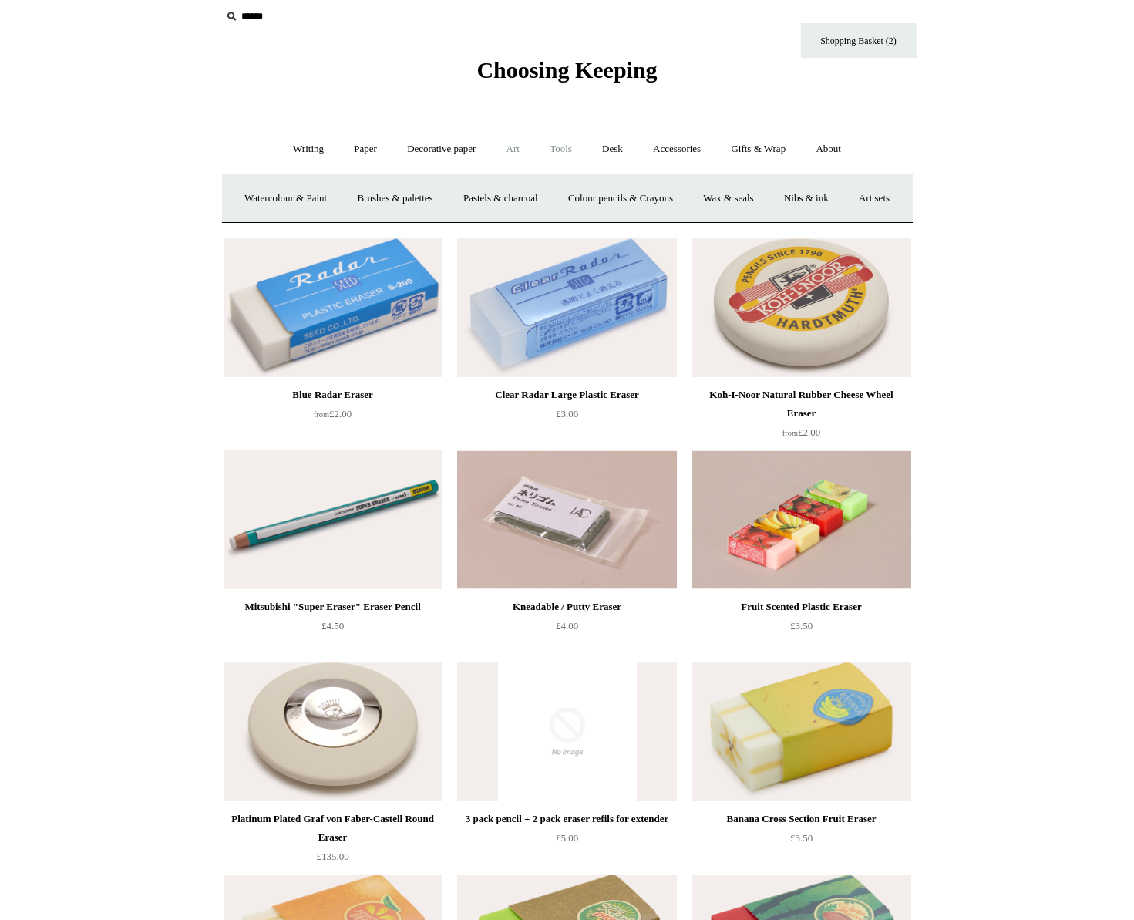
click at [579, 146] on link "Tools +" at bounding box center [561, 149] width 50 height 41
click at [420, 200] on link "Clips +" at bounding box center [421, 198] width 49 height 41
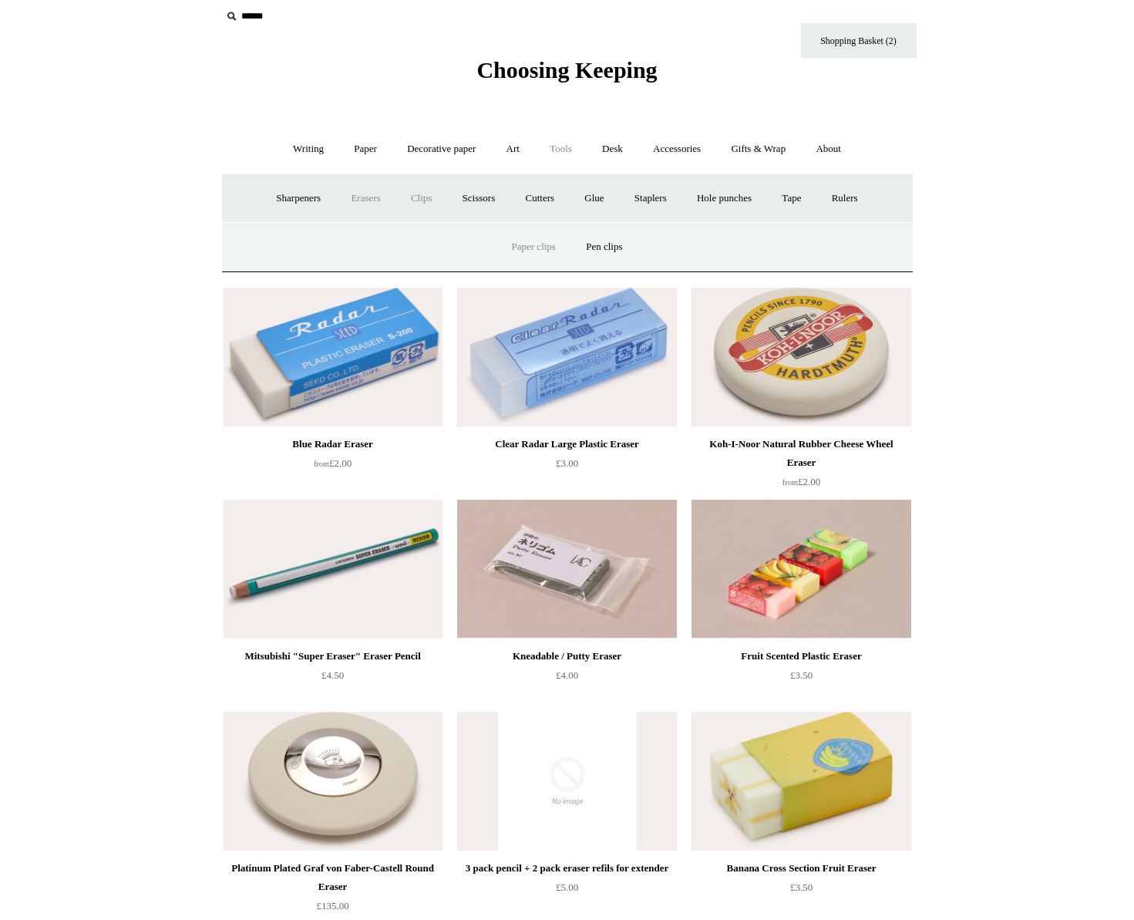
click at [531, 254] on link "Paper clips" at bounding box center [534, 247] width 72 height 41
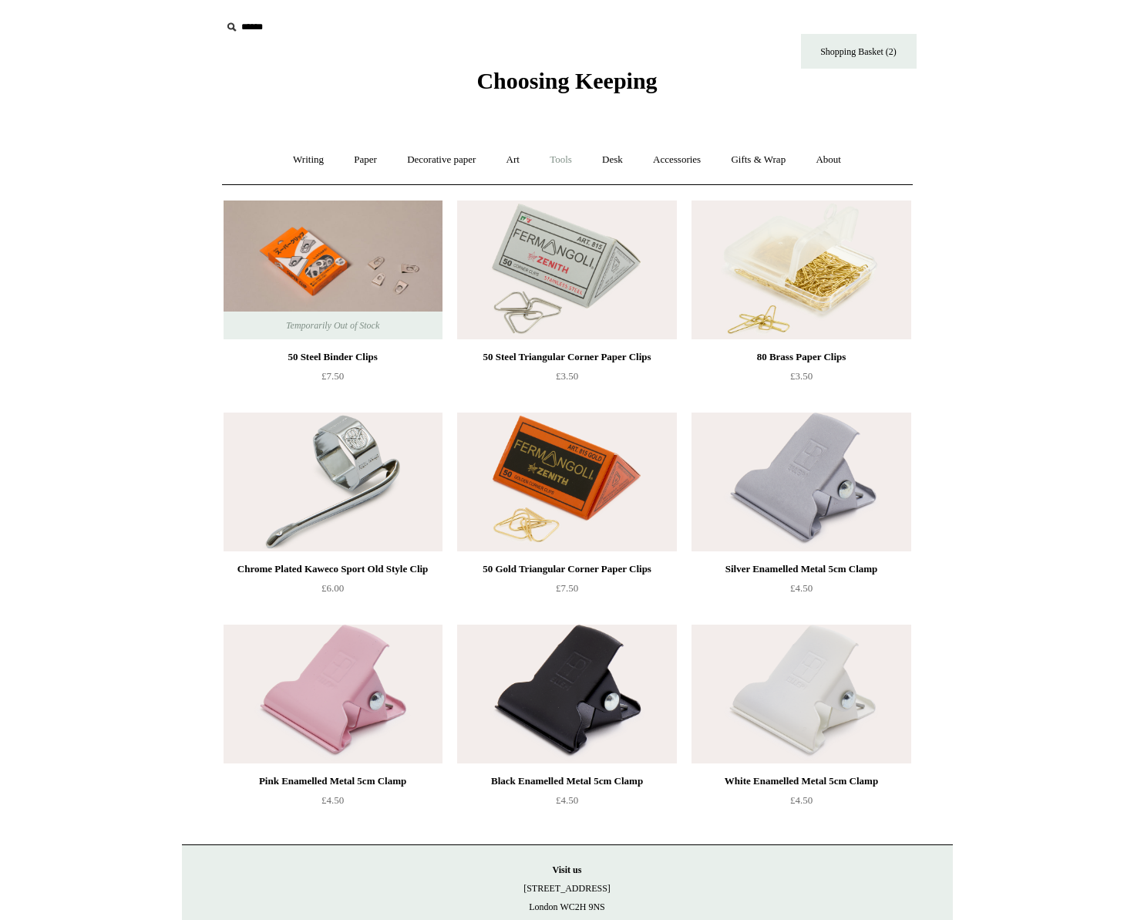
click at [555, 159] on link "Tools +" at bounding box center [561, 160] width 50 height 41
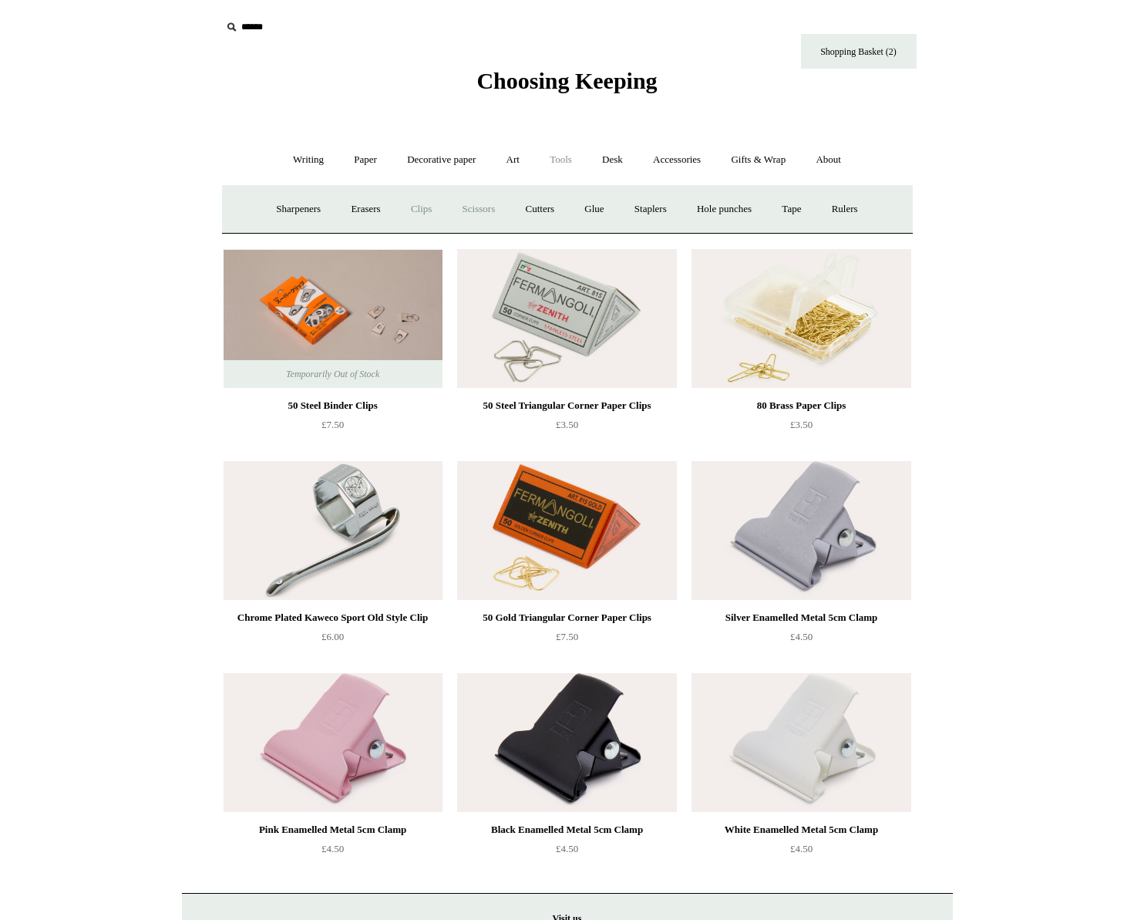
click at [490, 211] on link "Scissors" at bounding box center [479, 209] width 61 height 41
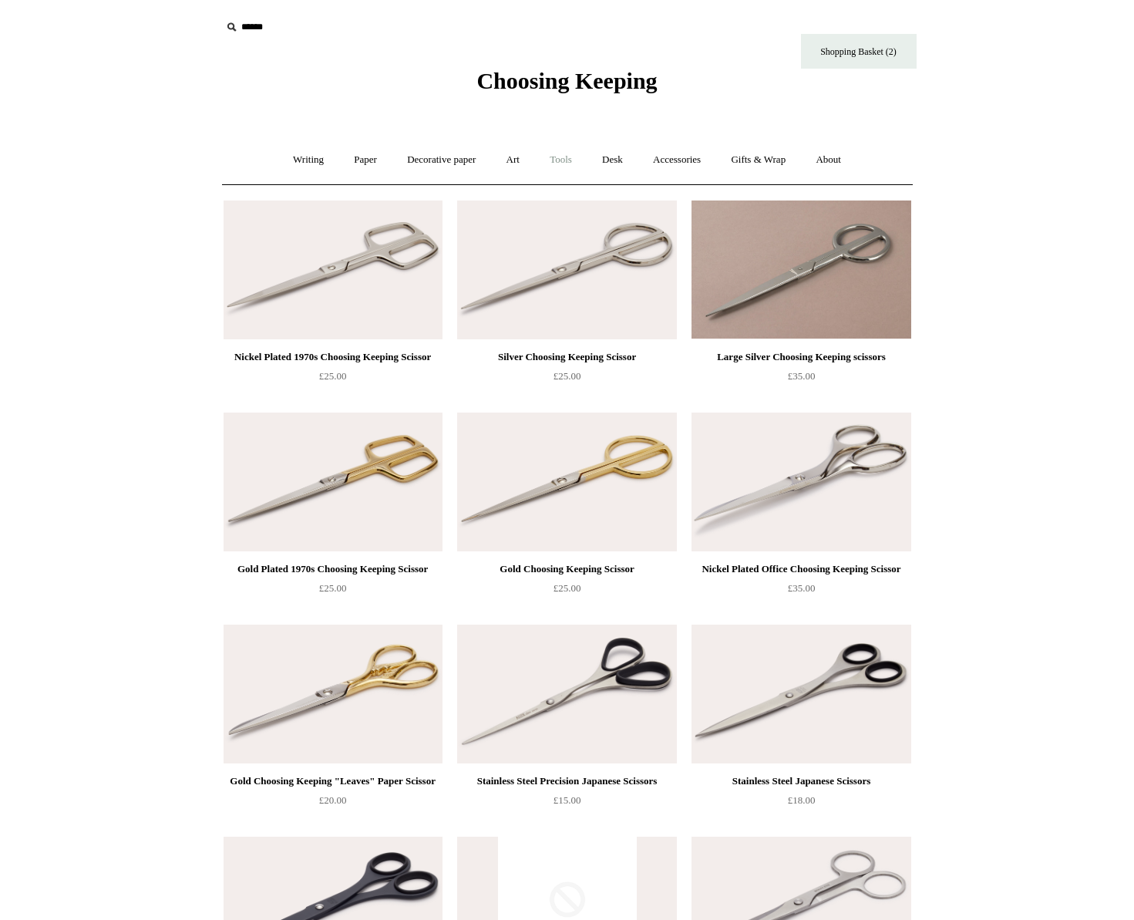
click at [566, 163] on link "Tools +" at bounding box center [561, 160] width 50 height 41
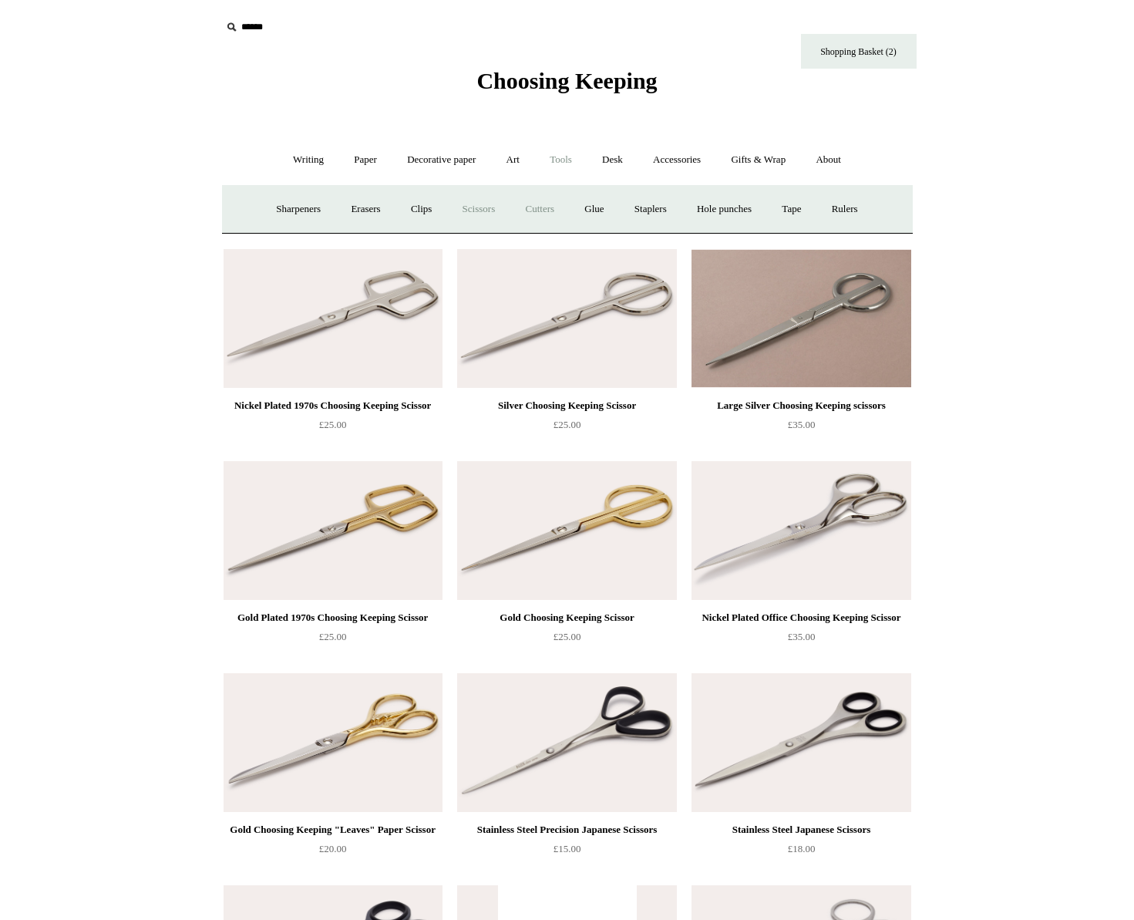
click at [547, 203] on link "Cutters" at bounding box center [539, 209] width 57 height 41
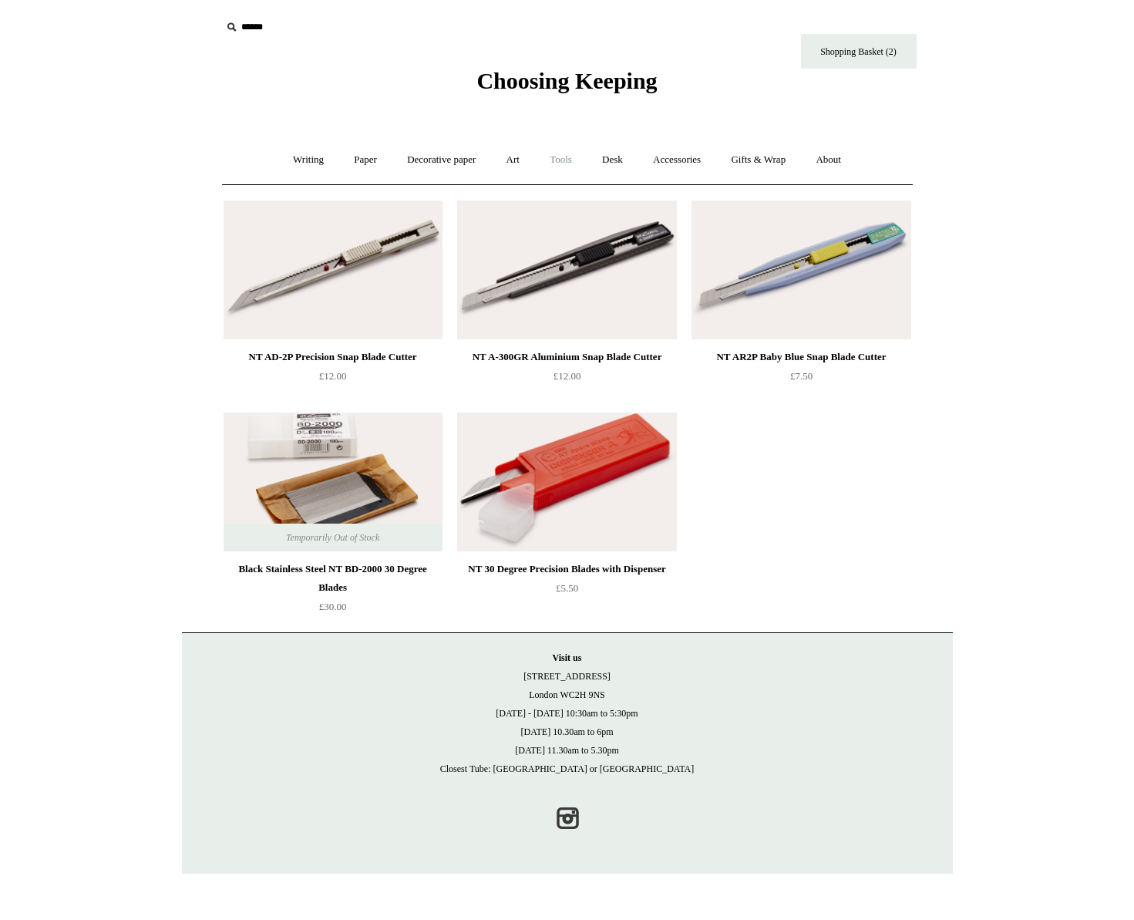
click at [557, 160] on link "Tools +" at bounding box center [561, 160] width 50 height 41
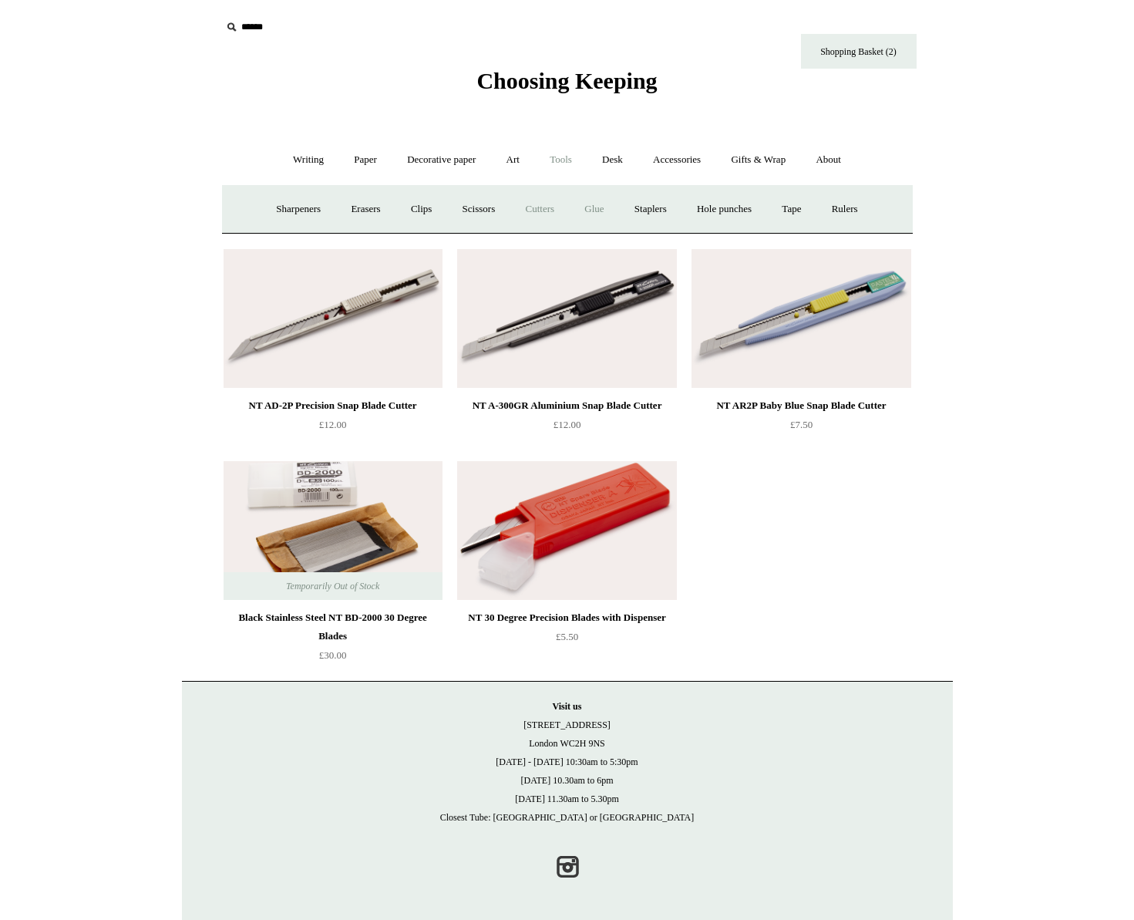
click at [583, 212] on link "Glue" at bounding box center [594, 209] width 47 height 41
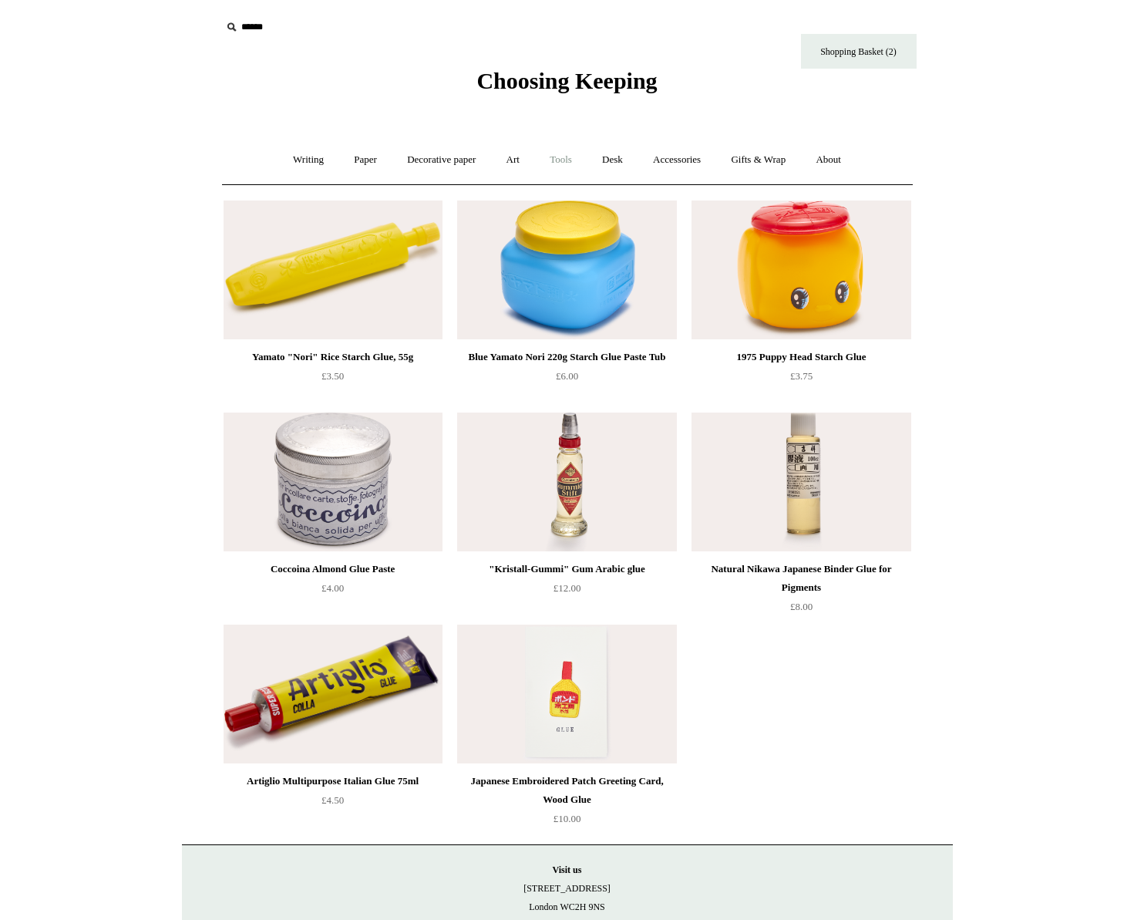
click at [567, 163] on link "Tools +" at bounding box center [561, 160] width 50 height 41
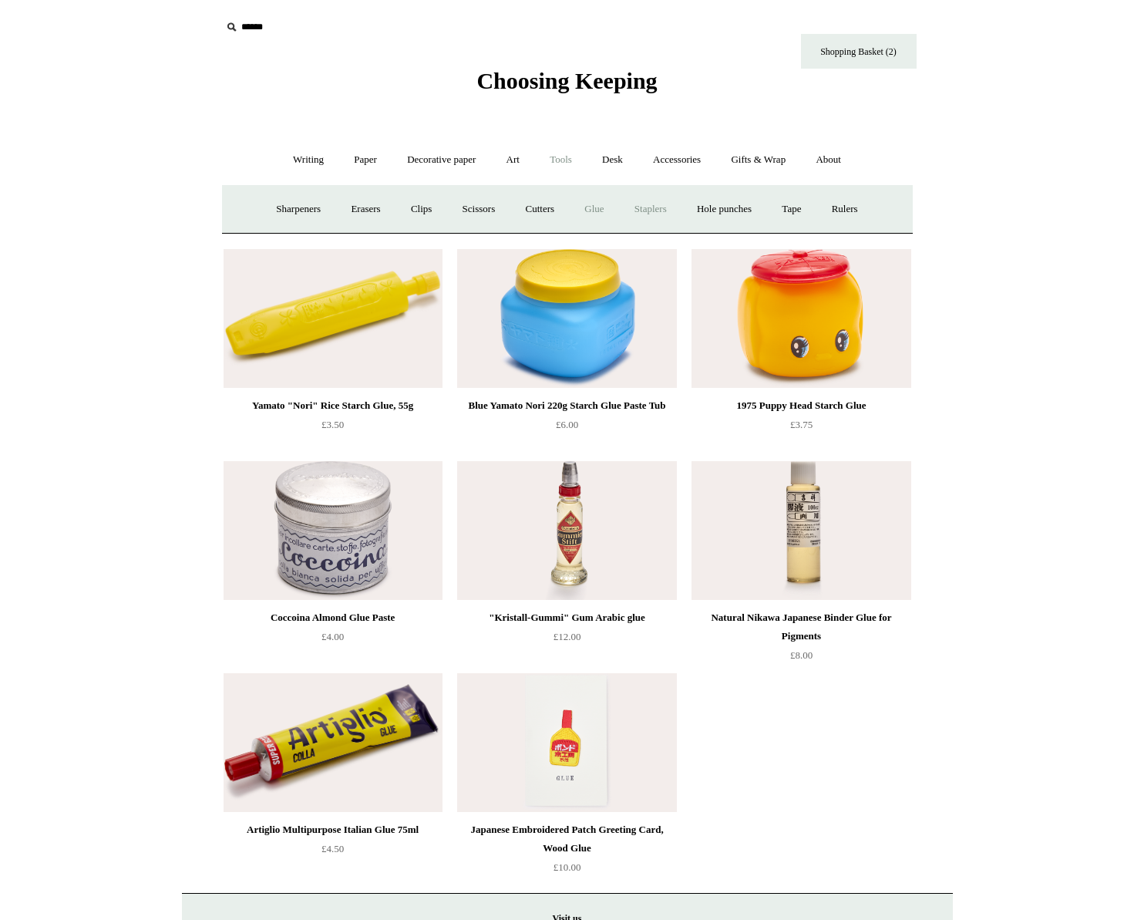
click at [638, 202] on link "Staplers +" at bounding box center [651, 209] width 60 height 41
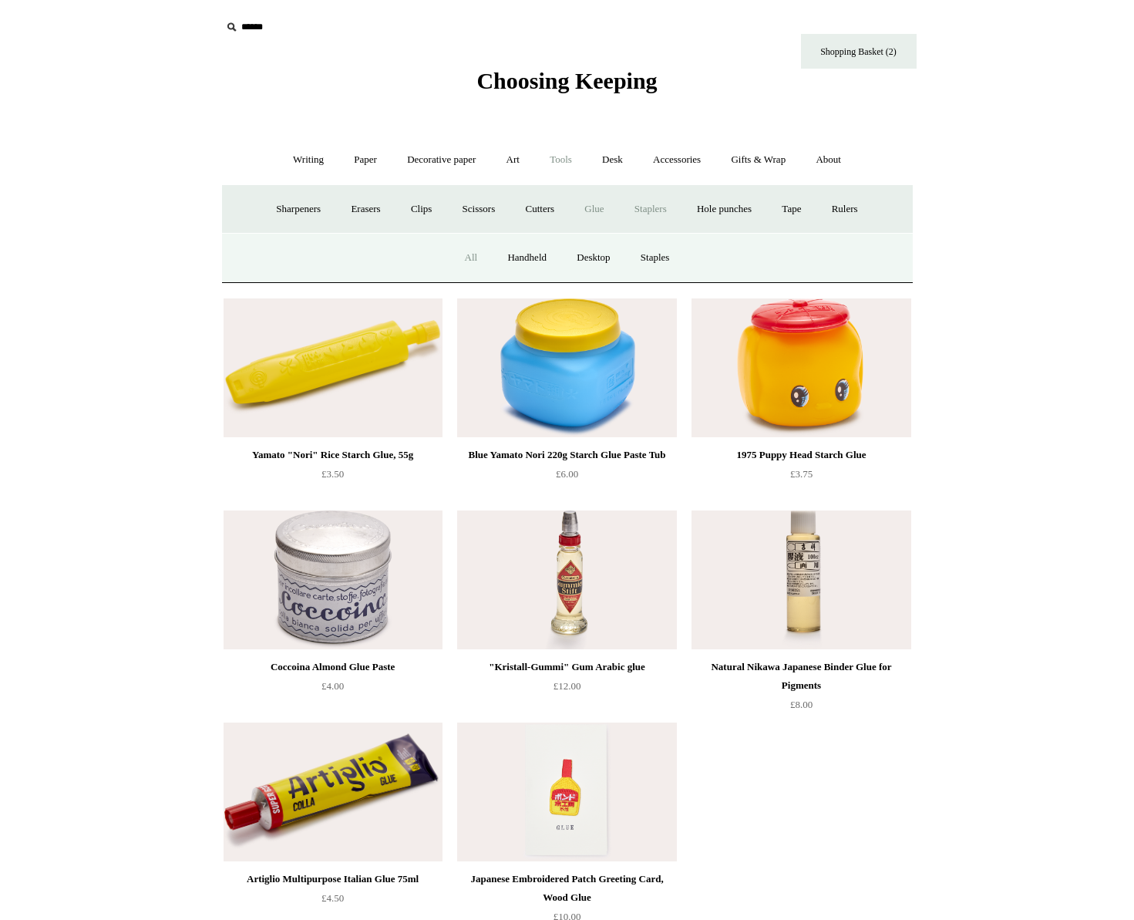
click at [467, 264] on link "All" at bounding box center [471, 257] width 41 height 41
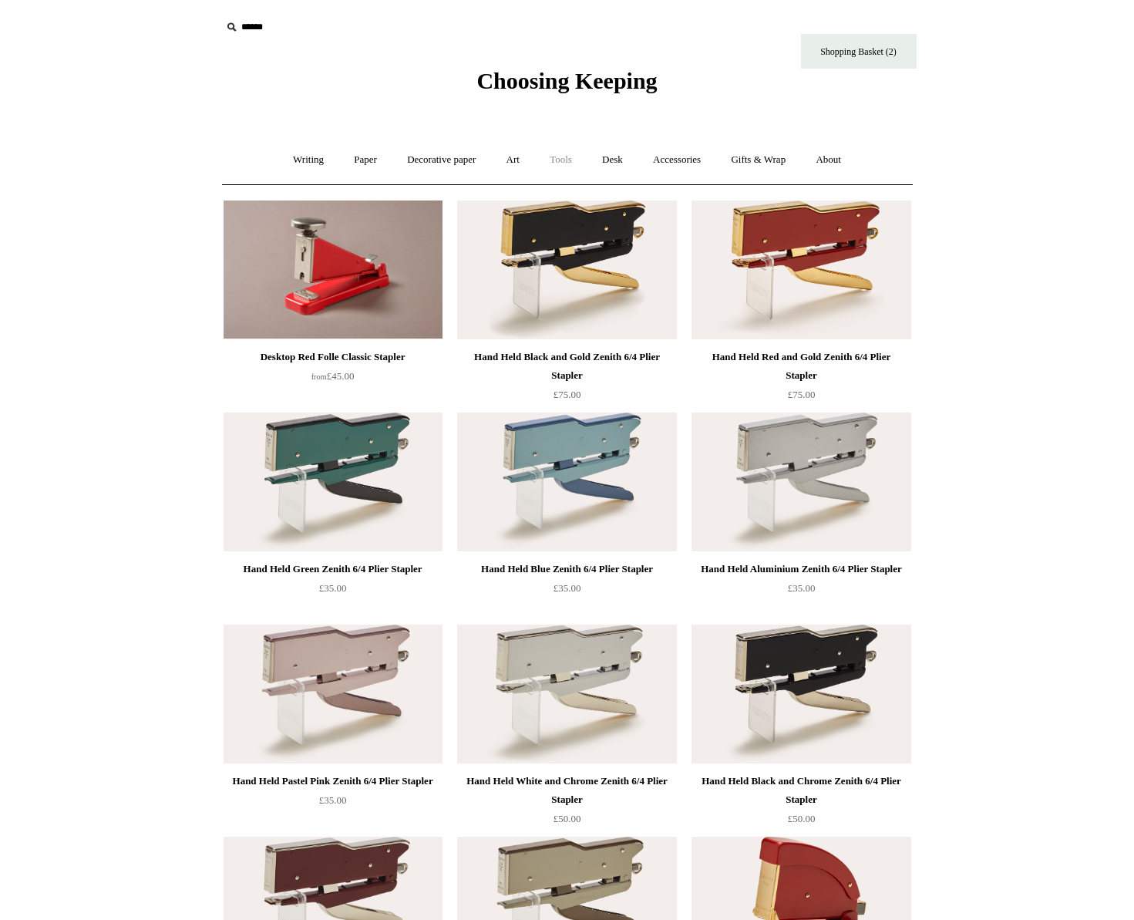
click at [572, 168] on link "Tools +" at bounding box center [561, 160] width 50 height 41
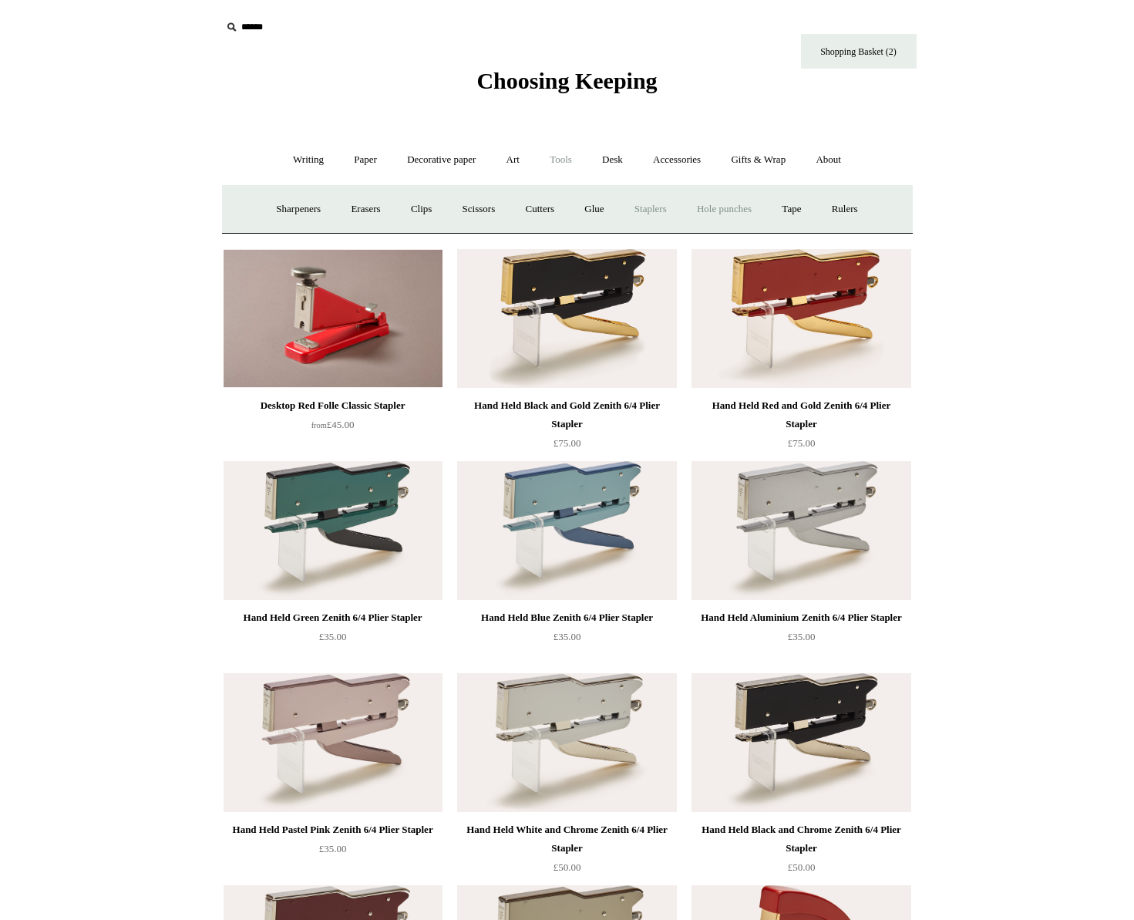
click at [706, 213] on link "Hole punches" at bounding box center [724, 209] width 82 height 41
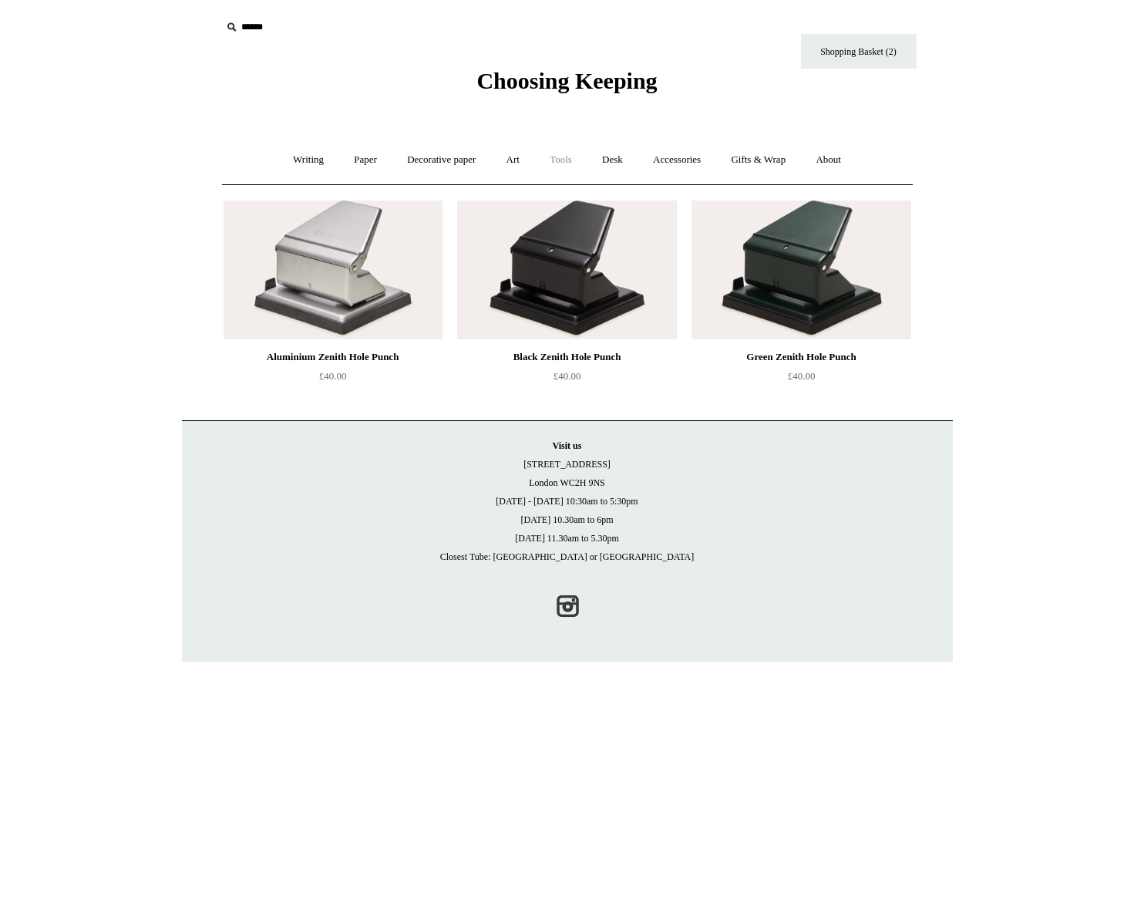
click at [567, 166] on link "Tools +" at bounding box center [561, 160] width 50 height 41
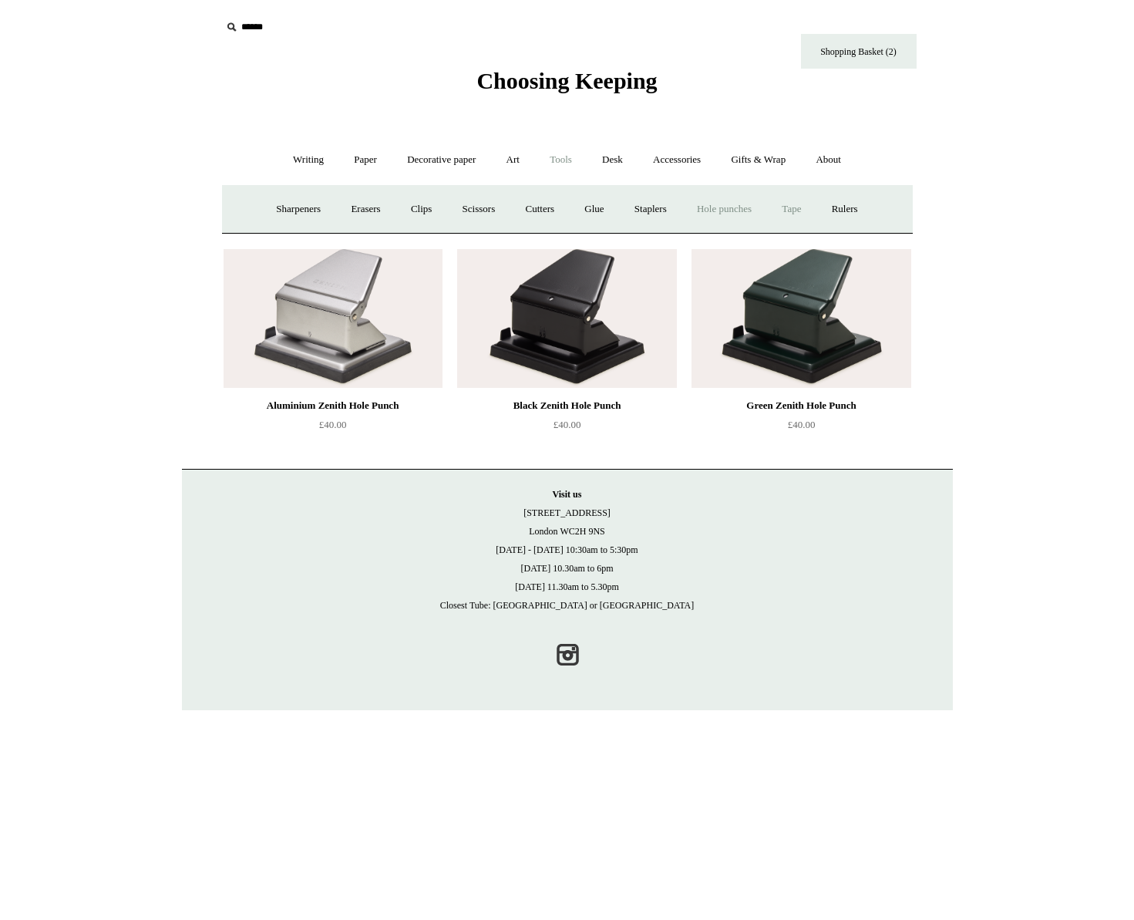
click at [802, 211] on link "Tape +" at bounding box center [791, 209] width 47 height 41
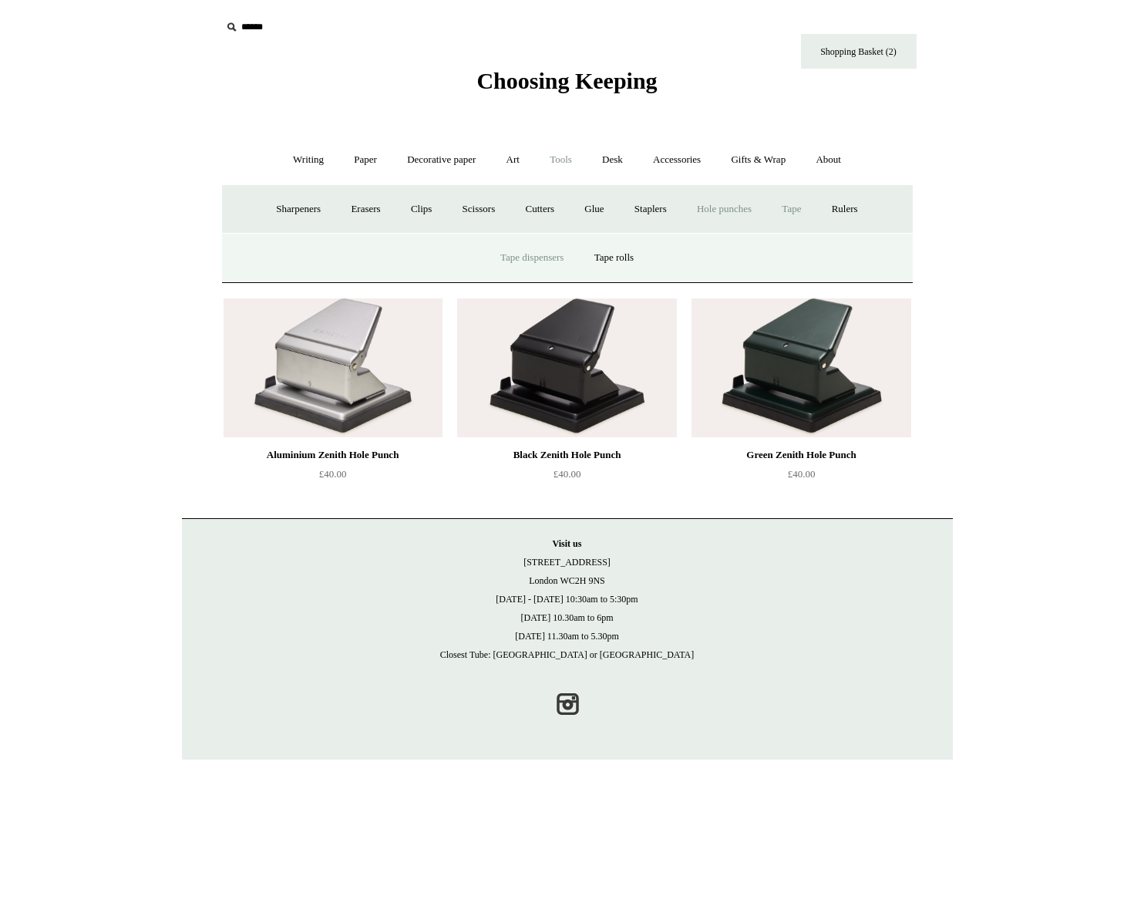
click at [527, 256] on link "Tape dispensers" at bounding box center [531, 257] width 91 height 41
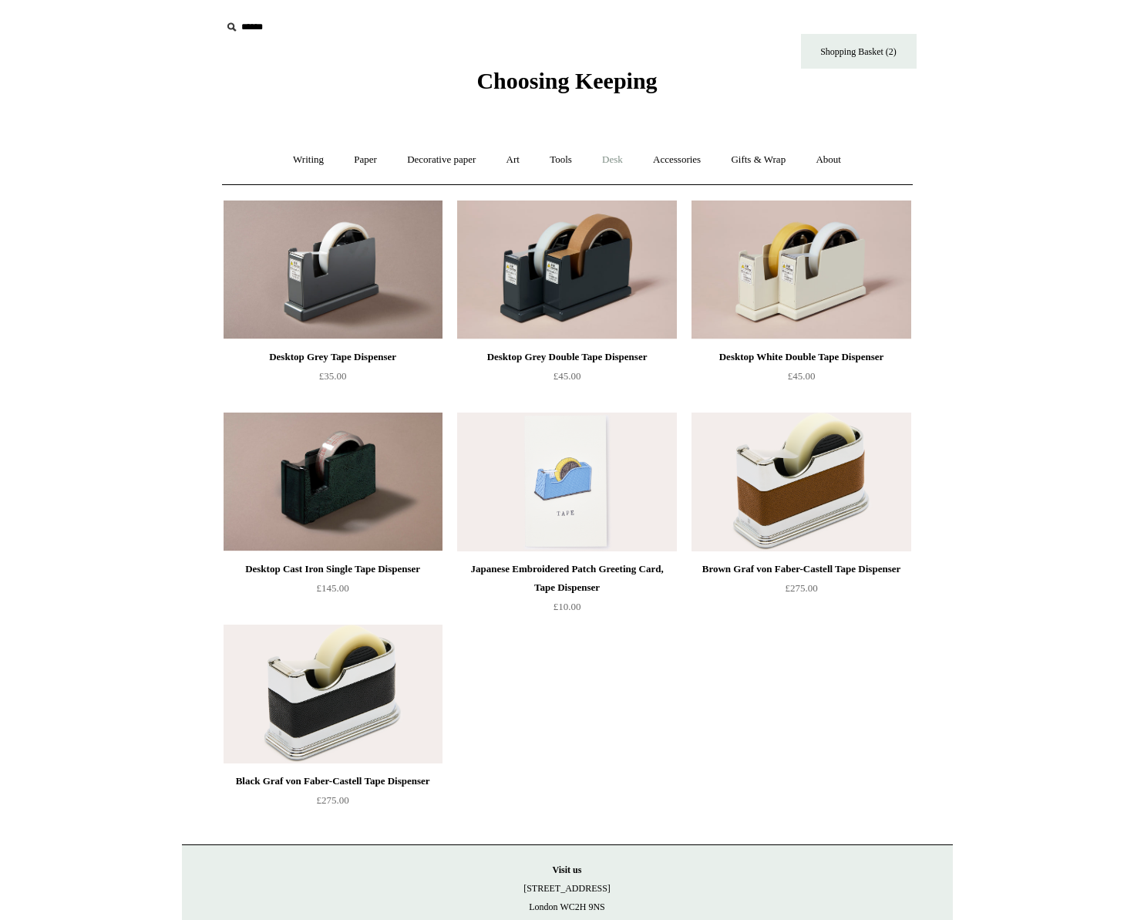
click at [609, 157] on link "Desk +" at bounding box center [612, 160] width 49 height 41
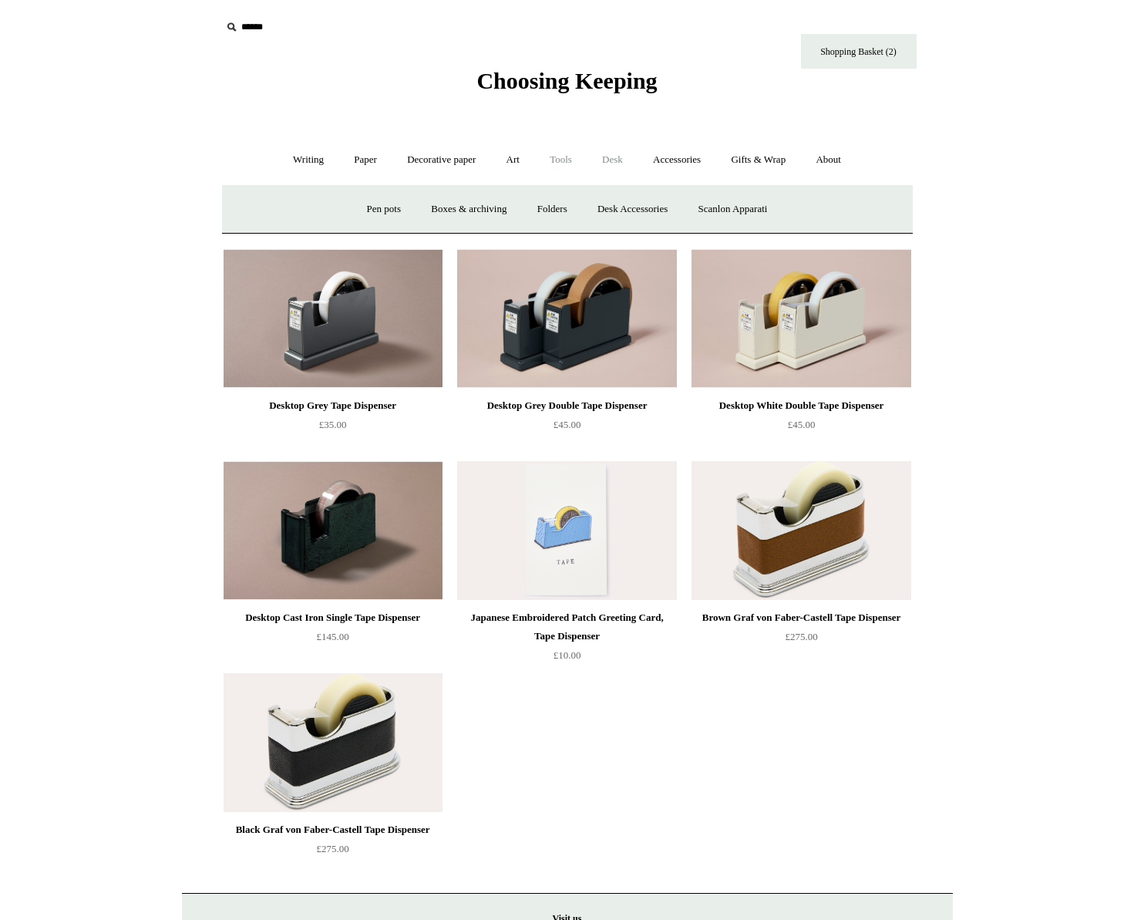
click at [572, 163] on link "Tools +" at bounding box center [561, 160] width 50 height 41
click at [853, 215] on link "Rulers" at bounding box center [845, 209] width 54 height 41
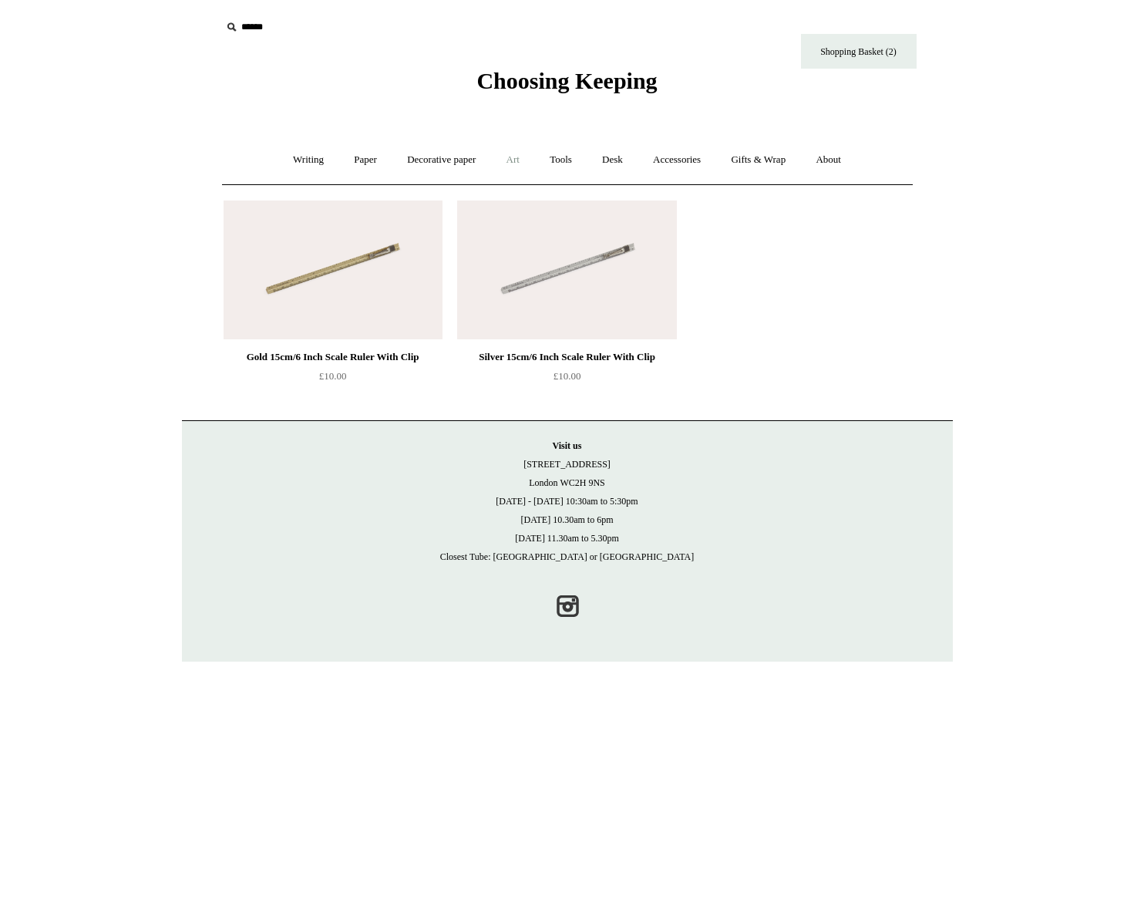
click at [500, 161] on link "Art +" at bounding box center [513, 160] width 41 height 41
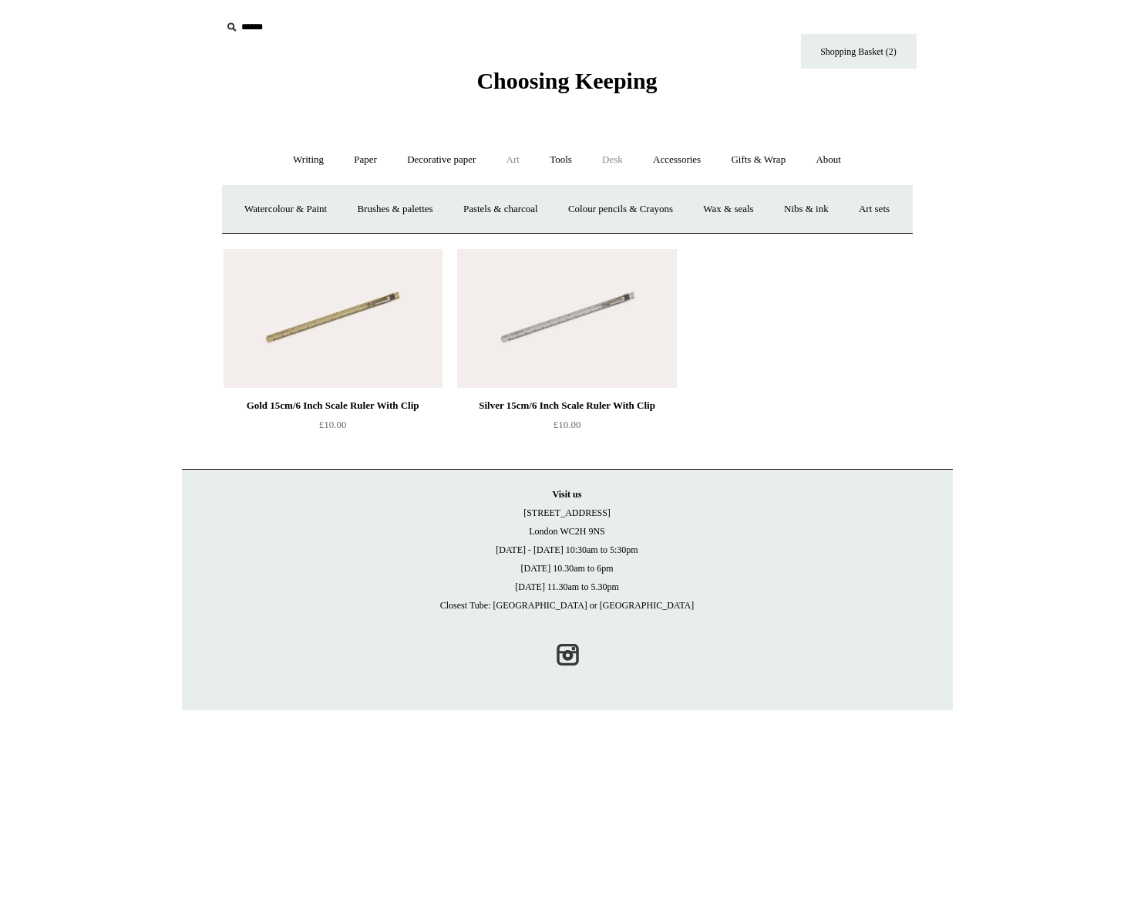
click at [619, 160] on link "Desk +" at bounding box center [612, 160] width 49 height 41
click at [537, 215] on link "Folders" at bounding box center [552, 209] width 58 height 41
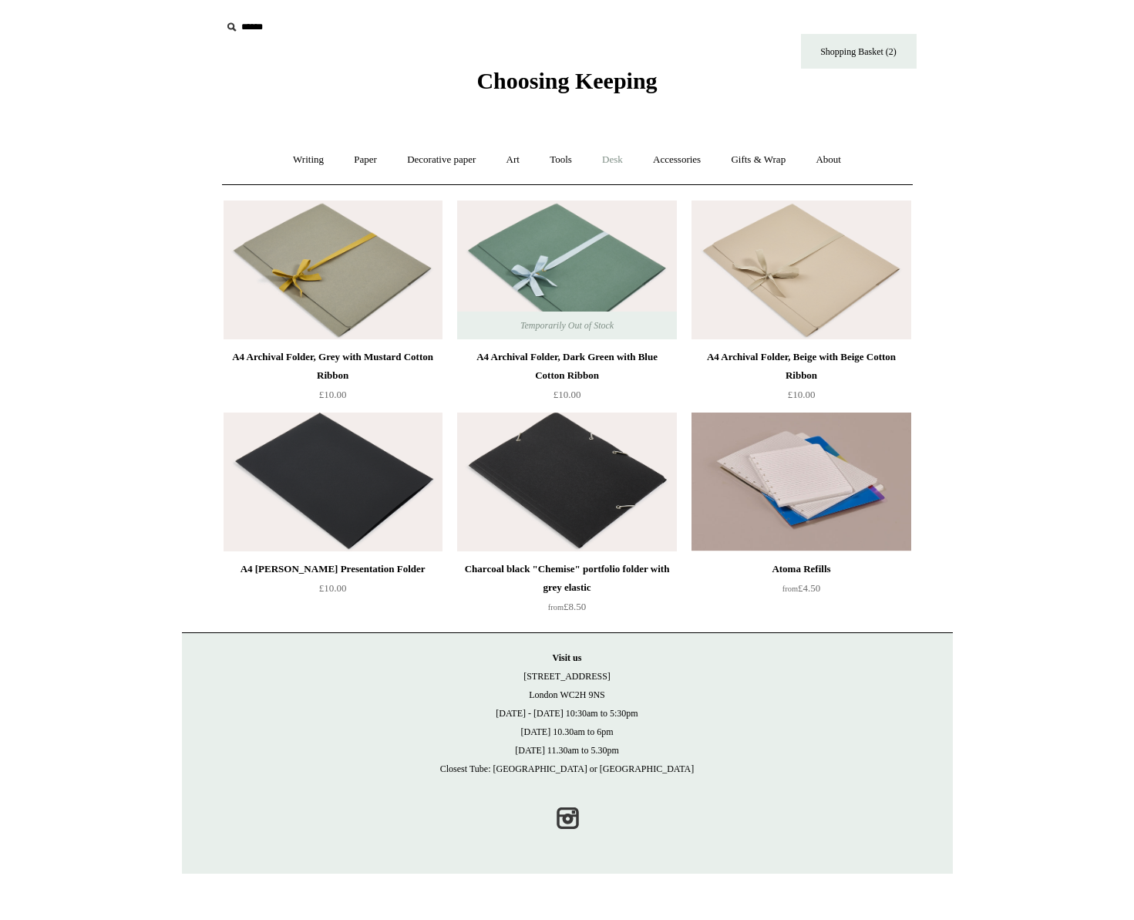
click at [626, 164] on link "Desk +" at bounding box center [612, 160] width 49 height 41
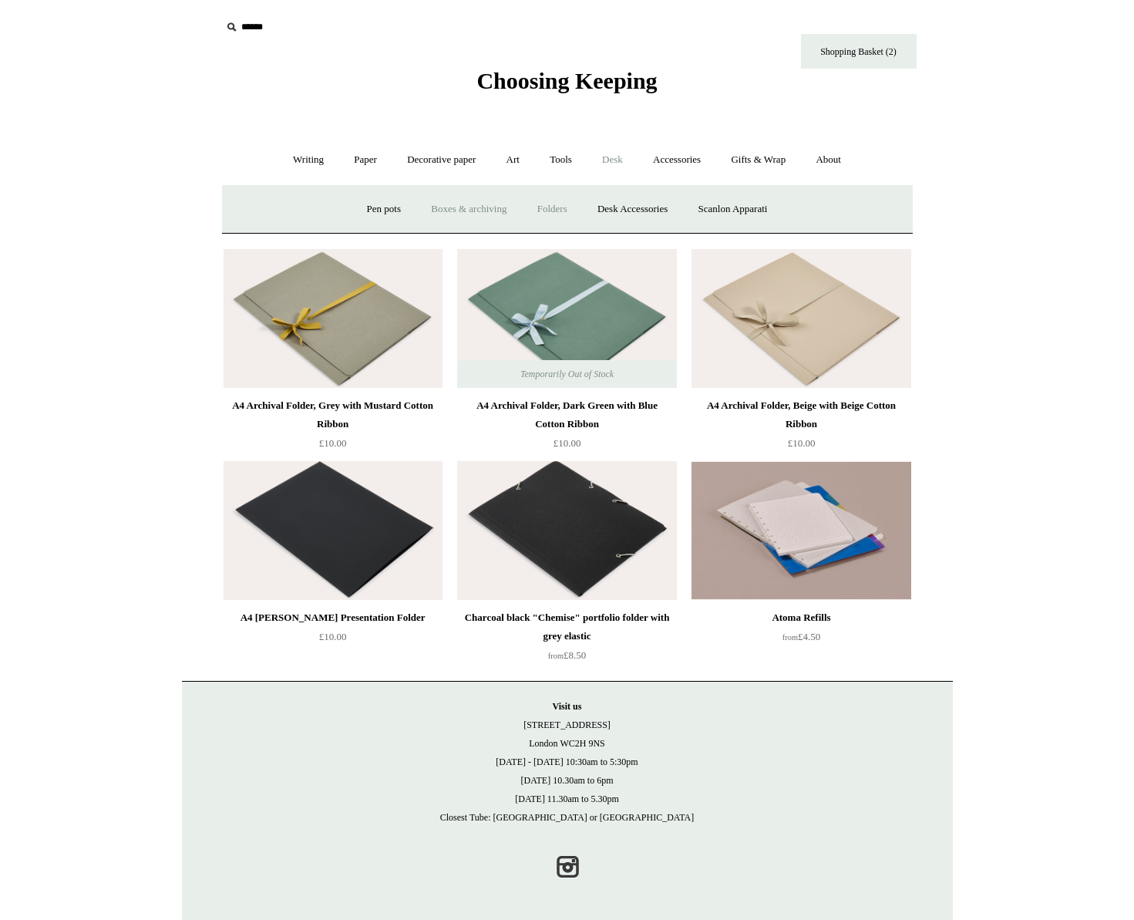
click at [465, 214] on link "Boxes & archiving" at bounding box center [468, 209] width 103 height 41
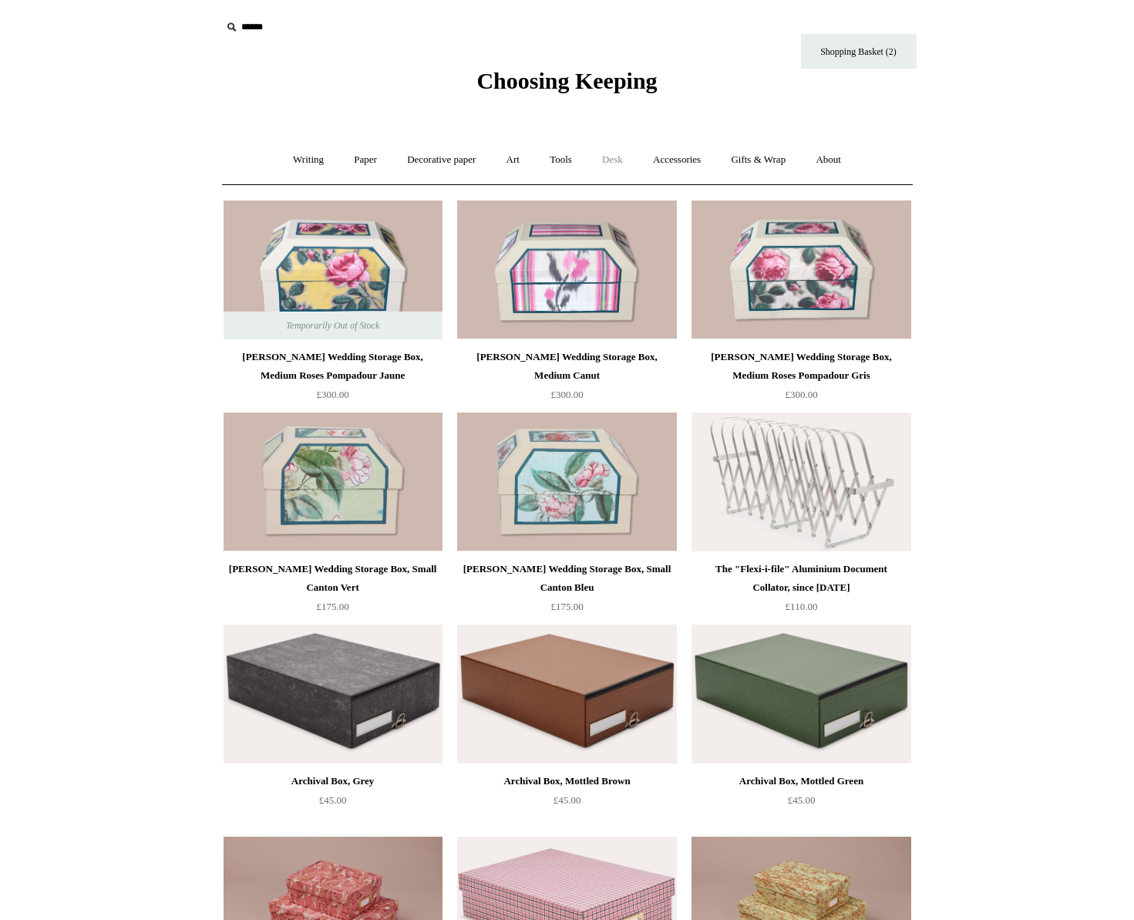
click at [614, 168] on link "Desk +" at bounding box center [612, 160] width 49 height 41
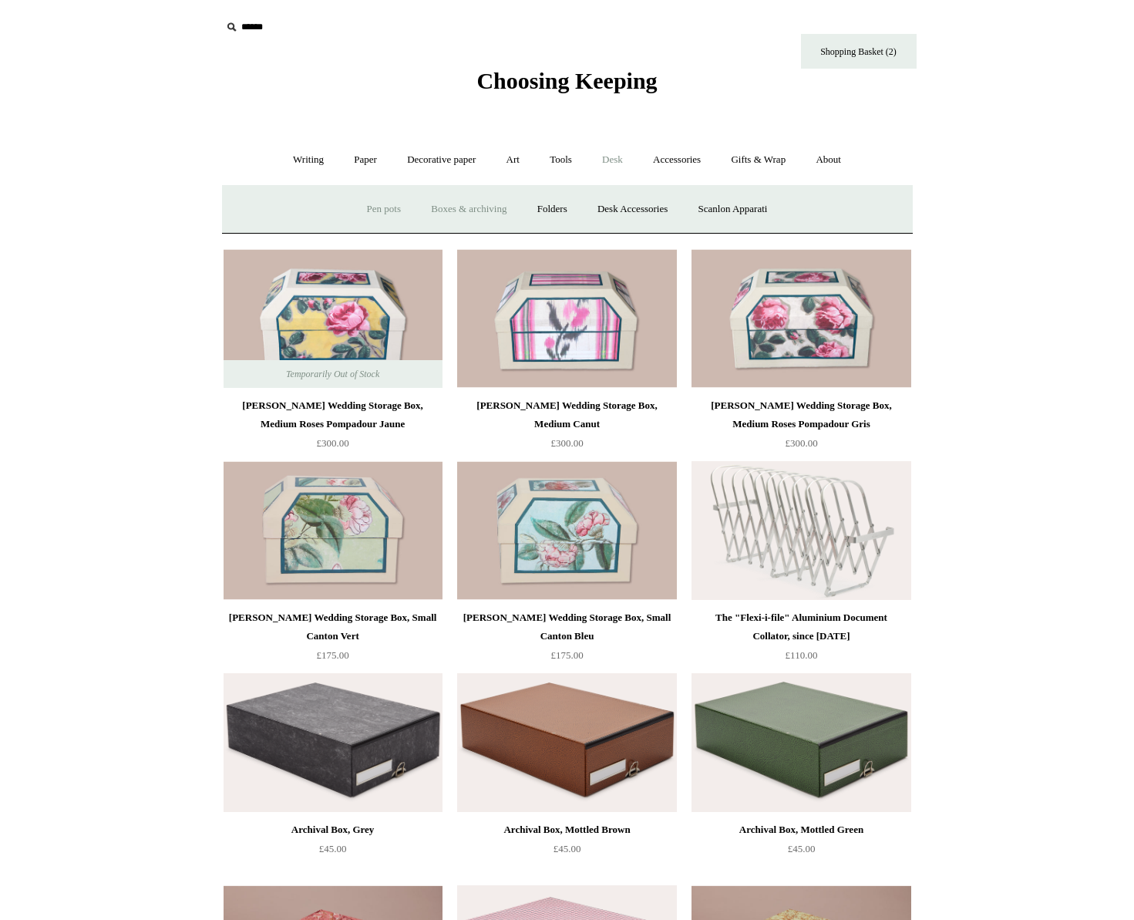
click at [362, 213] on link "Pen pots" at bounding box center [384, 209] width 62 height 41
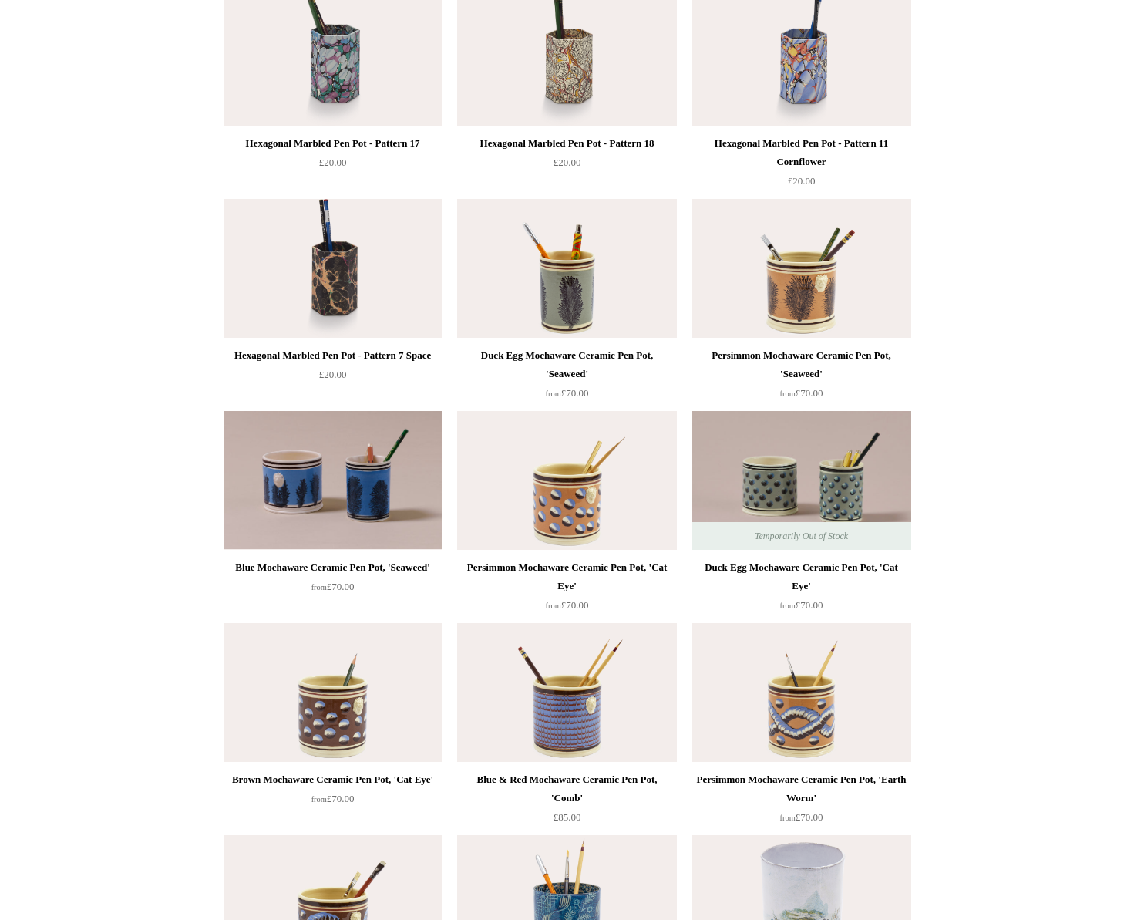
scroll to position [957, 0]
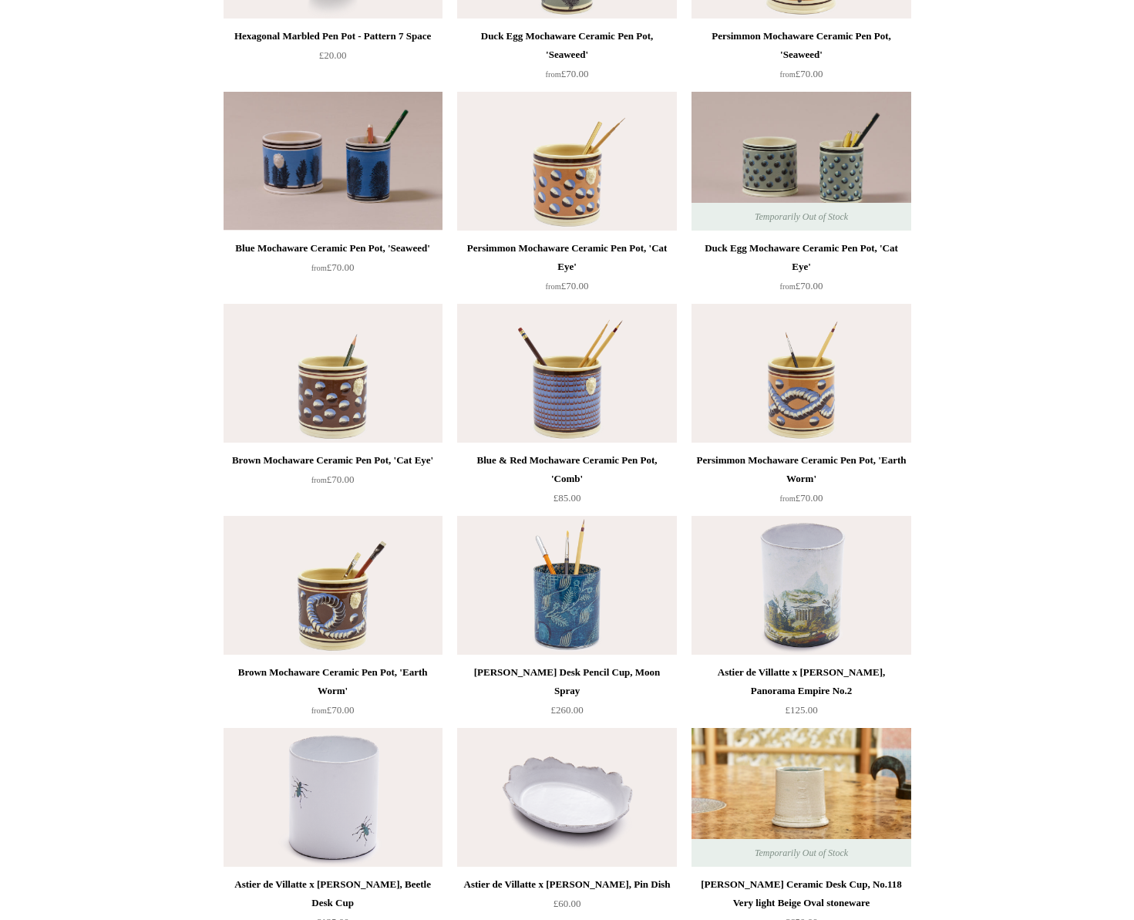
click at [592, 616] on img at bounding box center [566, 585] width 219 height 139
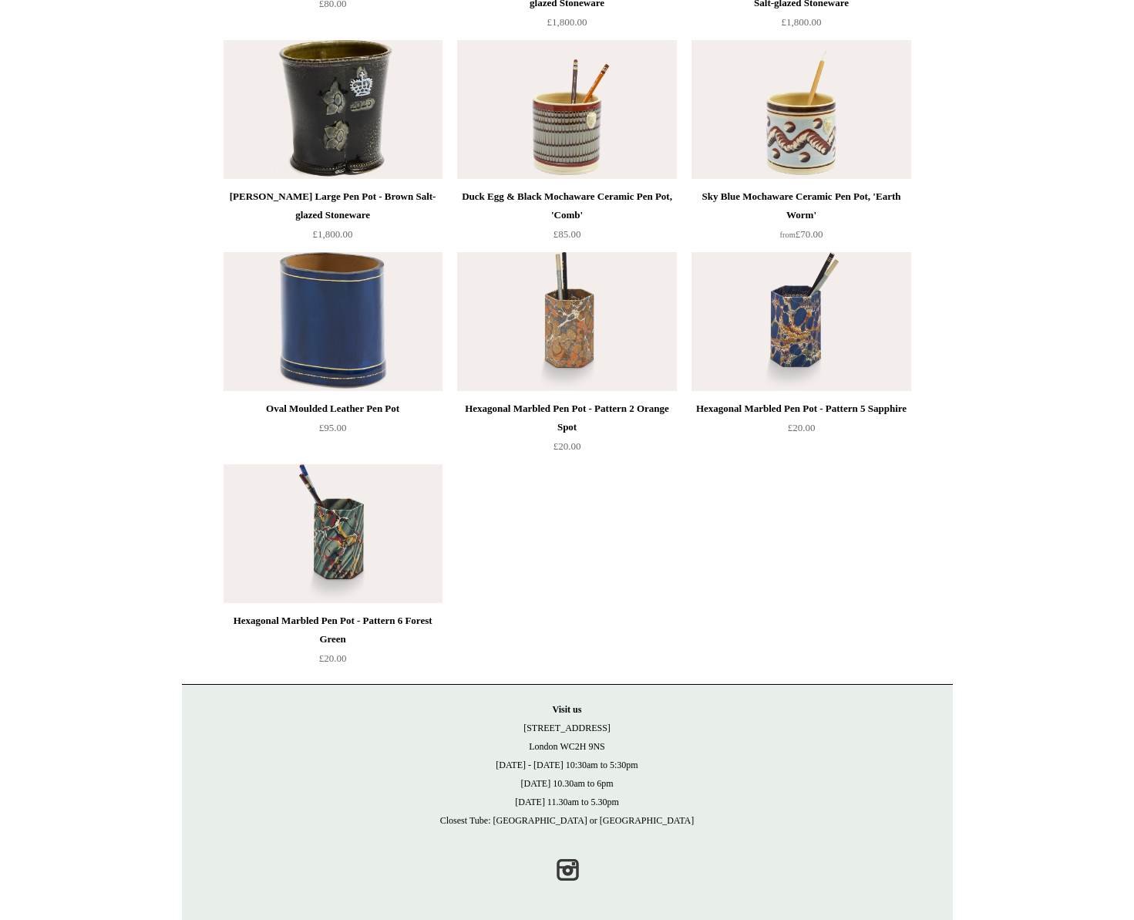
scroll to position [2286, 0]
